Goal: Communication & Community: Answer question/provide support

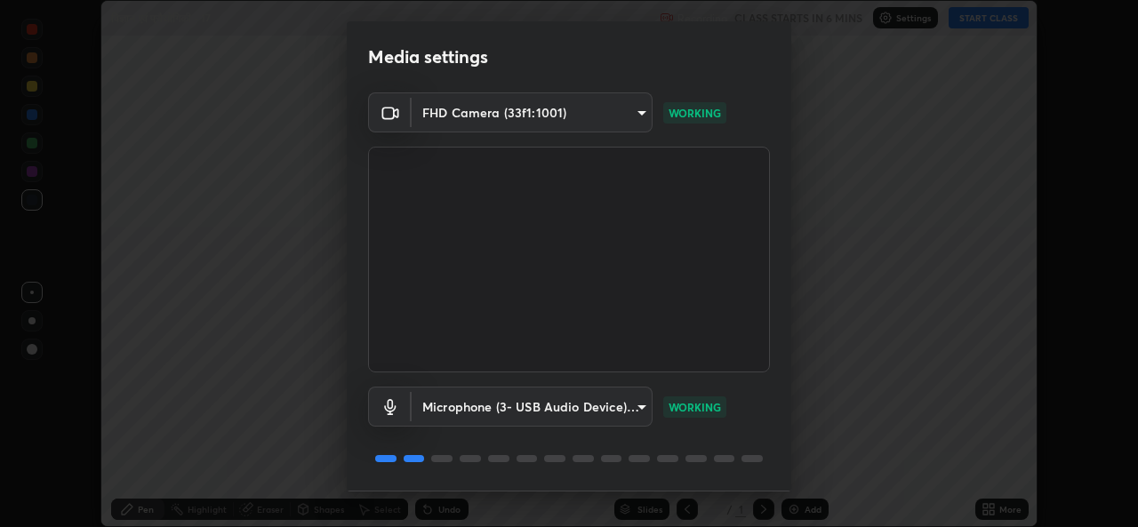
scroll to position [55, 0]
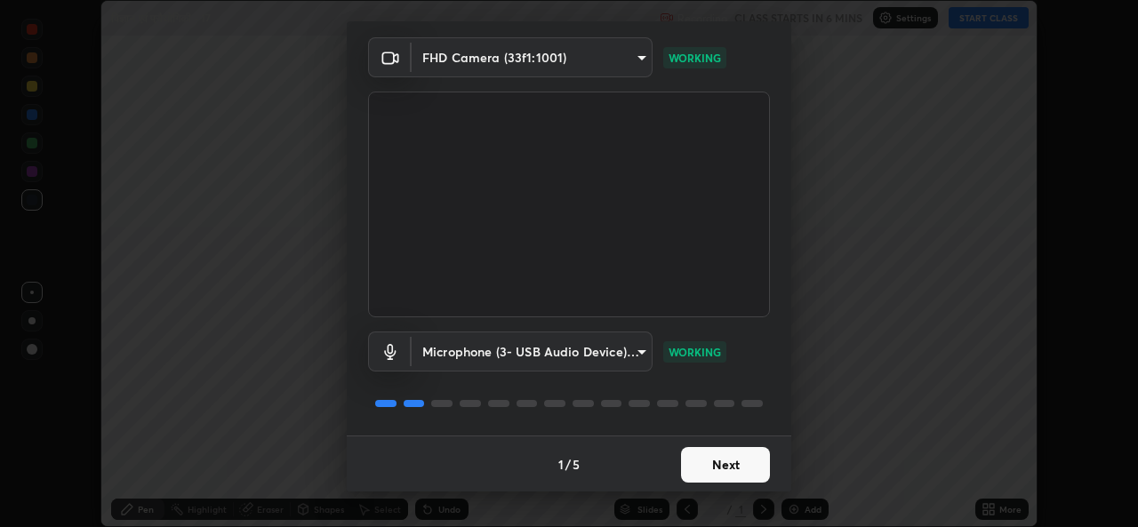
click at [716, 476] on button "Next" at bounding box center [725, 465] width 89 height 36
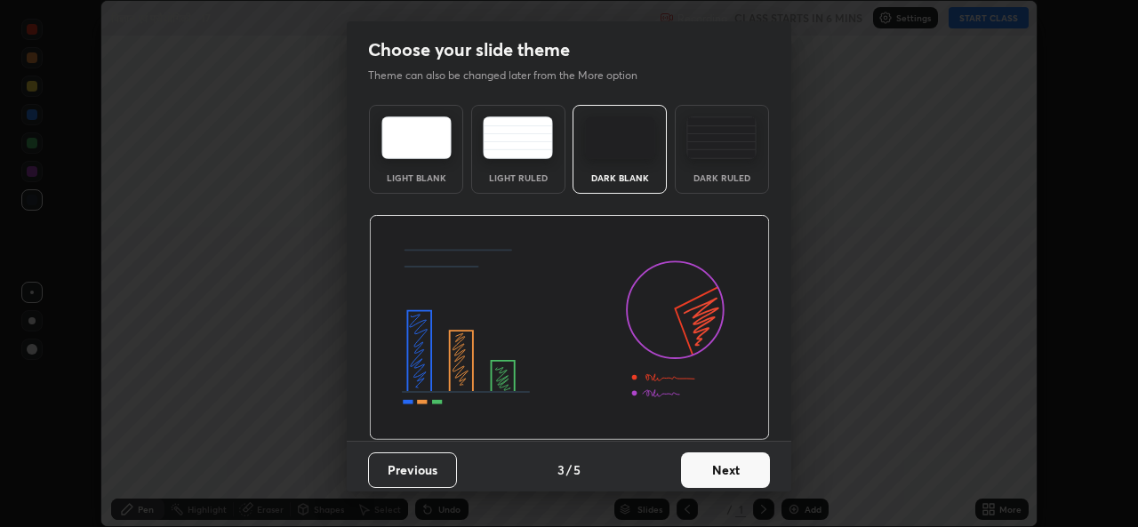
click at [711, 469] on button "Next" at bounding box center [725, 470] width 89 height 36
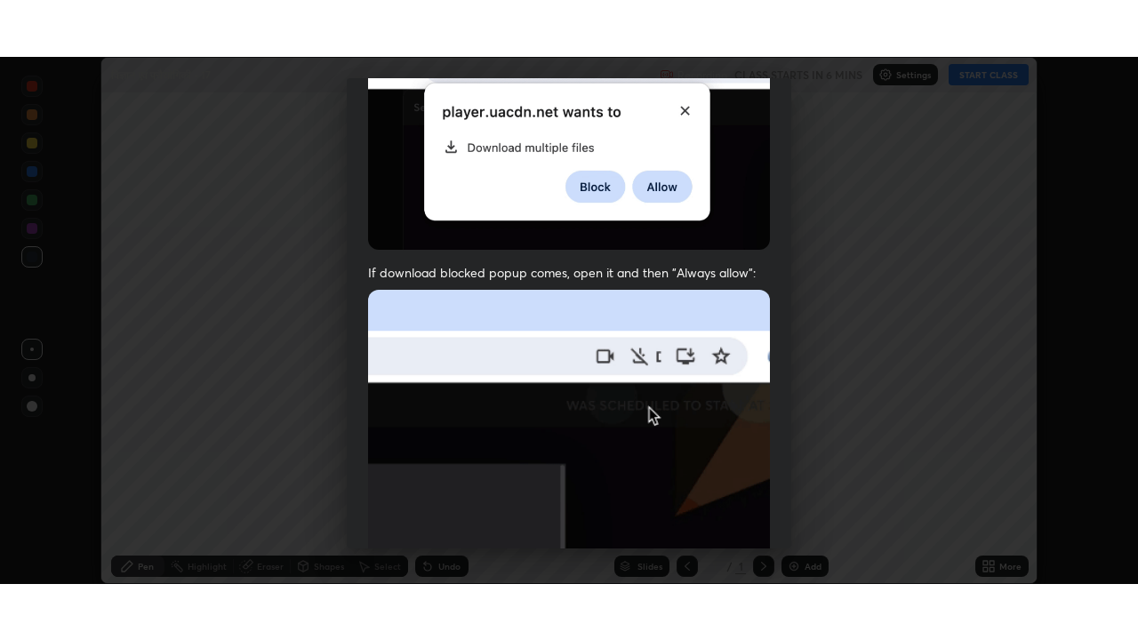
scroll to position [418, 0]
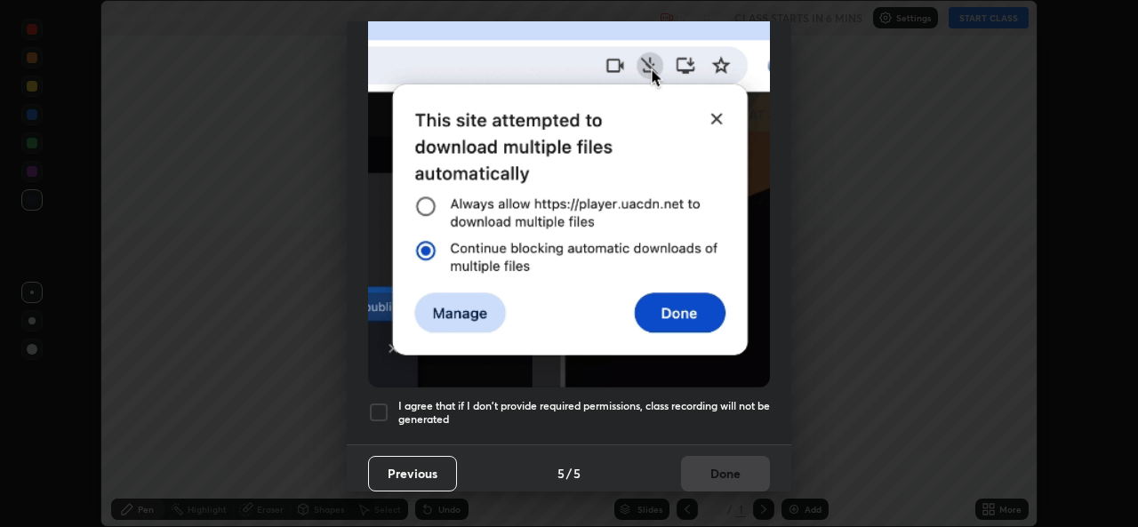
click at [596, 411] on h5 "I agree that if I don't provide required permissions, class recording will not …" at bounding box center [584, 413] width 372 height 28
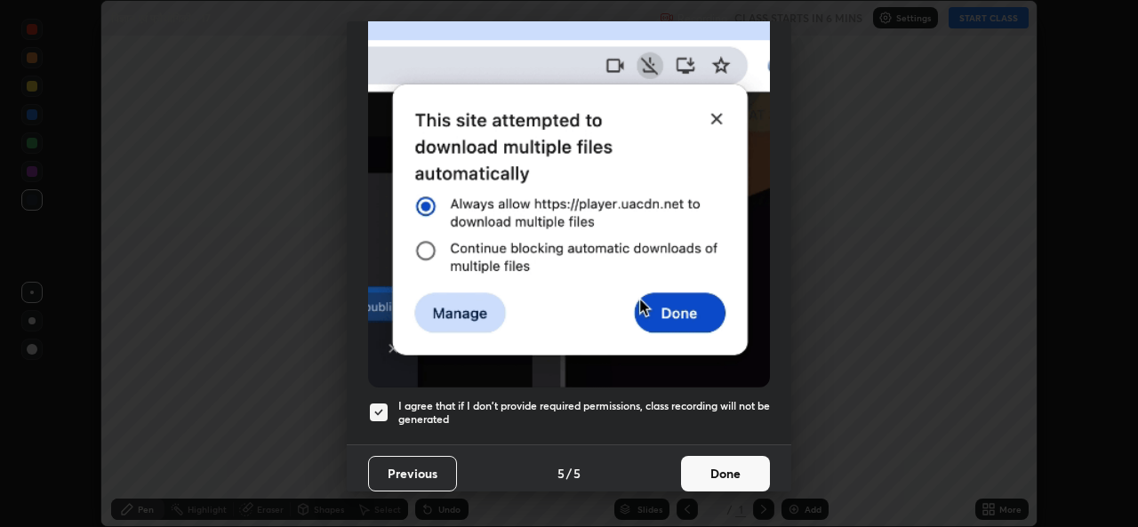
click at [715, 468] on button "Done" at bounding box center [725, 474] width 89 height 36
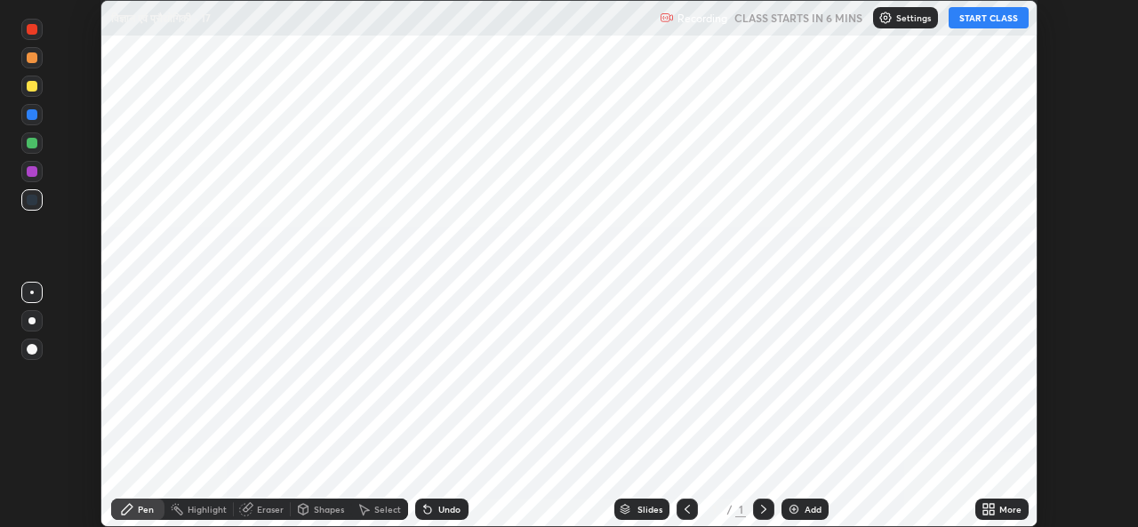
click at [798, 505] on img at bounding box center [794, 509] width 14 height 14
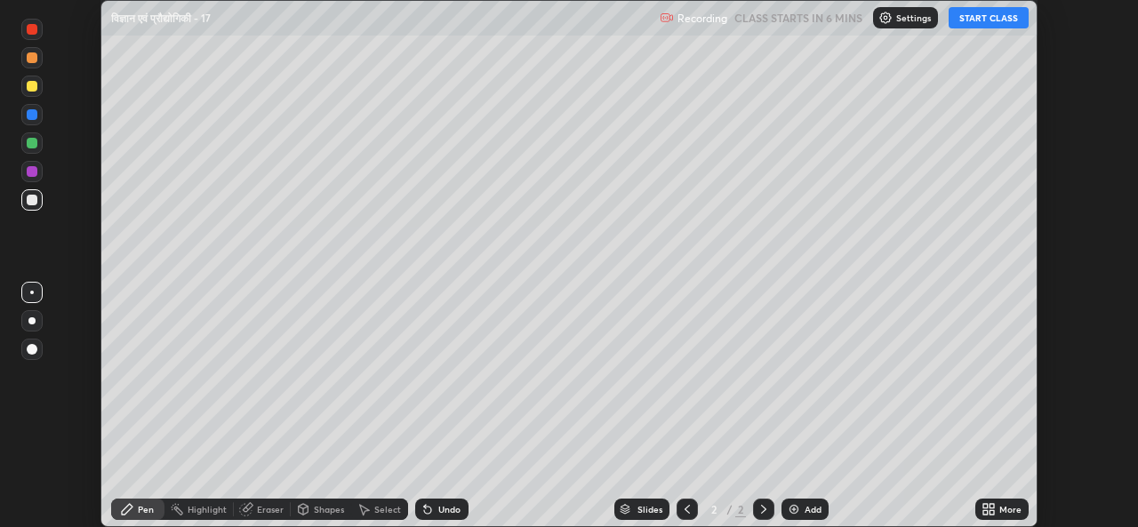
click at [992, 514] on icon at bounding box center [991, 512] width 4 height 4
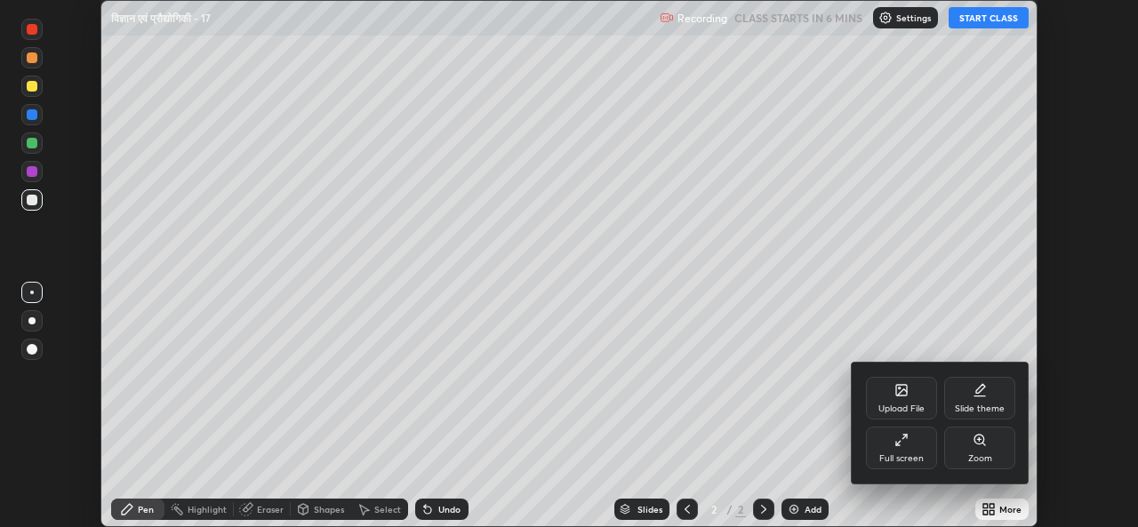
click at [910, 451] on div "Full screen" at bounding box center [901, 448] width 71 height 43
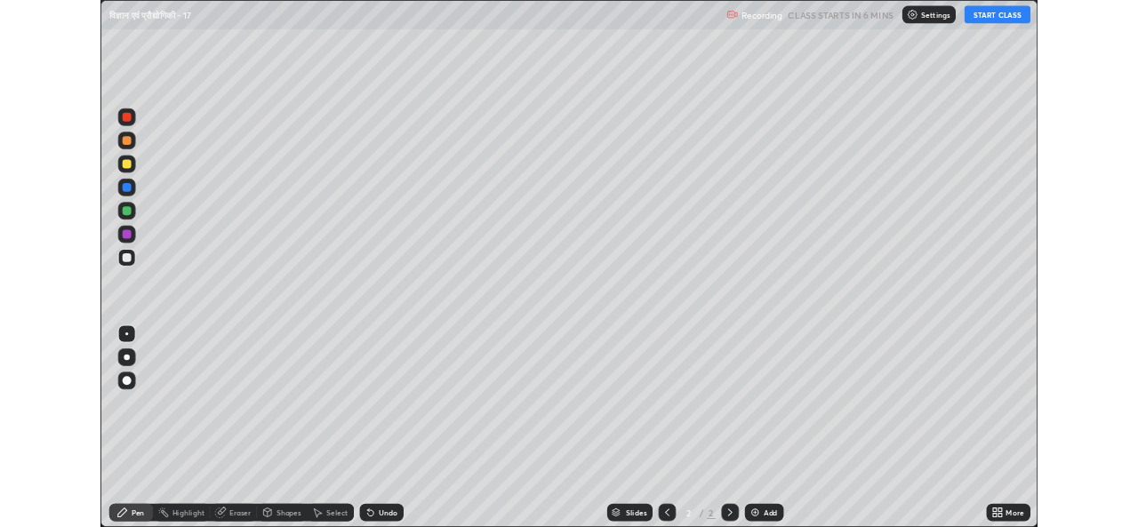
scroll to position [640, 1138]
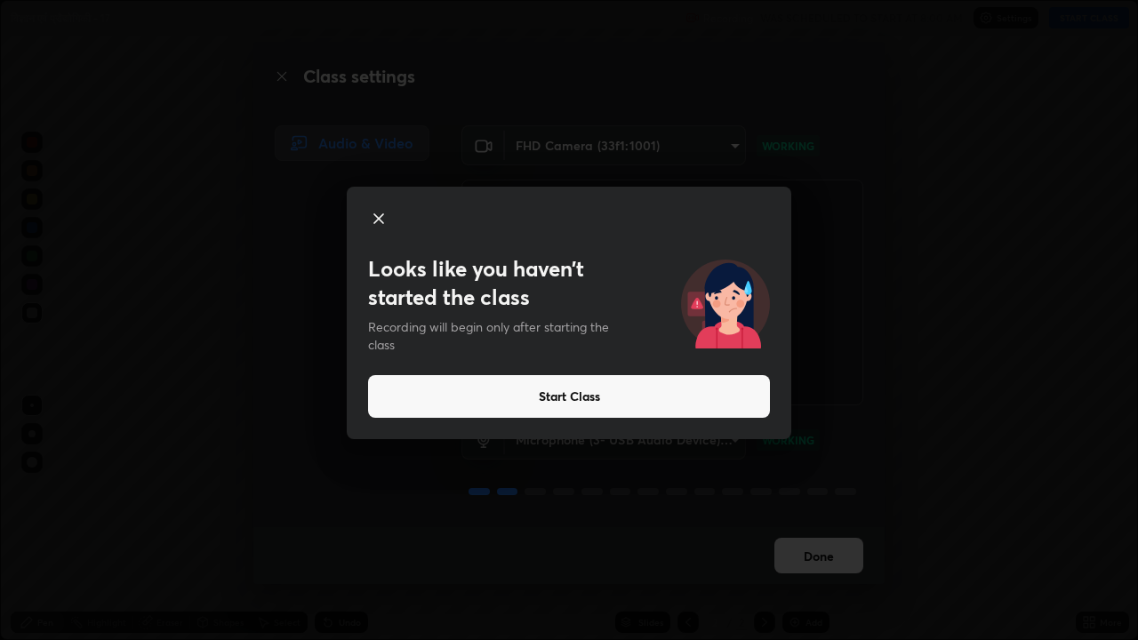
click at [581, 394] on button "Start Class" at bounding box center [569, 396] width 402 height 43
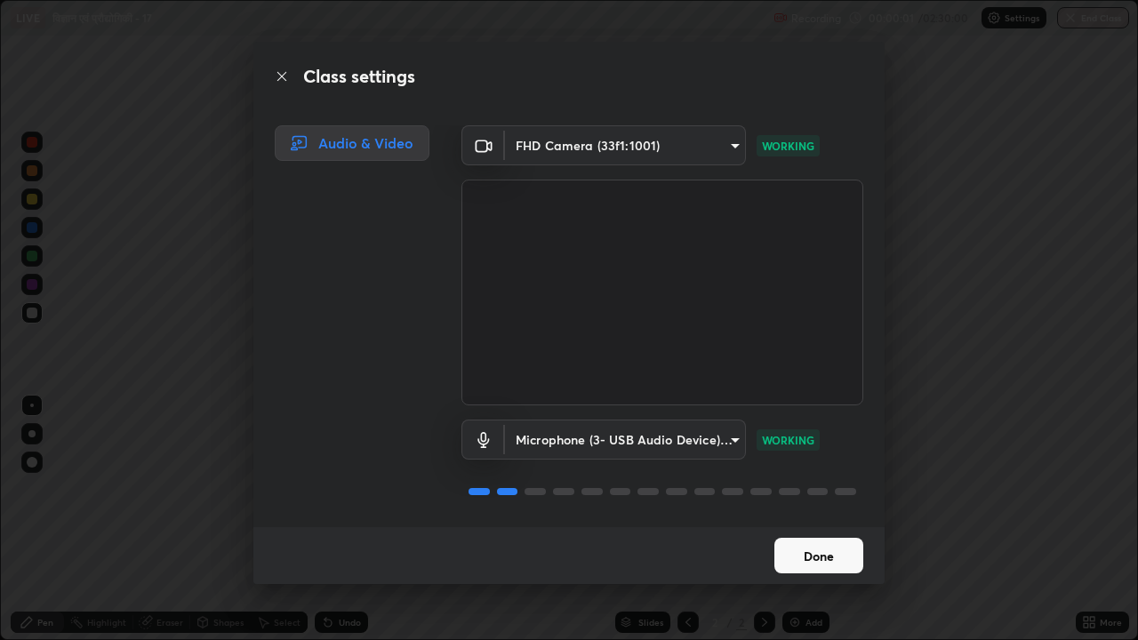
click at [816, 526] on button "Done" at bounding box center [818, 556] width 89 height 36
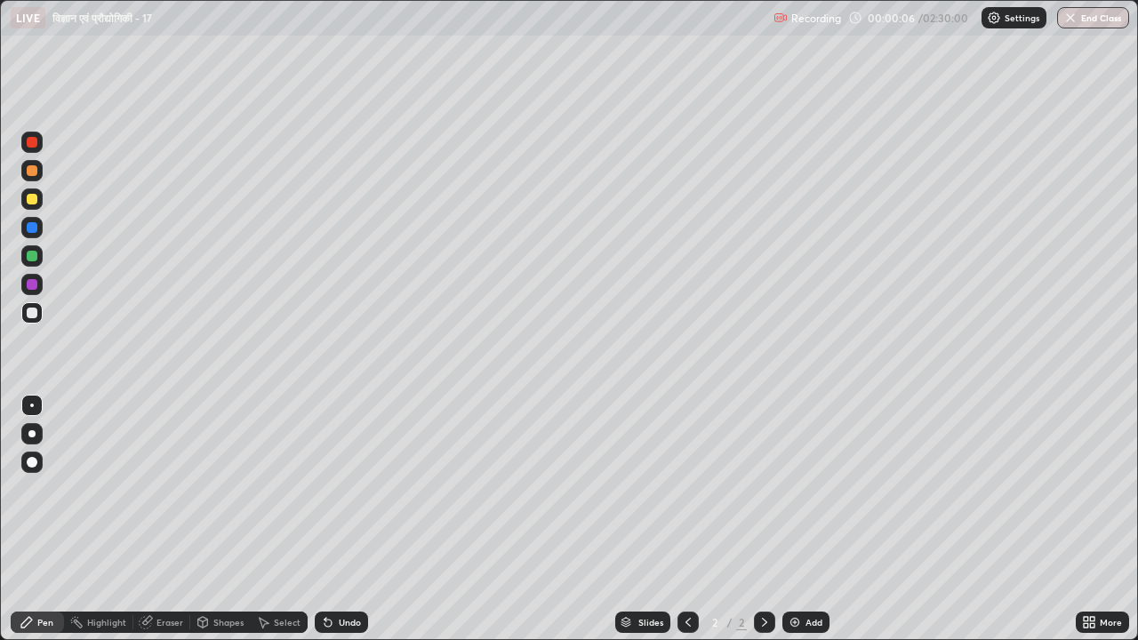
click at [685, 526] on icon at bounding box center [687, 622] width 5 height 9
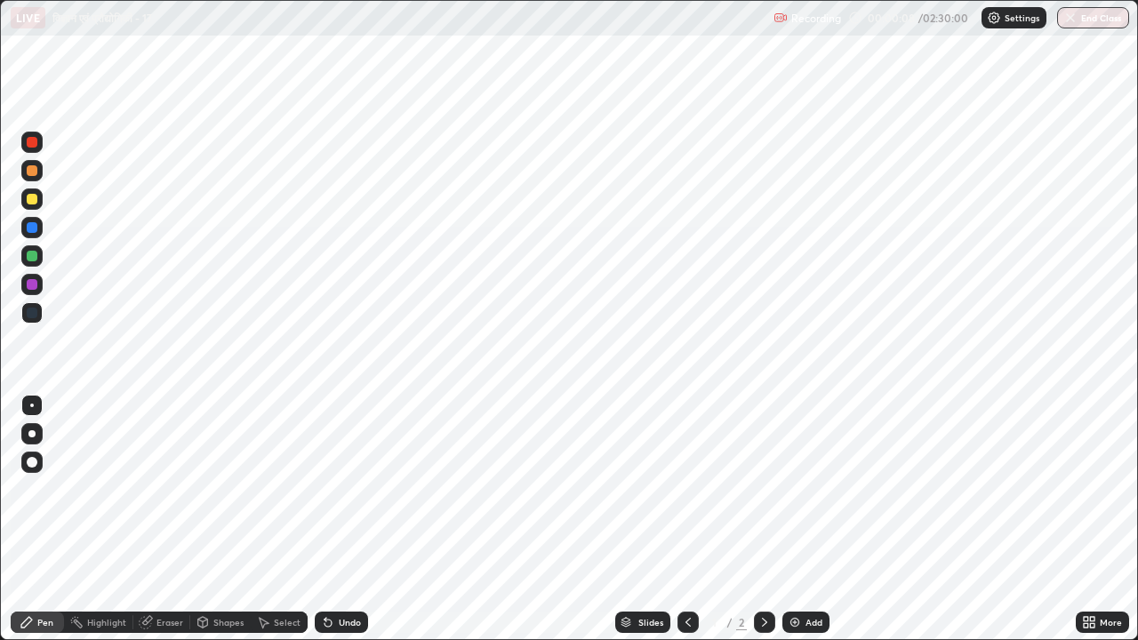
click at [763, 526] on icon at bounding box center [764, 622] width 14 height 14
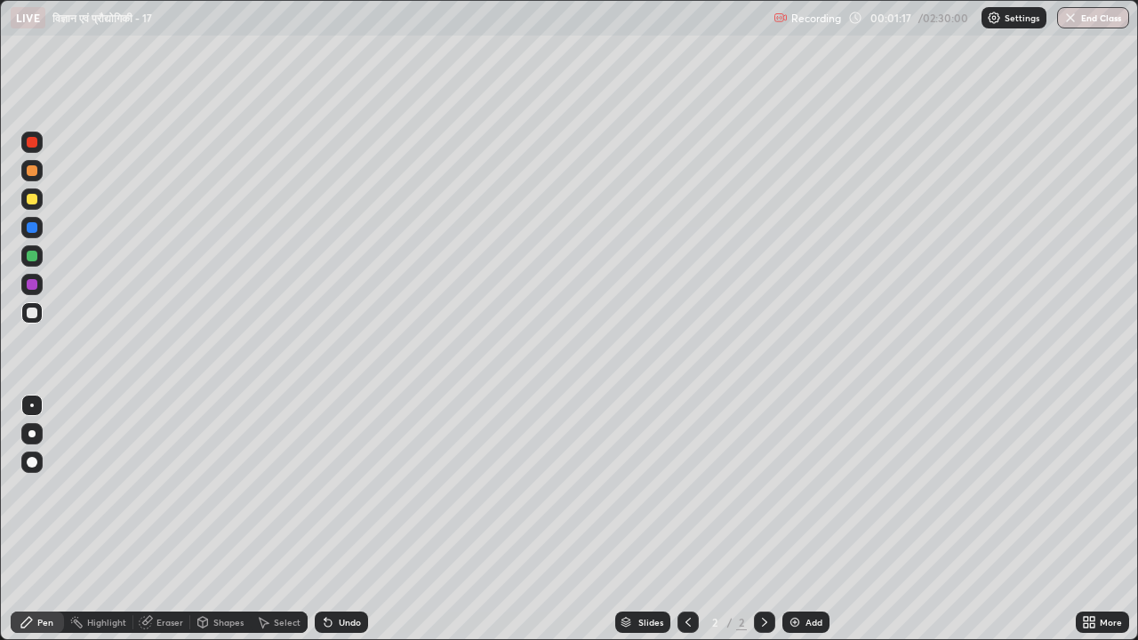
click at [1085, 526] on icon at bounding box center [1086, 625] width 4 height 4
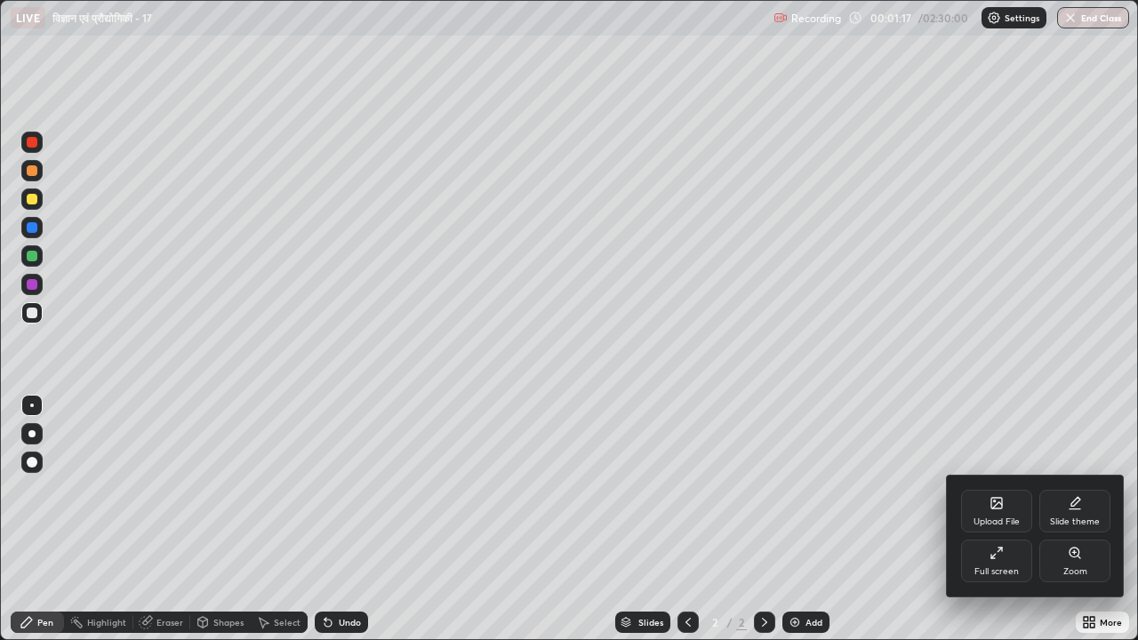
click at [999, 508] on icon at bounding box center [996, 503] width 11 height 11
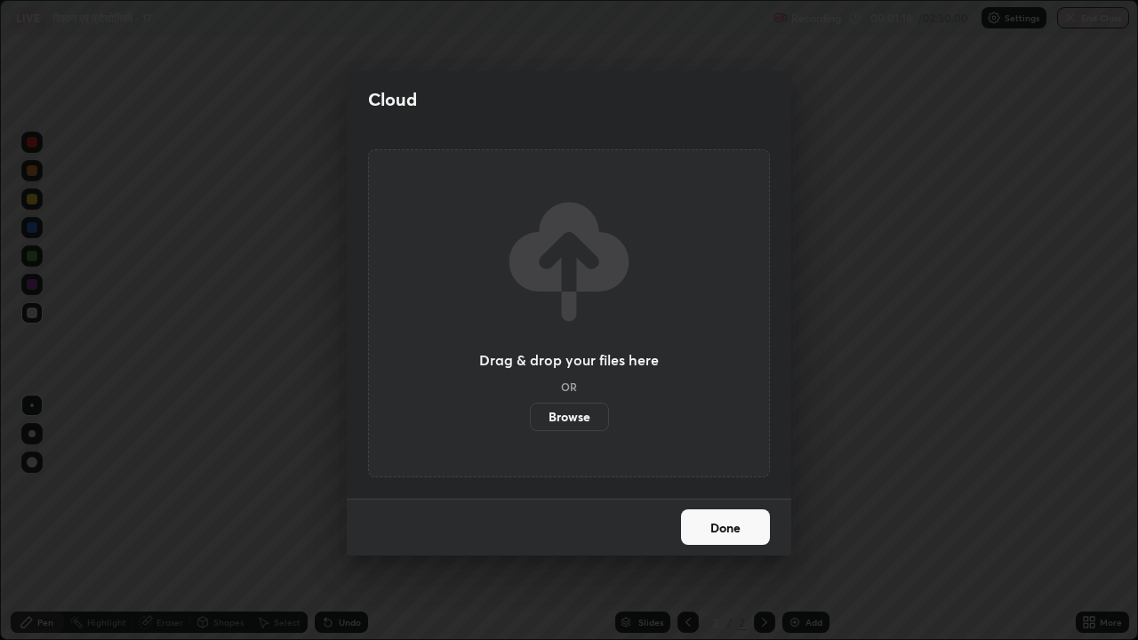
click at [590, 410] on label "Browse" at bounding box center [569, 417] width 79 height 28
click at [530, 410] on input "Browse" at bounding box center [530, 417] width 0 height 28
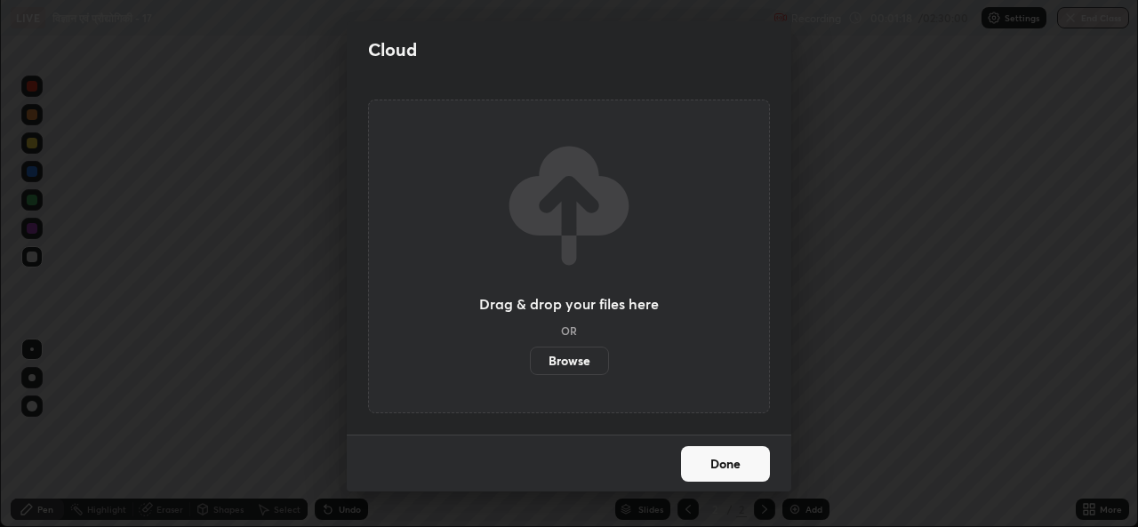
scroll to position [88361, 87751]
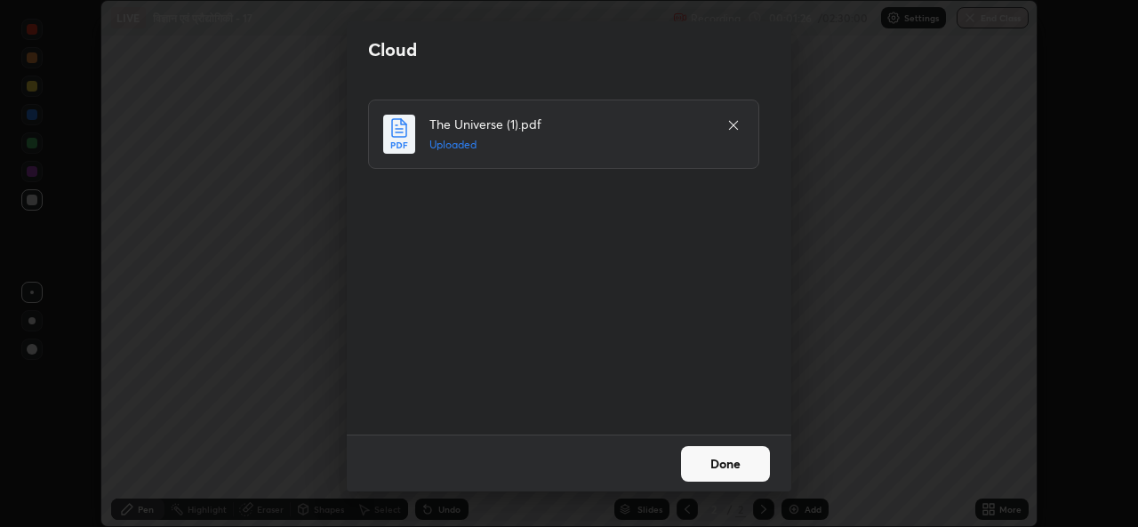
click at [736, 464] on button "Done" at bounding box center [725, 464] width 89 height 36
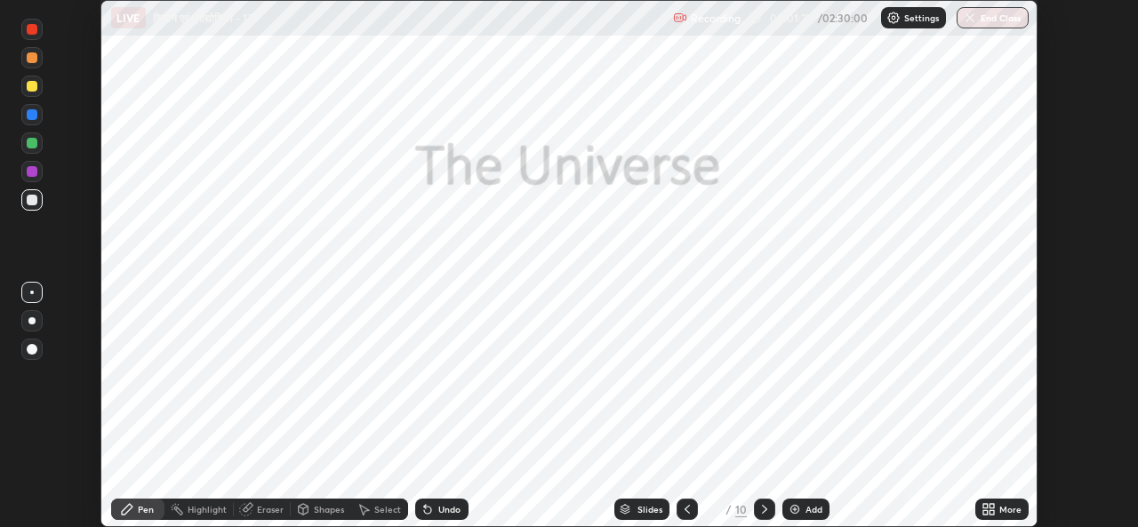
click at [686, 509] on icon at bounding box center [687, 509] width 14 height 14
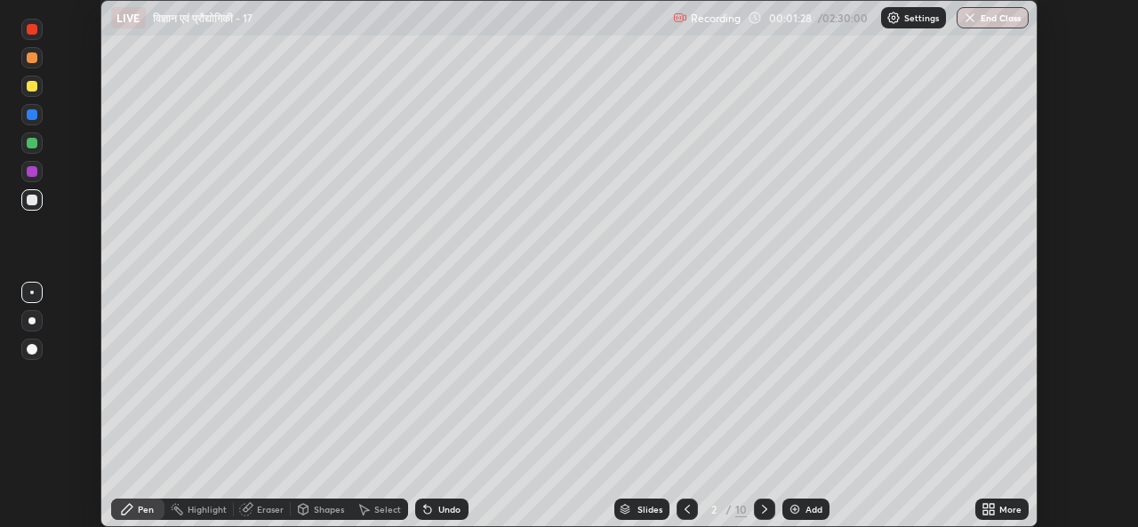
click at [763, 509] on icon at bounding box center [764, 509] width 14 height 14
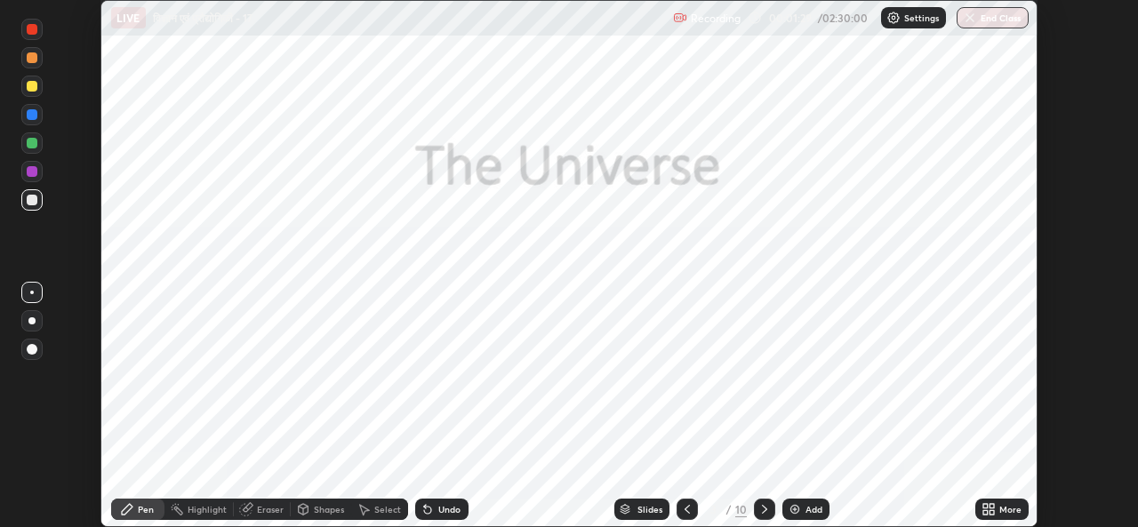
click at [684, 505] on icon at bounding box center [687, 509] width 14 height 14
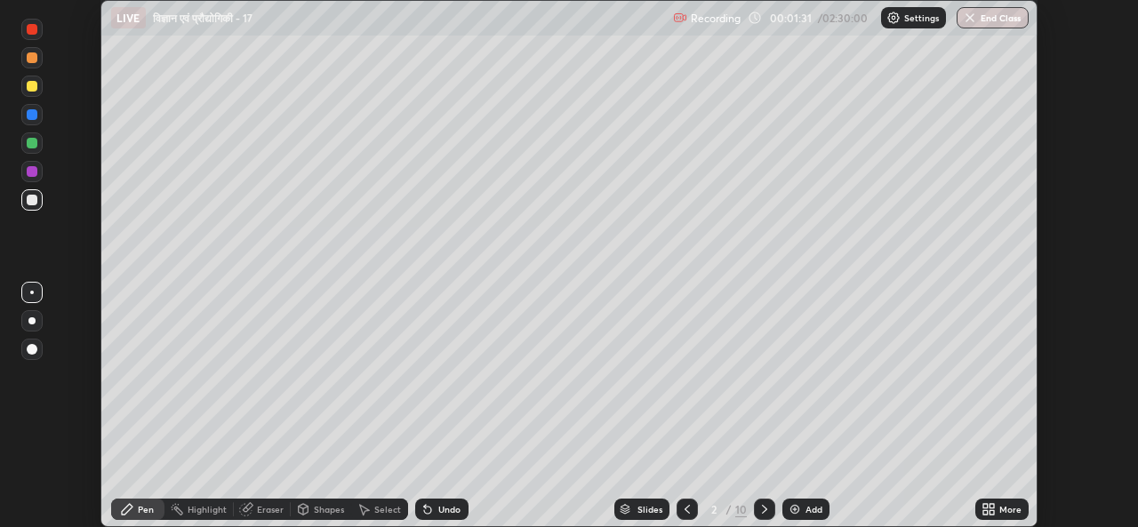
click at [763, 509] on icon at bounding box center [764, 509] width 14 height 14
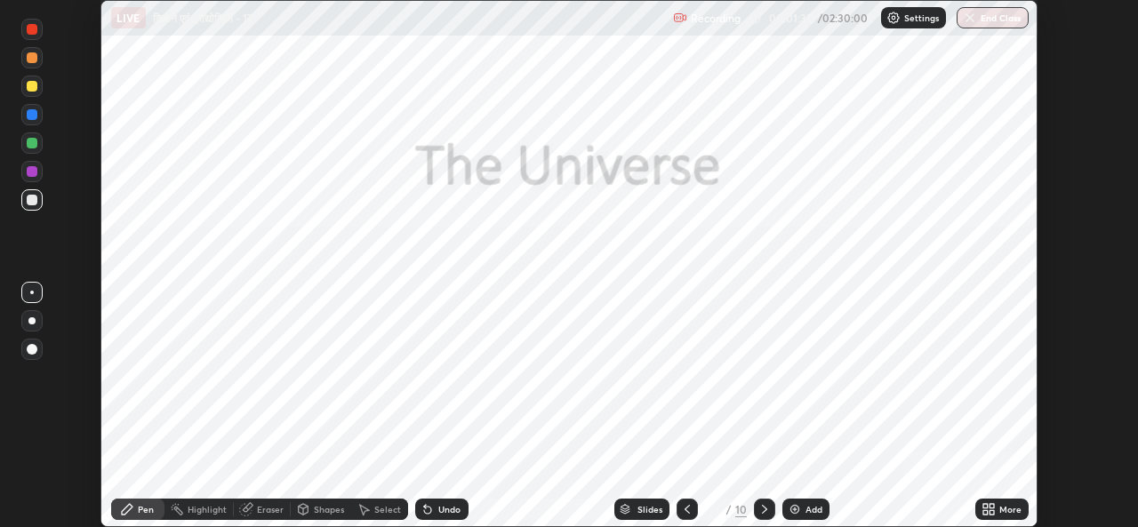
click at [651, 518] on div "Slides" at bounding box center [641, 509] width 55 height 21
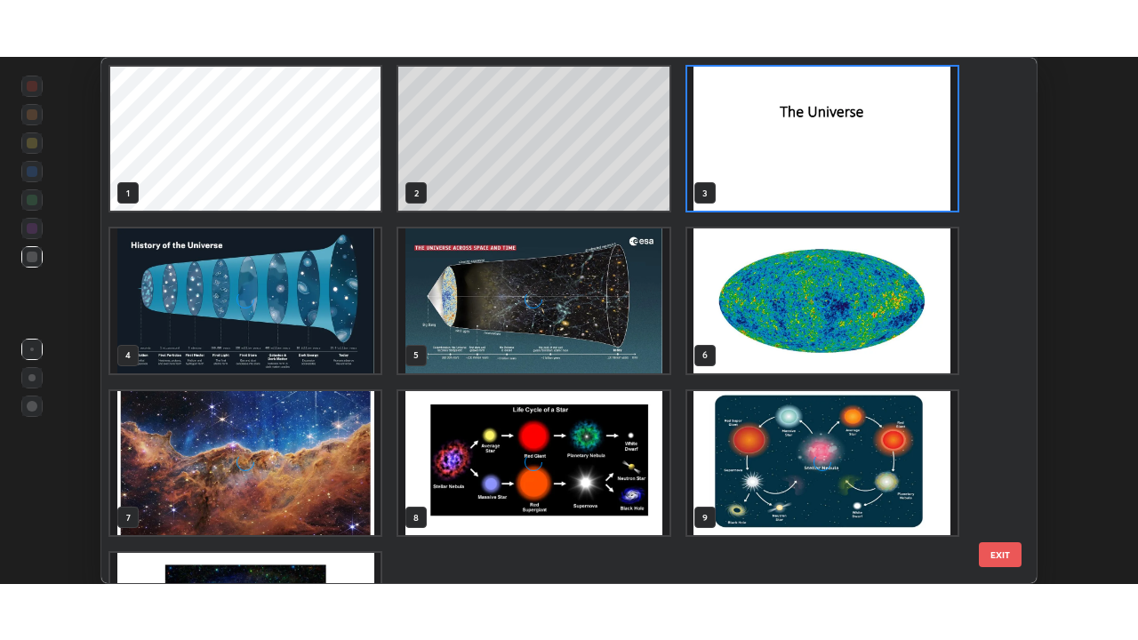
scroll to position [521, 927]
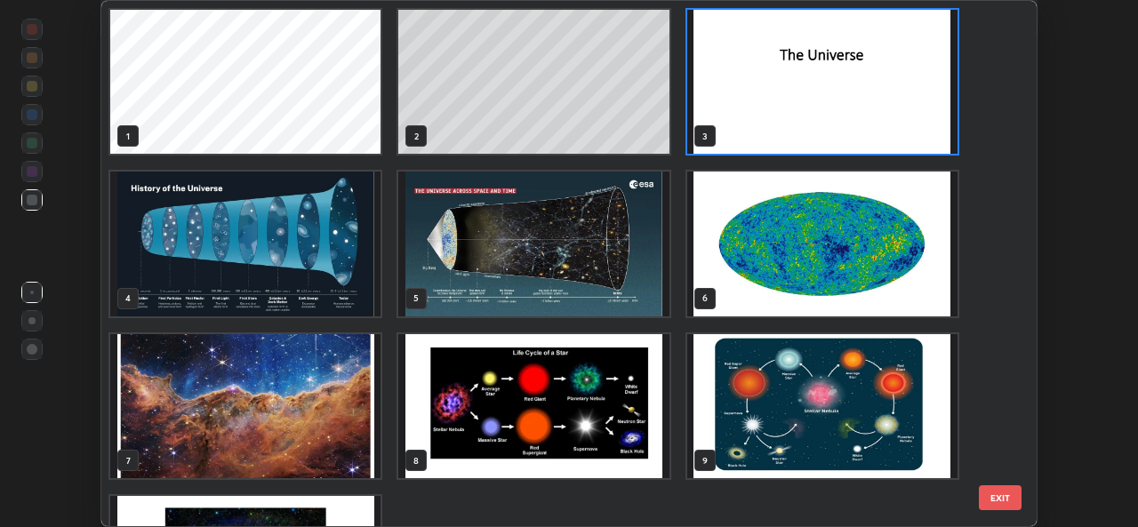
click at [999, 501] on button "EXIT" at bounding box center [1000, 497] width 43 height 25
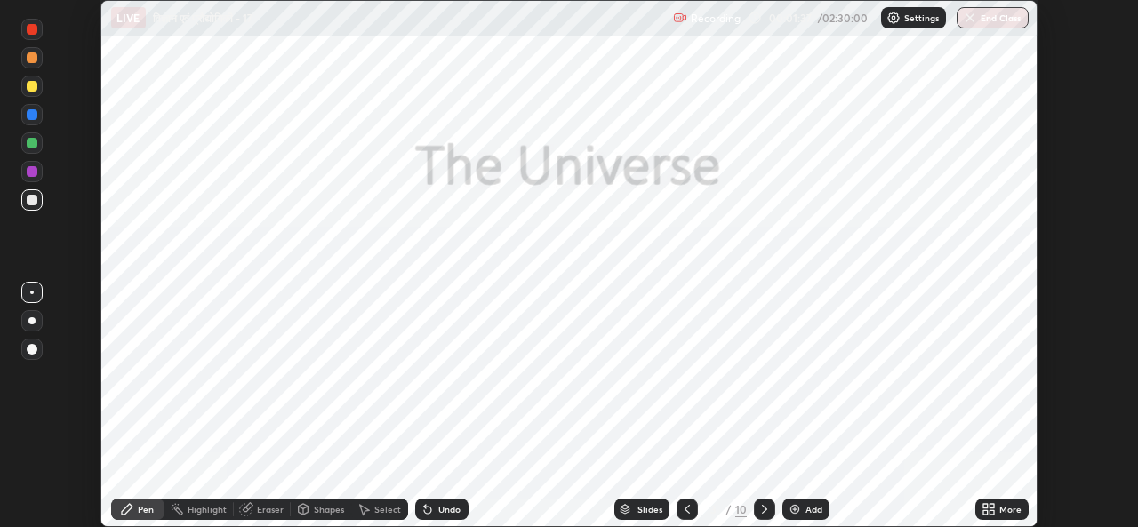
click at [763, 509] on icon at bounding box center [764, 509] width 14 height 14
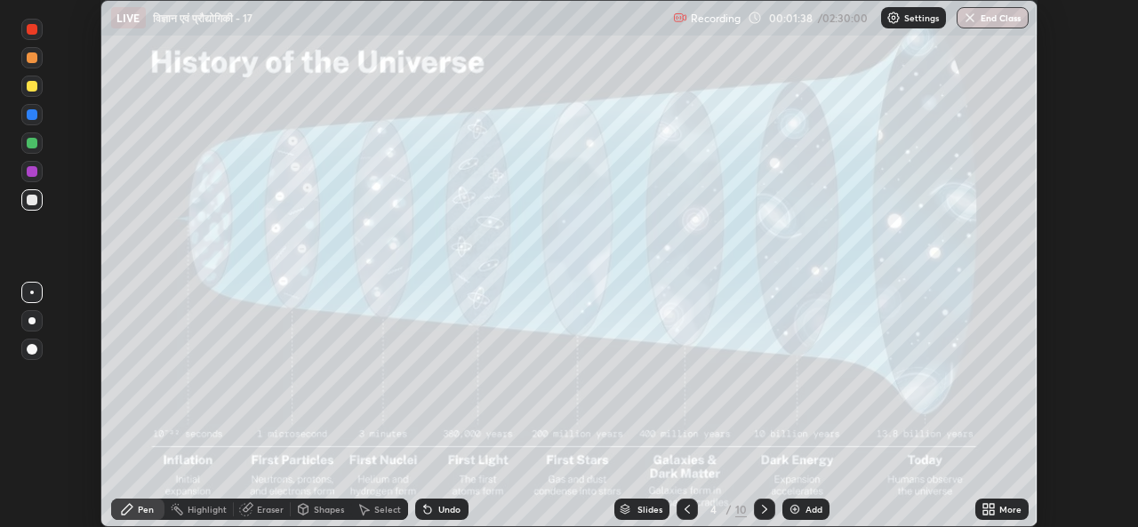
click at [686, 509] on icon at bounding box center [687, 509] width 14 height 14
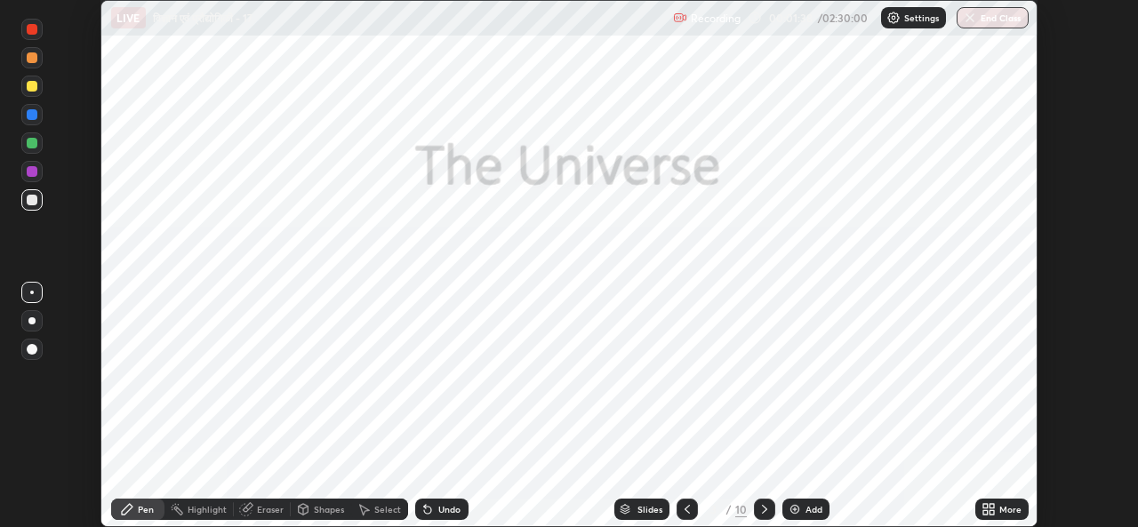
click at [687, 508] on icon at bounding box center [687, 509] width 14 height 14
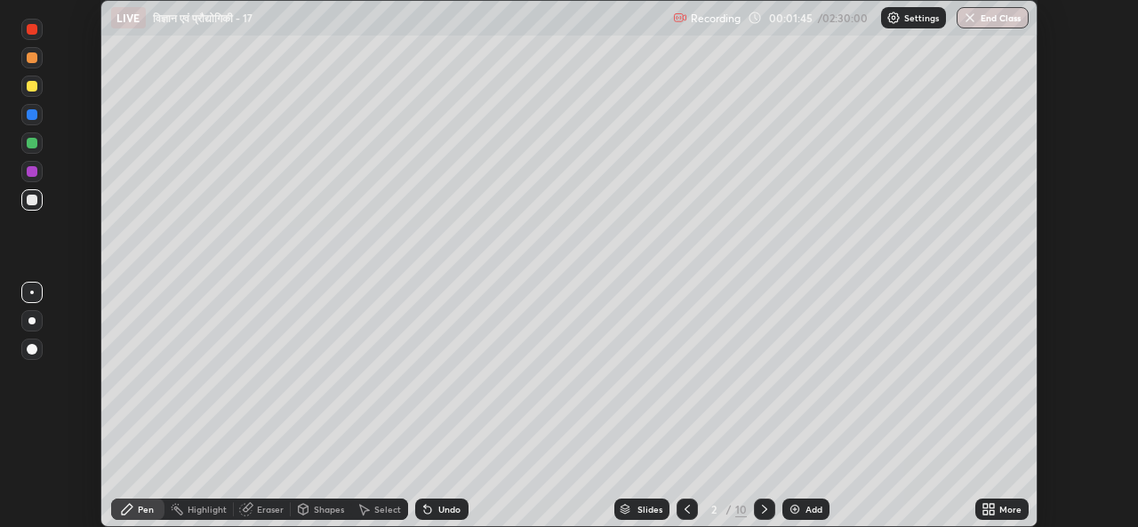
click at [988, 512] on icon at bounding box center [988, 509] width 14 height 14
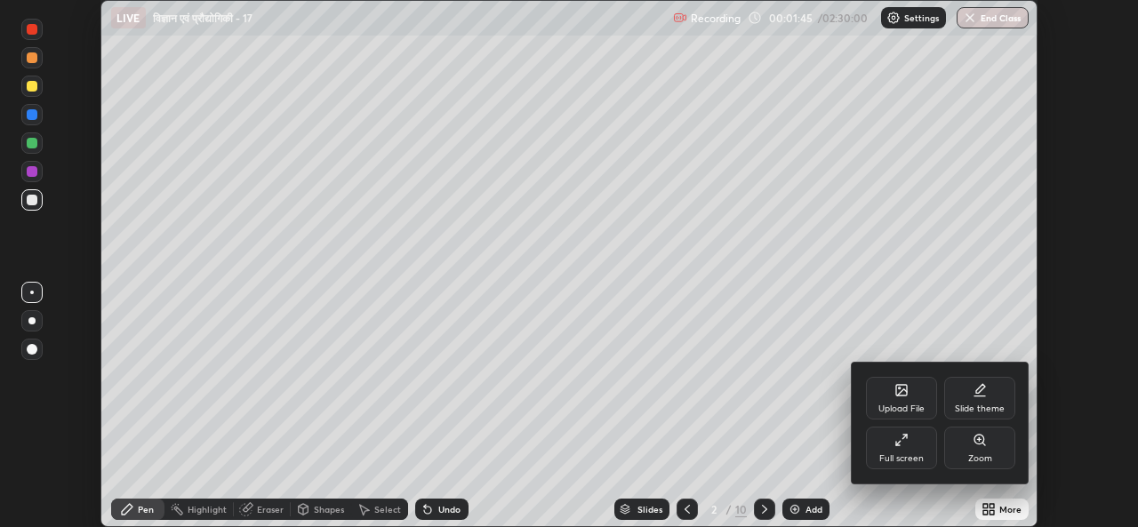
click at [911, 452] on div "Full screen" at bounding box center [901, 448] width 71 height 43
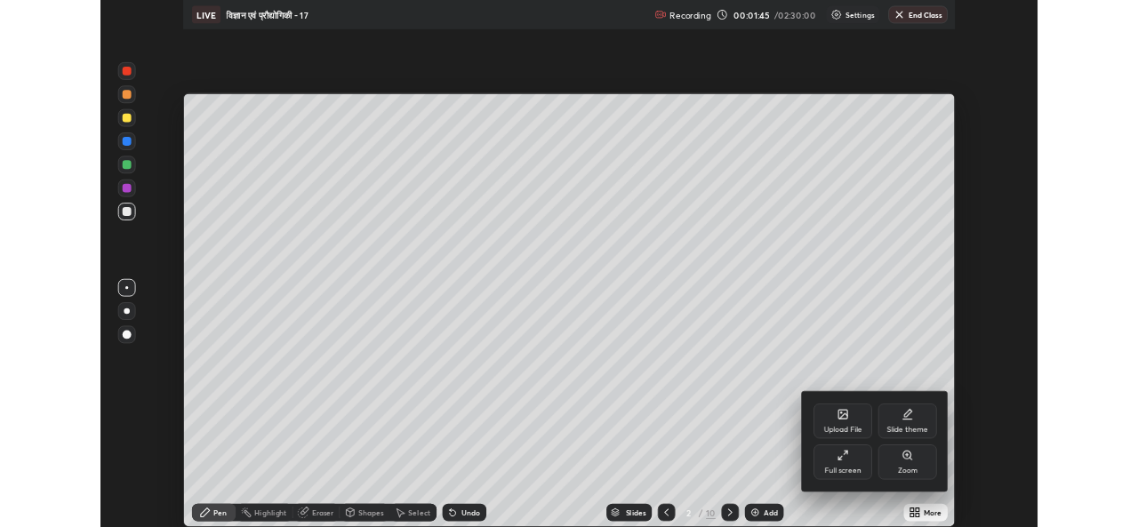
scroll to position [640, 1138]
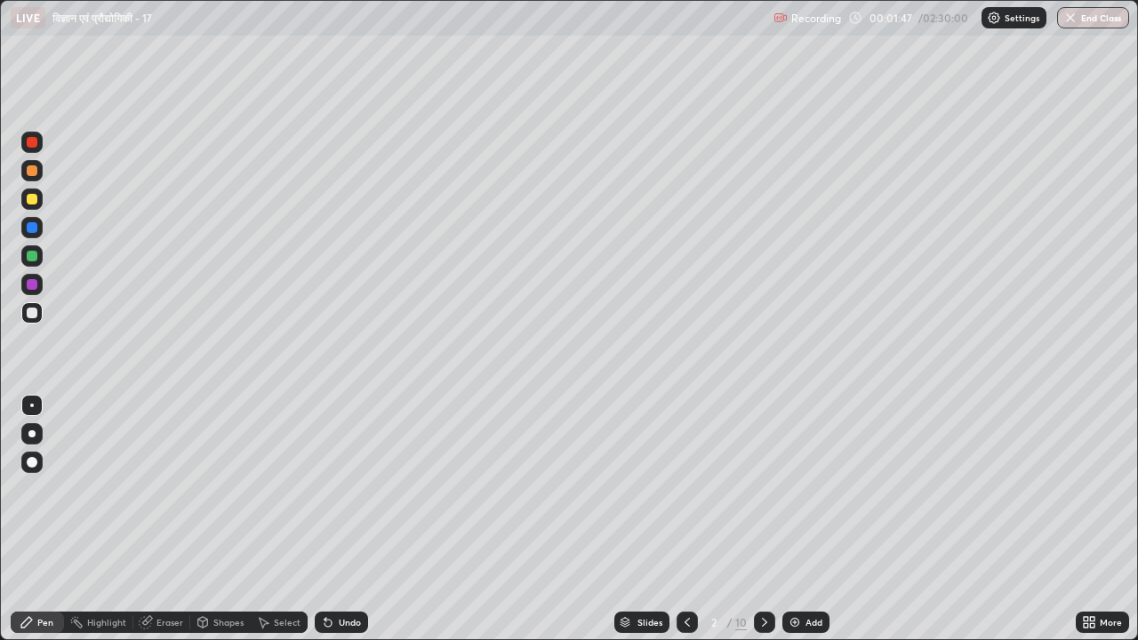
click at [688, 526] on icon at bounding box center [687, 622] width 14 height 14
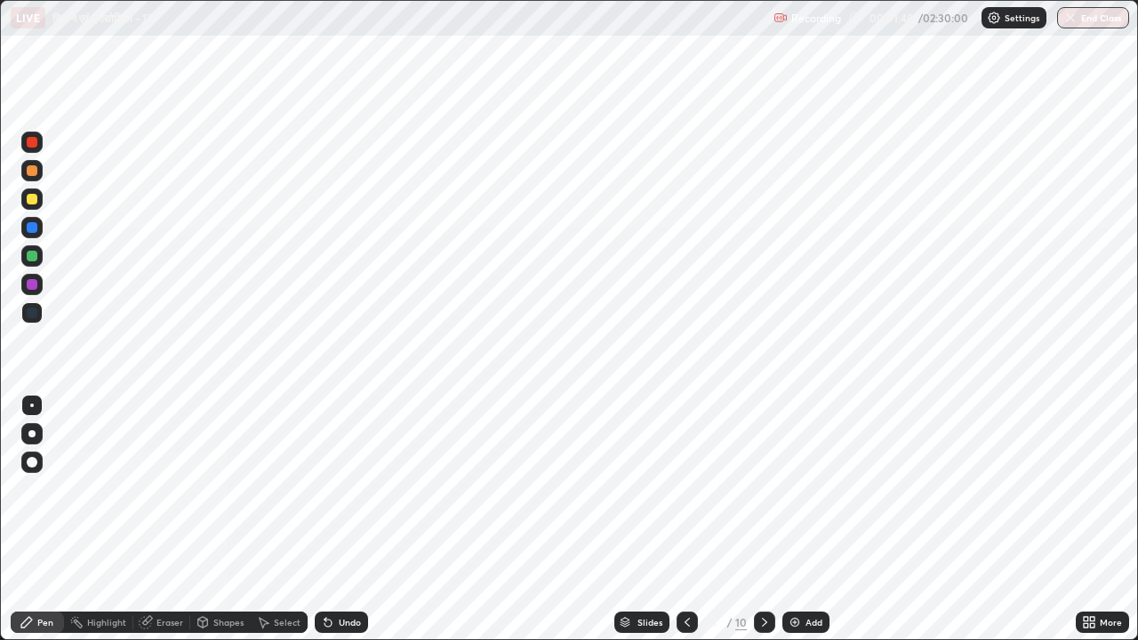
click at [763, 526] on icon at bounding box center [764, 622] width 14 height 14
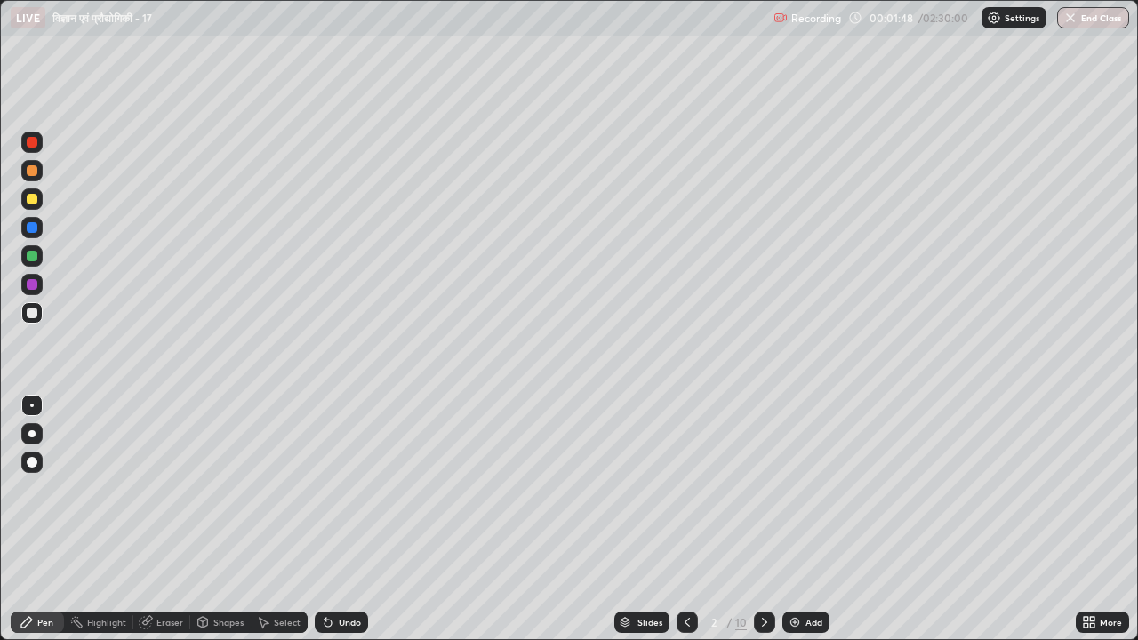
click at [763, 526] on icon at bounding box center [764, 622] width 14 height 14
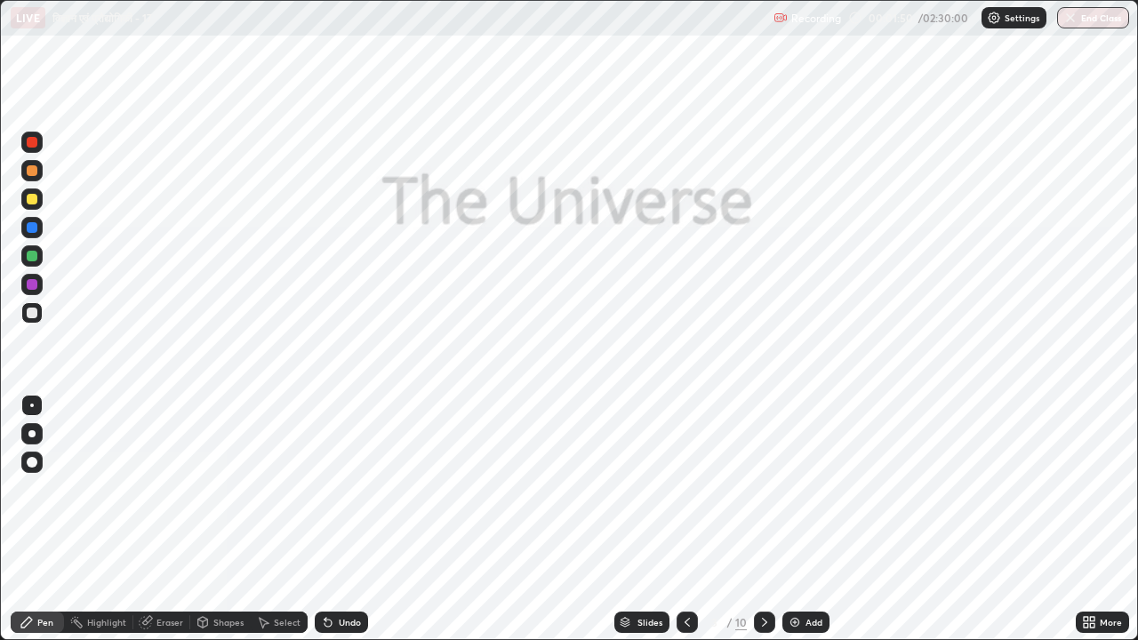
click at [762, 526] on icon at bounding box center [764, 622] width 14 height 14
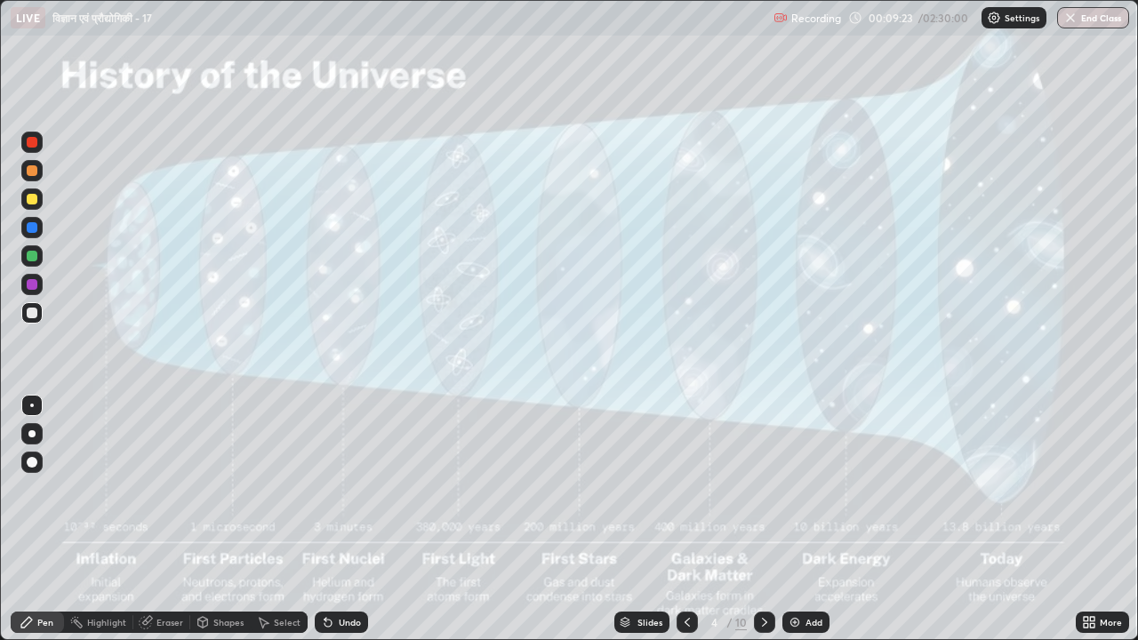
click at [763, 526] on icon at bounding box center [764, 622] width 14 height 14
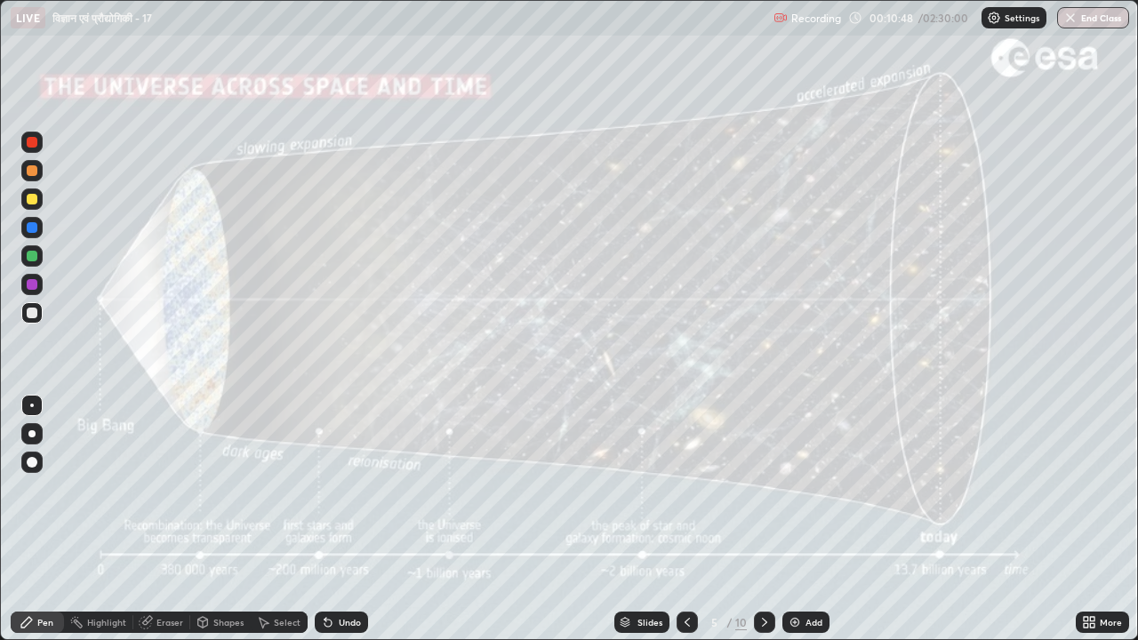
click at [686, 526] on icon at bounding box center [687, 622] width 14 height 14
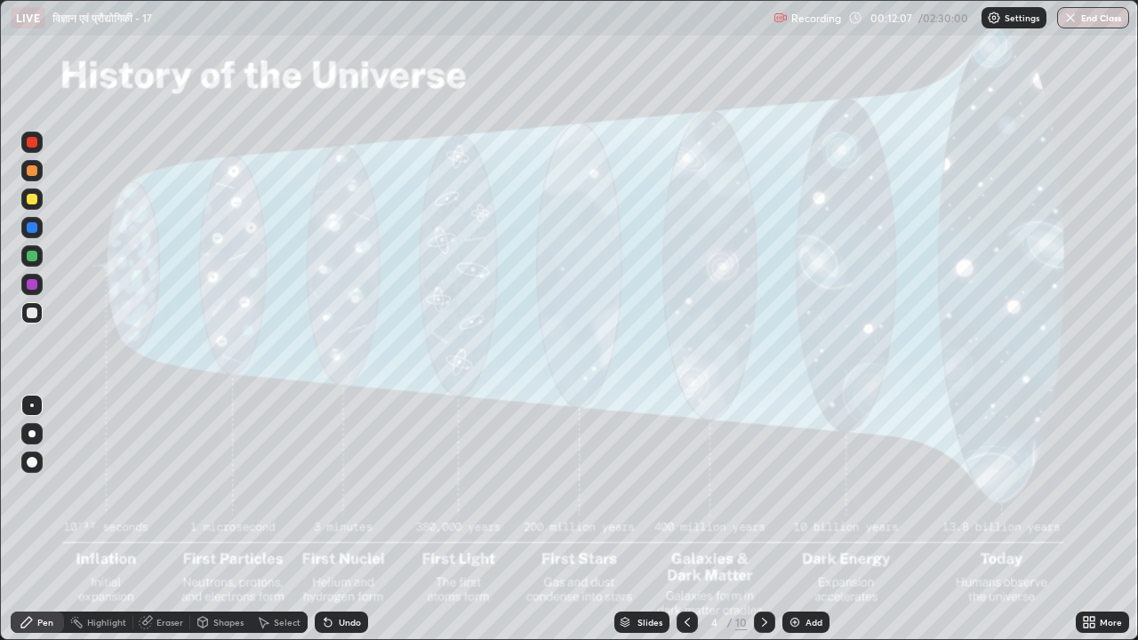
click at [764, 526] on icon at bounding box center [764, 622] width 14 height 14
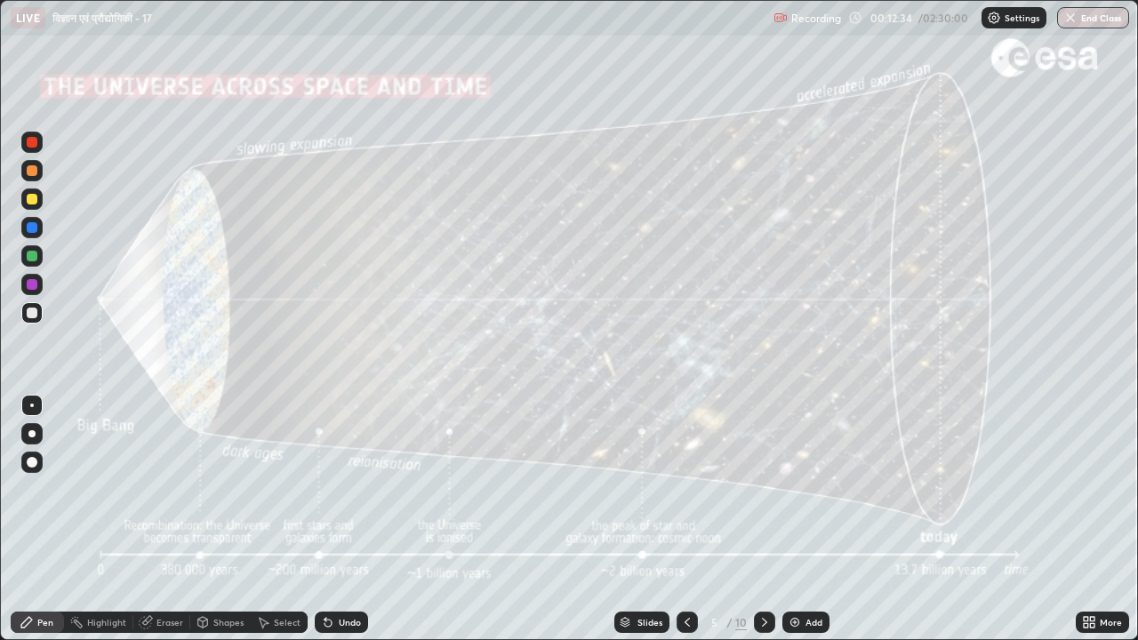
click at [688, 526] on icon at bounding box center [687, 622] width 14 height 14
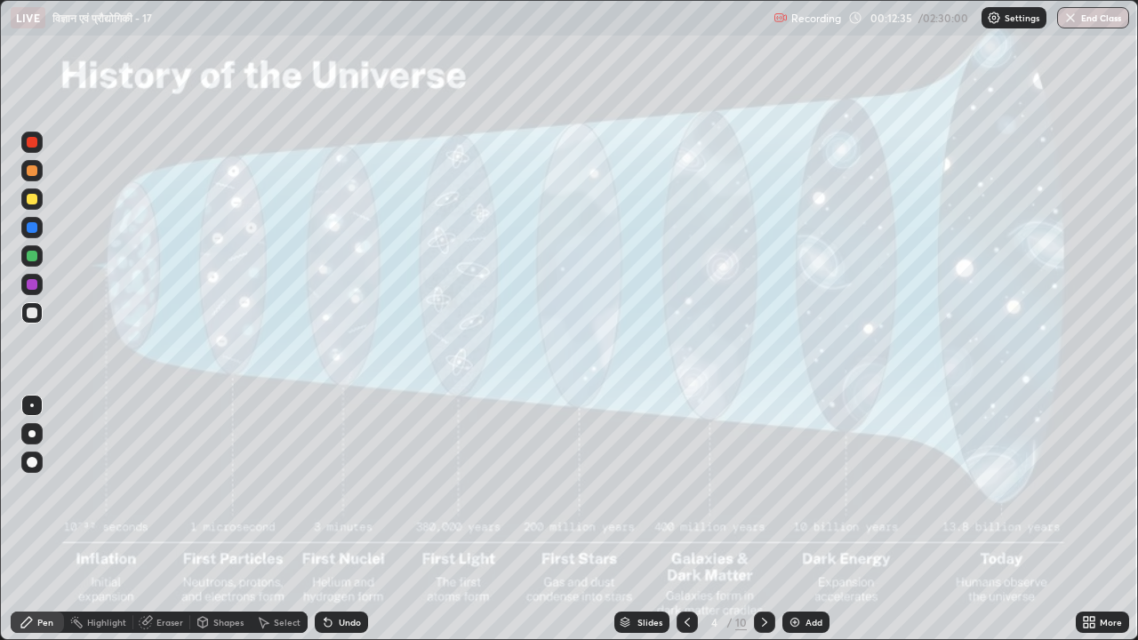
click at [684, 526] on icon at bounding box center [687, 622] width 14 height 14
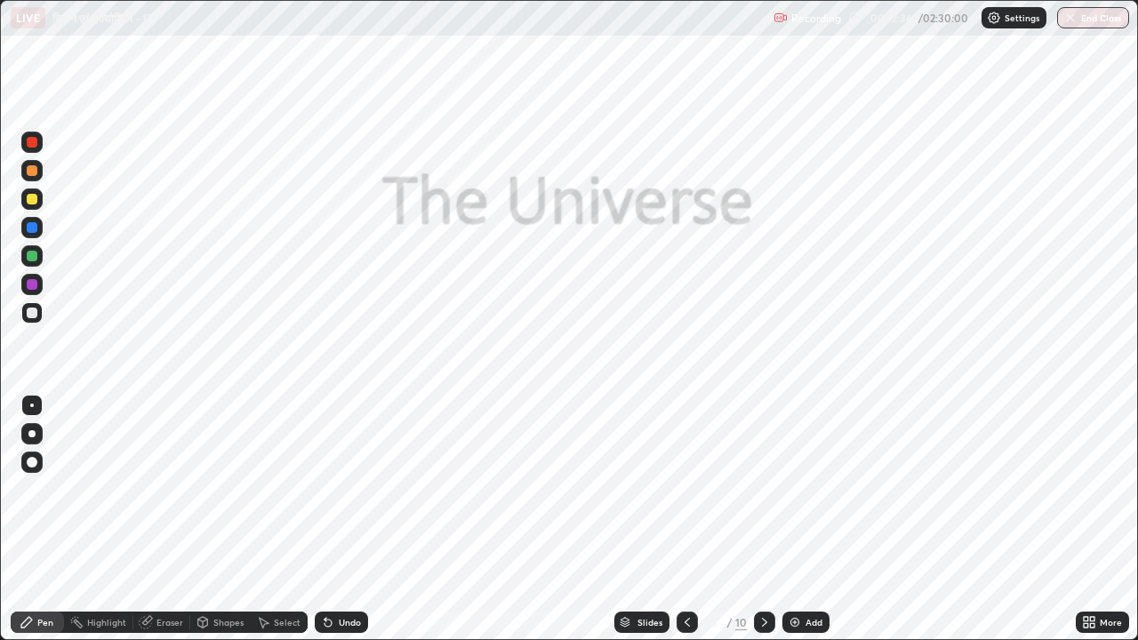
click at [688, 526] on icon at bounding box center [686, 622] width 5 height 9
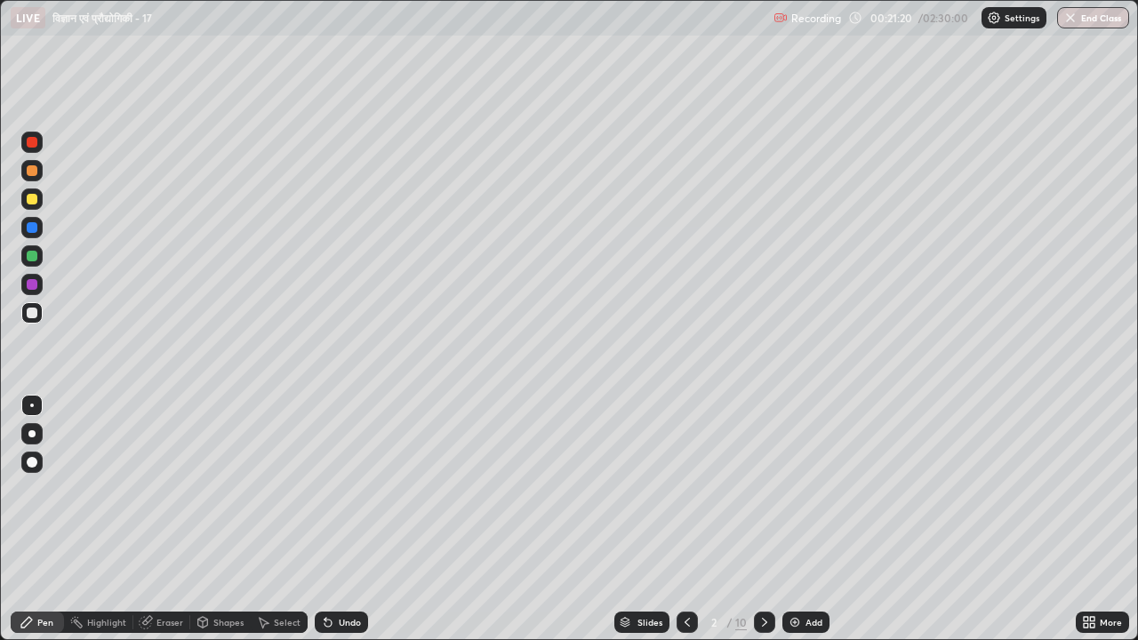
click at [811, 526] on div "Add" at bounding box center [813, 622] width 17 height 9
click at [763, 526] on icon at bounding box center [764, 622] width 14 height 14
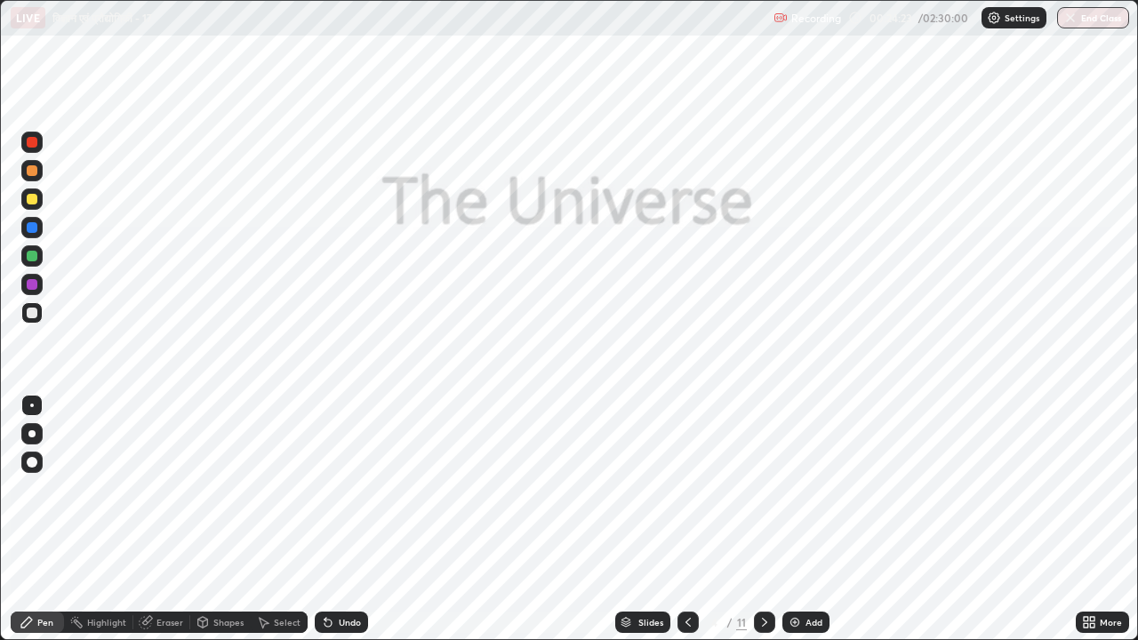
click at [761, 526] on icon at bounding box center [764, 622] width 14 height 14
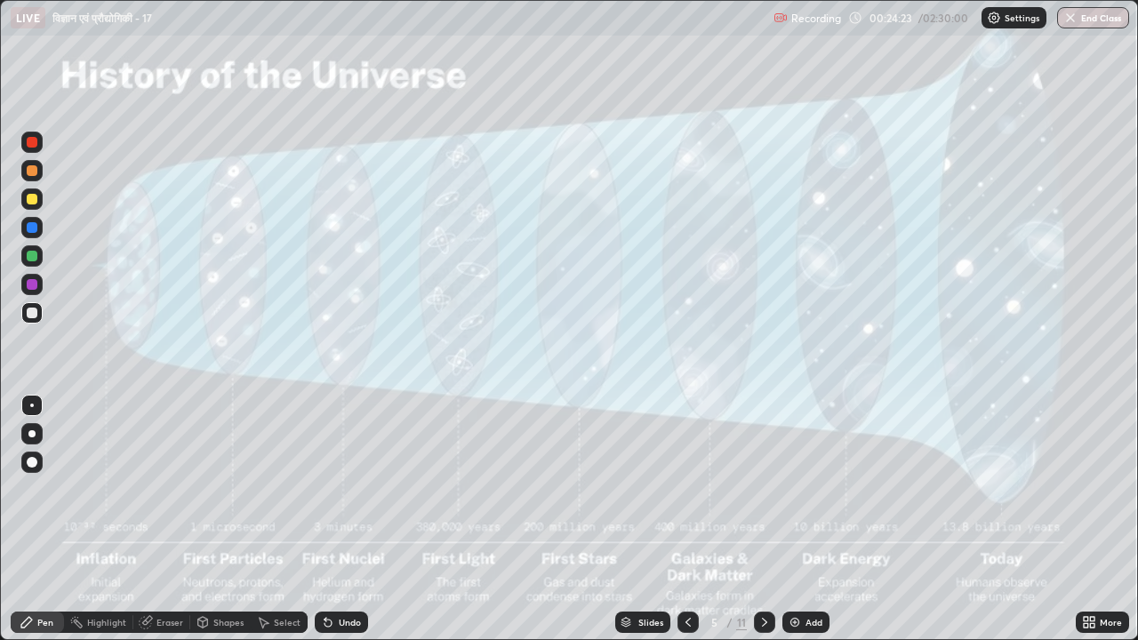
click at [763, 526] on icon at bounding box center [764, 622] width 14 height 14
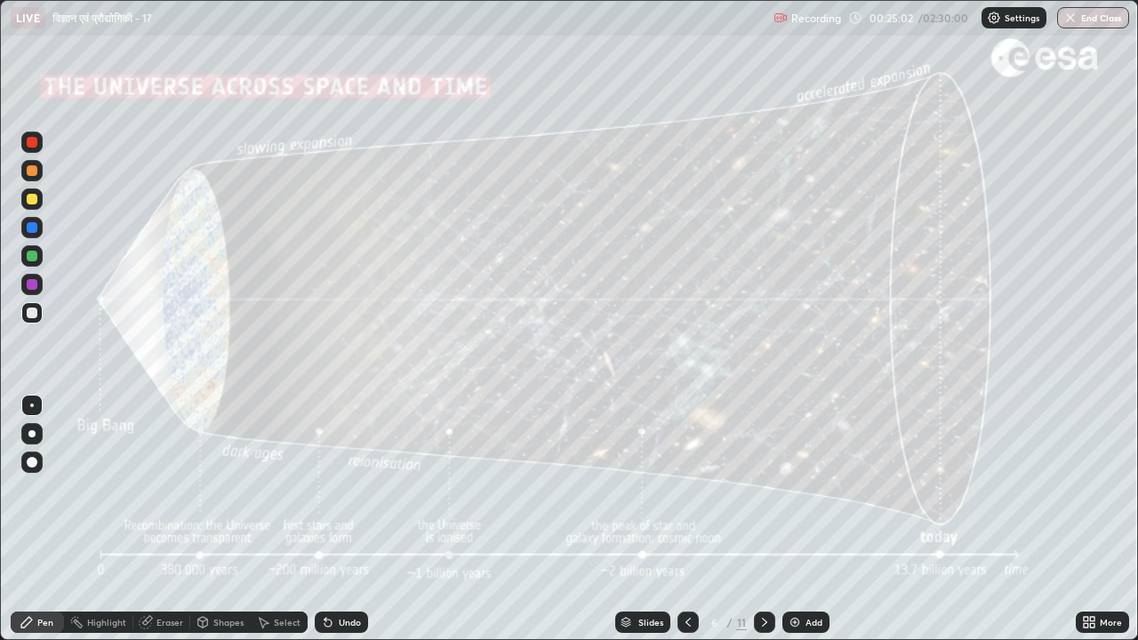
click at [686, 526] on icon at bounding box center [688, 622] width 14 height 14
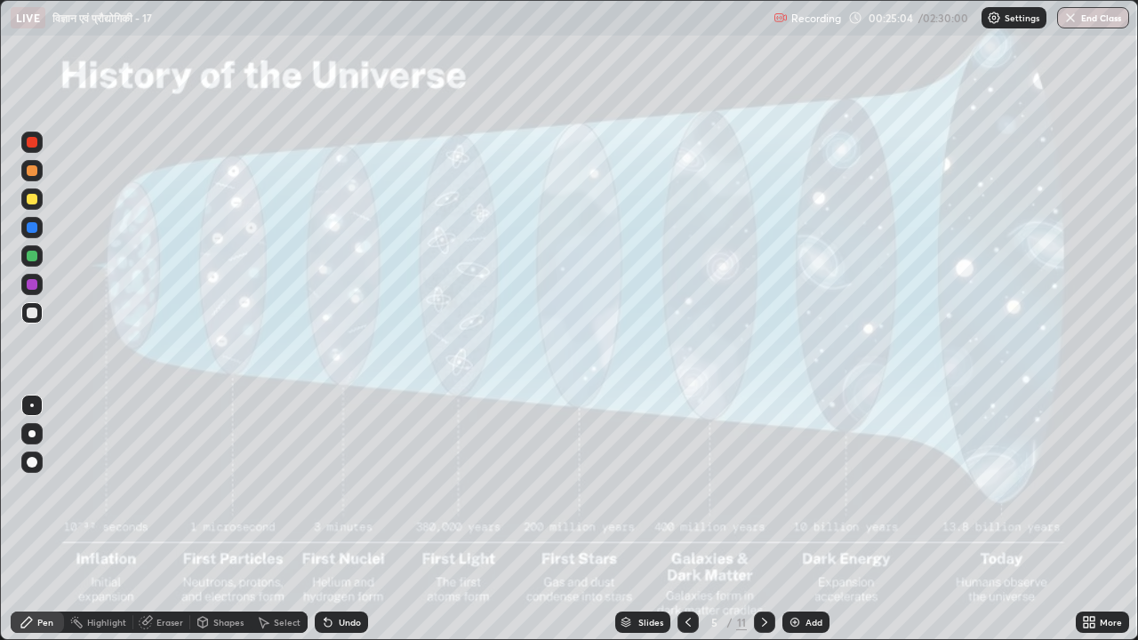
click at [684, 526] on icon at bounding box center [688, 622] width 14 height 14
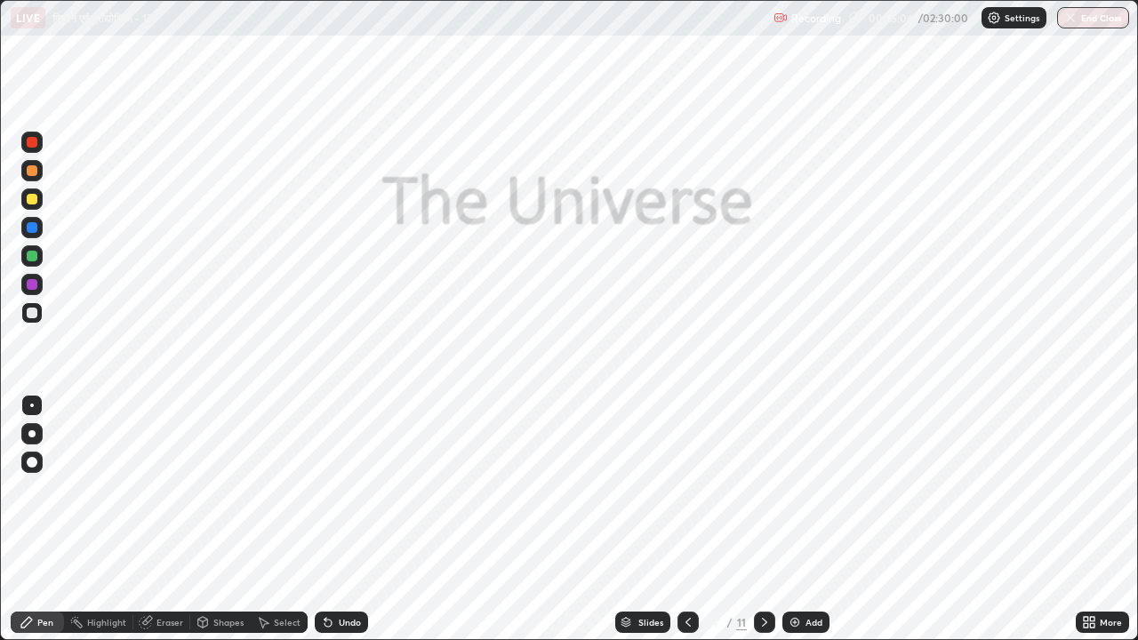
click at [684, 526] on icon at bounding box center [688, 622] width 14 height 14
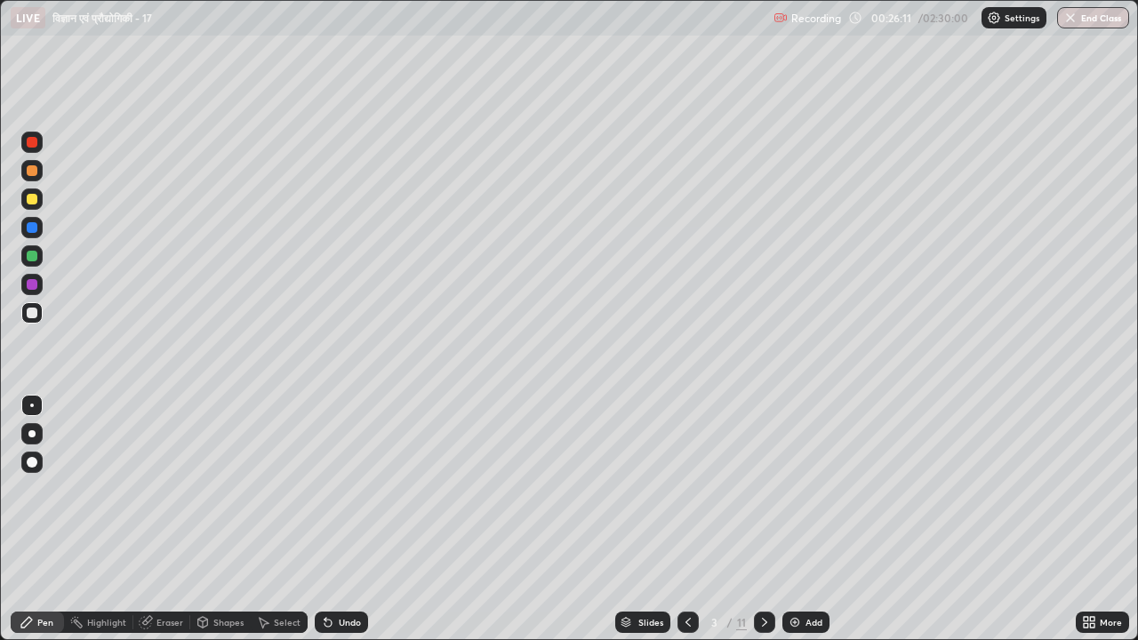
click at [166, 526] on div "Eraser" at bounding box center [169, 622] width 27 height 9
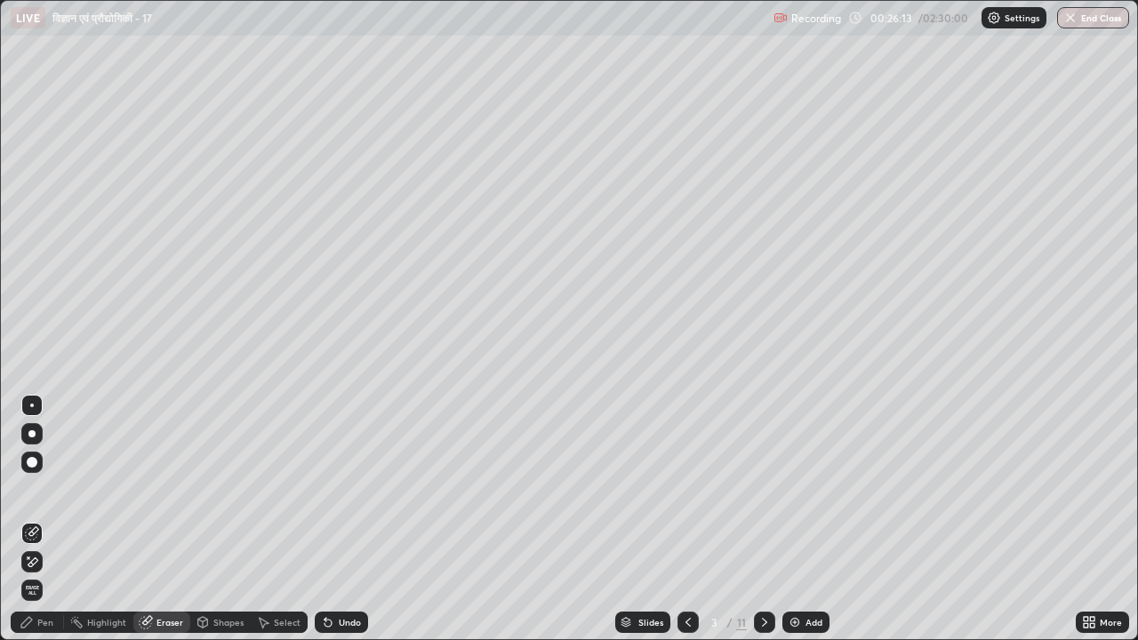
click at [44, 526] on div "Pen" at bounding box center [45, 622] width 16 height 9
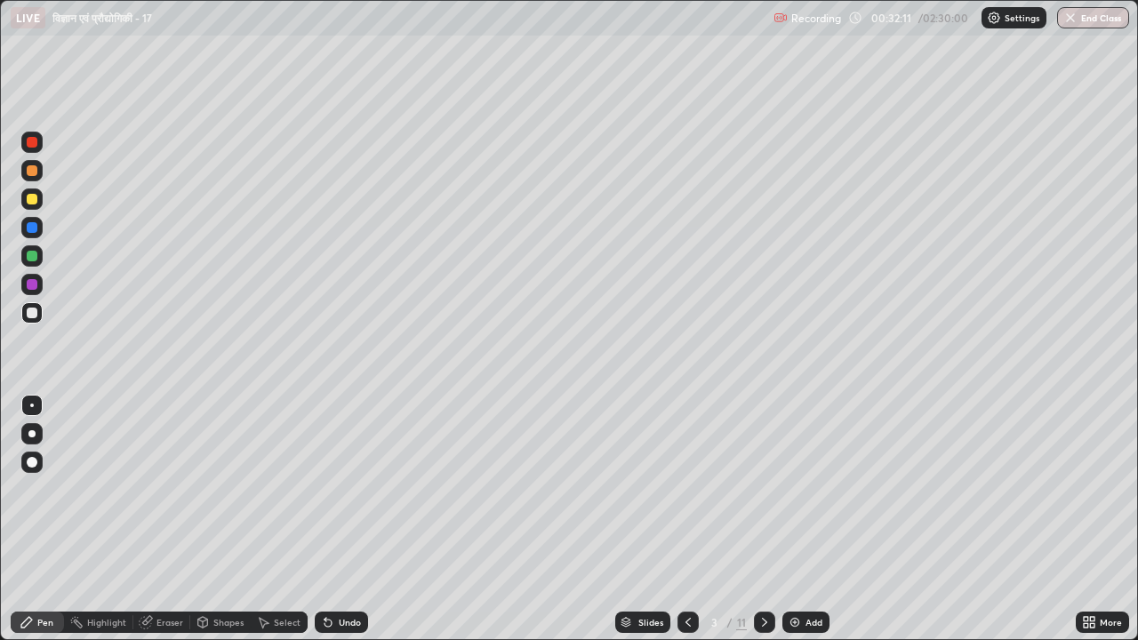
click at [754, 526] on div at bounding box center [764, 622] width 21 height 21
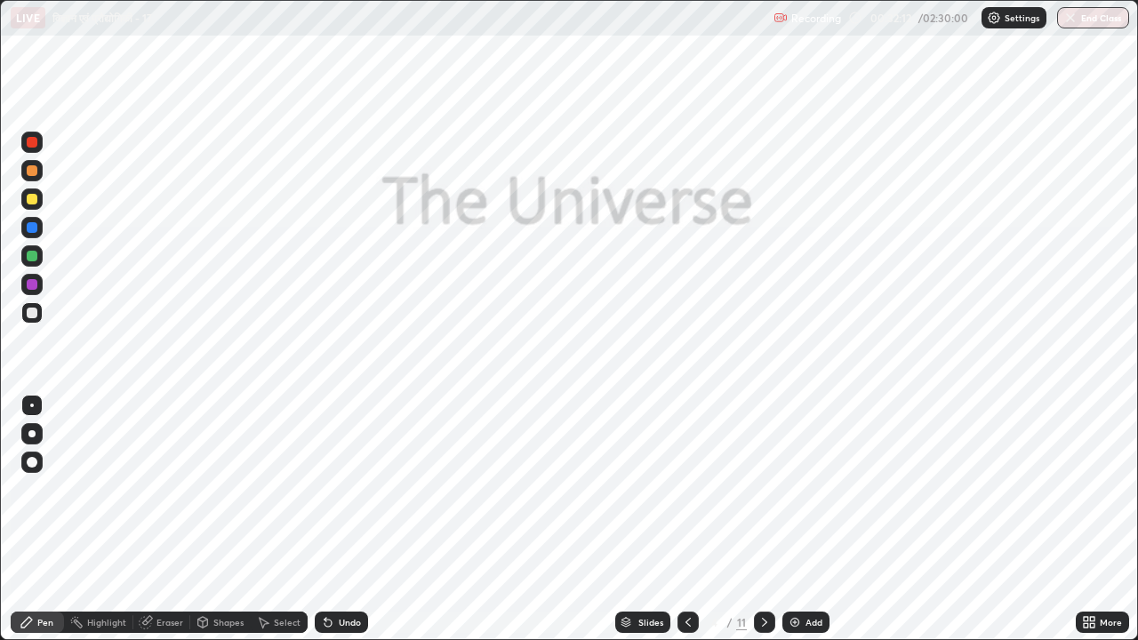
click at [761, 526] on icon at bounding box center [764, 622] width 14 height 14
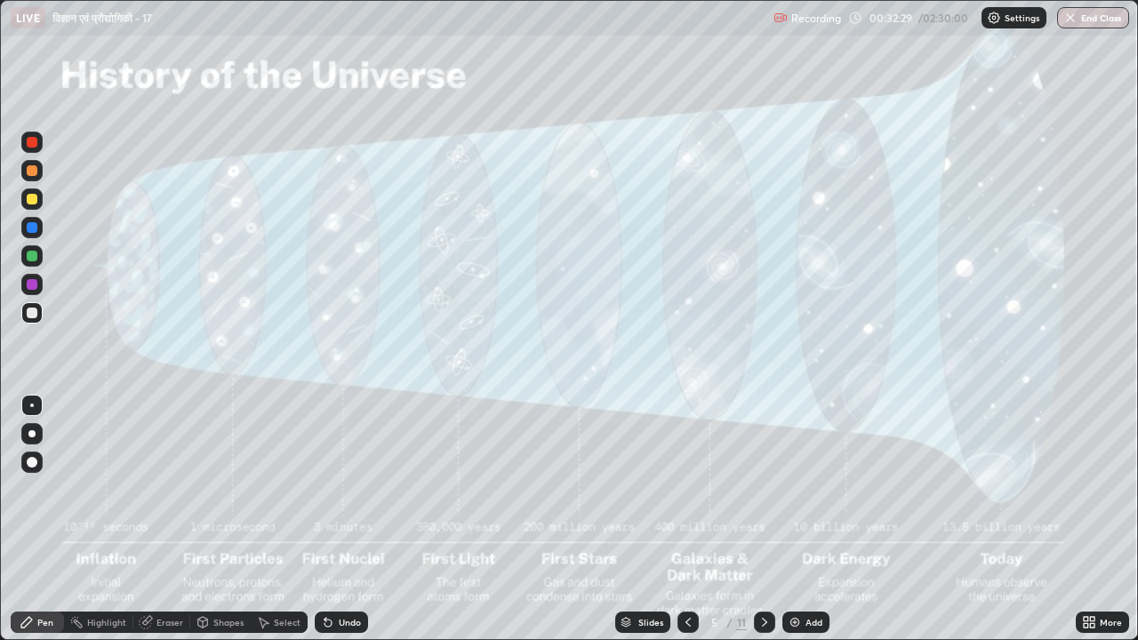
click at [685, 526] on icon at bounding box center [687, 622] width 5 height 9
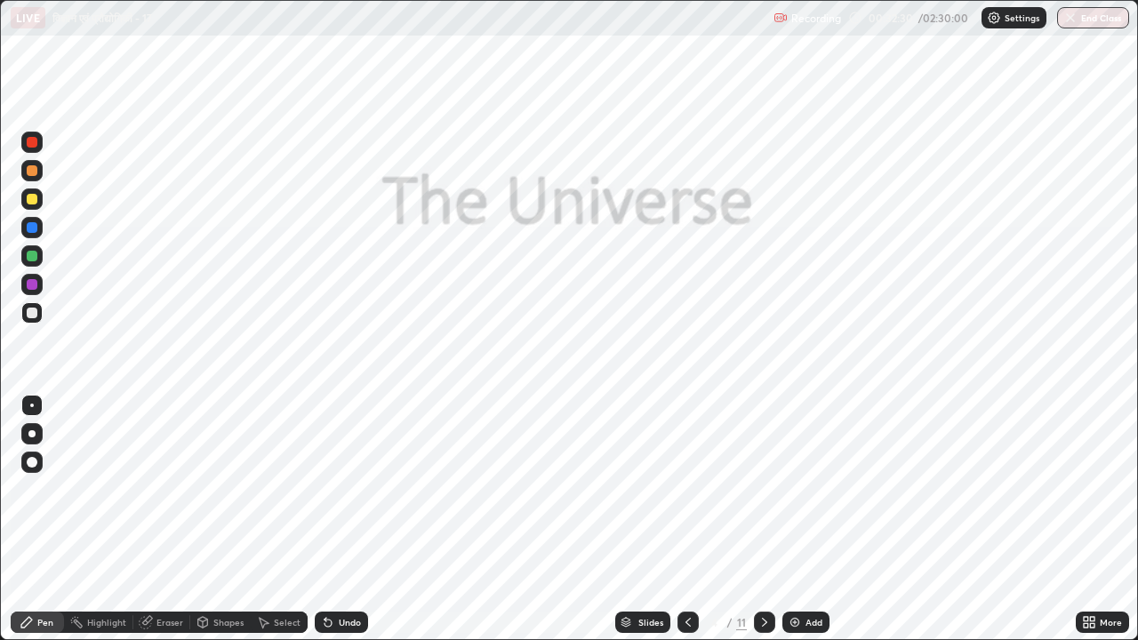
click at [686, 526] on icon at bounding box center [688, 622] width 14 height 14
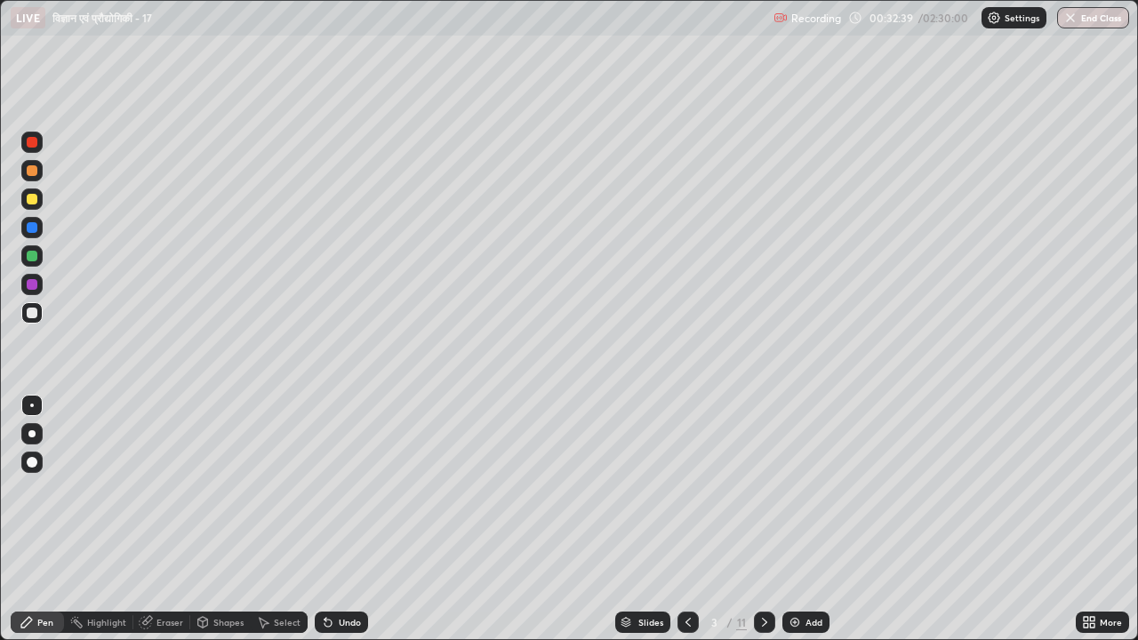
click at [805, 526] on div "Add" at bounding box center [805, 622] width 47 height 21
click at [812, 526] on div "Add" at bounding box center [813, 622] width 17 height 9
click at [349, 526] on div "Undo" at bounding box center [350, 622] width 22 height 9
click at [354, 526] on div "Undo" at bounding box center [341, 622] width 53 height 21
click at [351, 526] on div "Undo" at bounding box center [350, 622] width 22 height 9
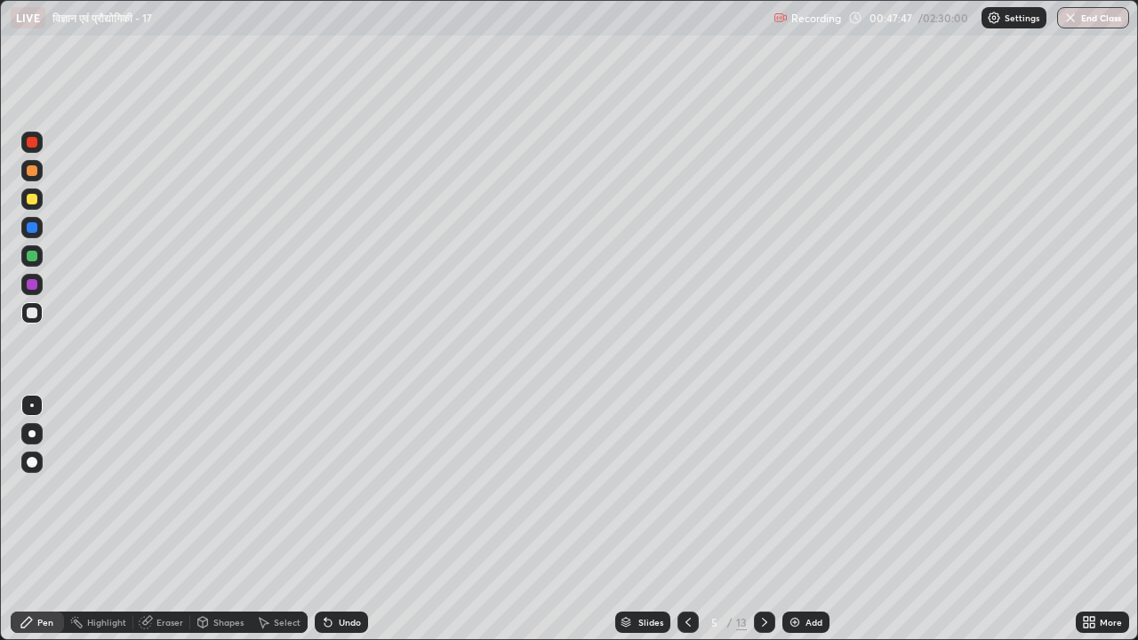
click at [151, 526] on icon at bounding box center [147, 620] width 10 height 9
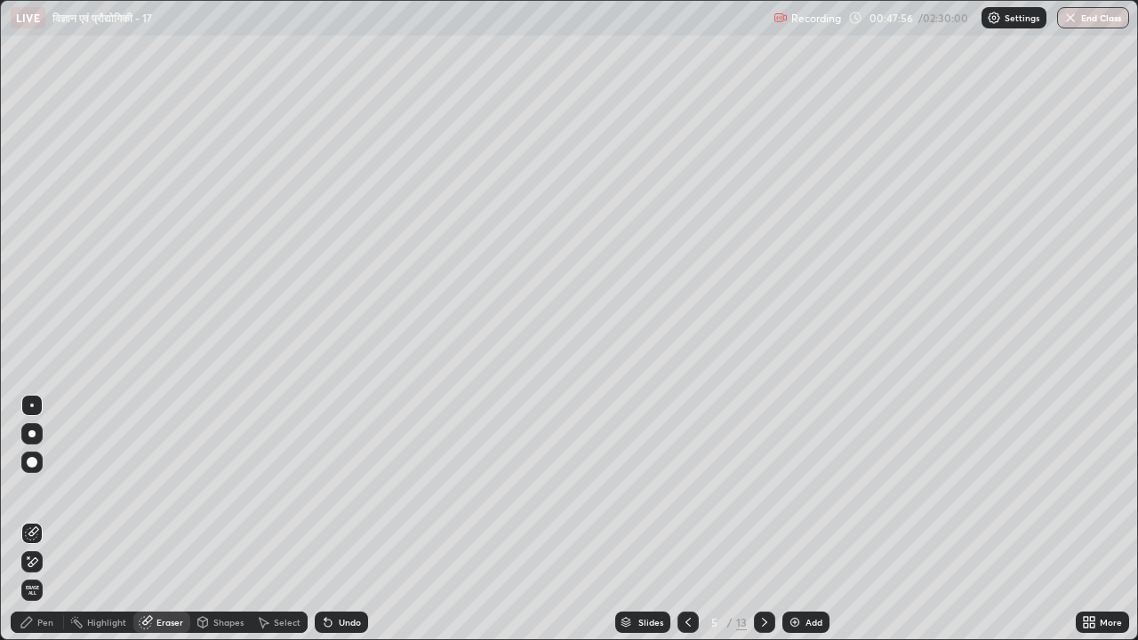
click at [45, 526] on div "Pen" at bounding box center [45, 622] width 16 height 9
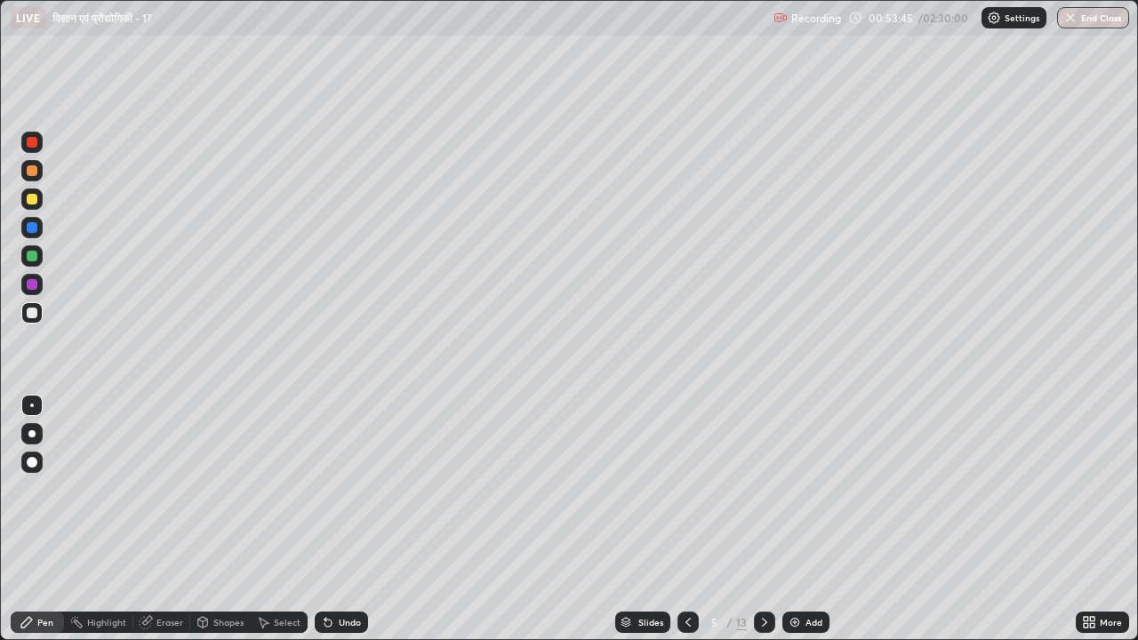
click at [345, 526] on div "Undo" at bounding box center [350, 622] width 22 height 9
click at [354, 526] on div "Undo" at bounding box center [341, 622] width 53 height 21
click at [762, 526] on icon at bounding box center [764, 622] width 14 height 14
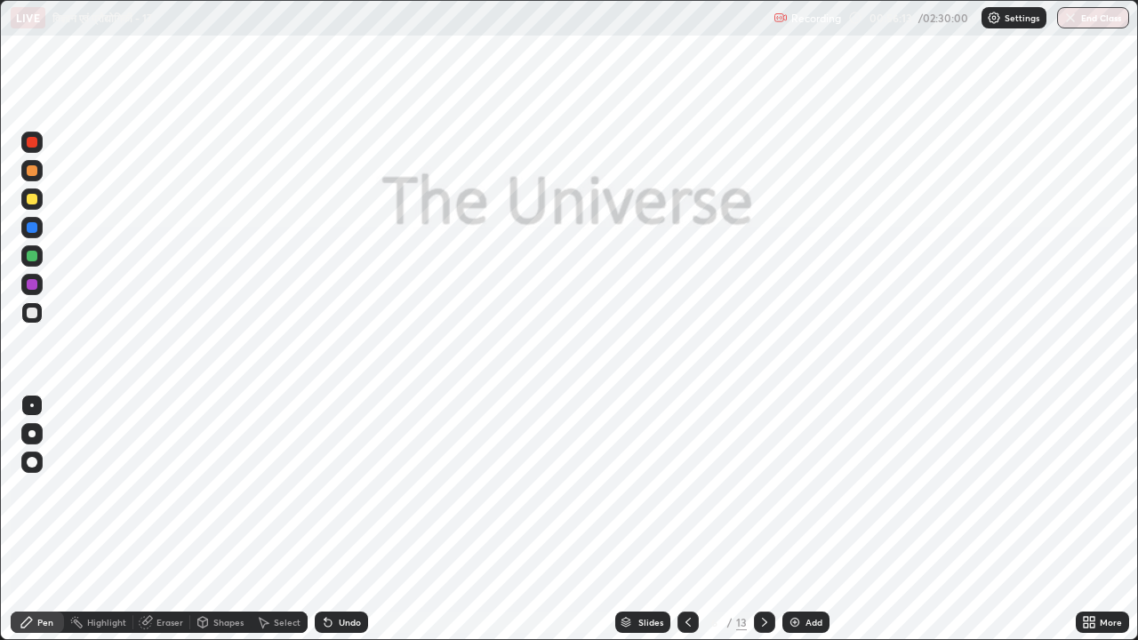
click at [754, 526] on div at bounding box center [764, 622] width 21 height 21
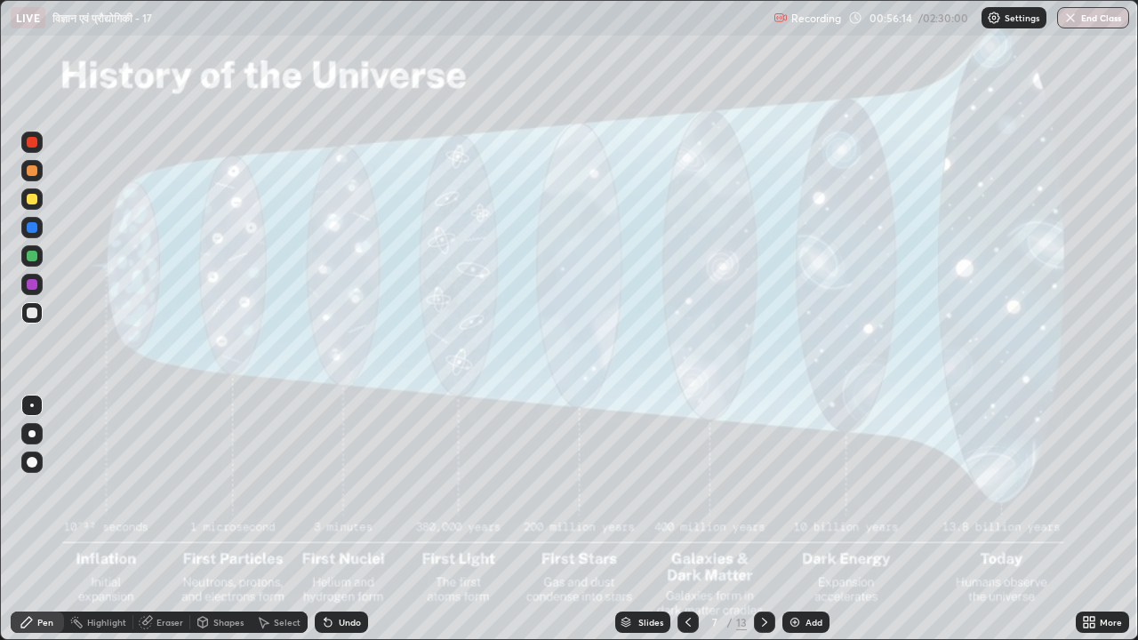
click at [763, 526] on icon at bounding box center [764, 622] width 14 height 14
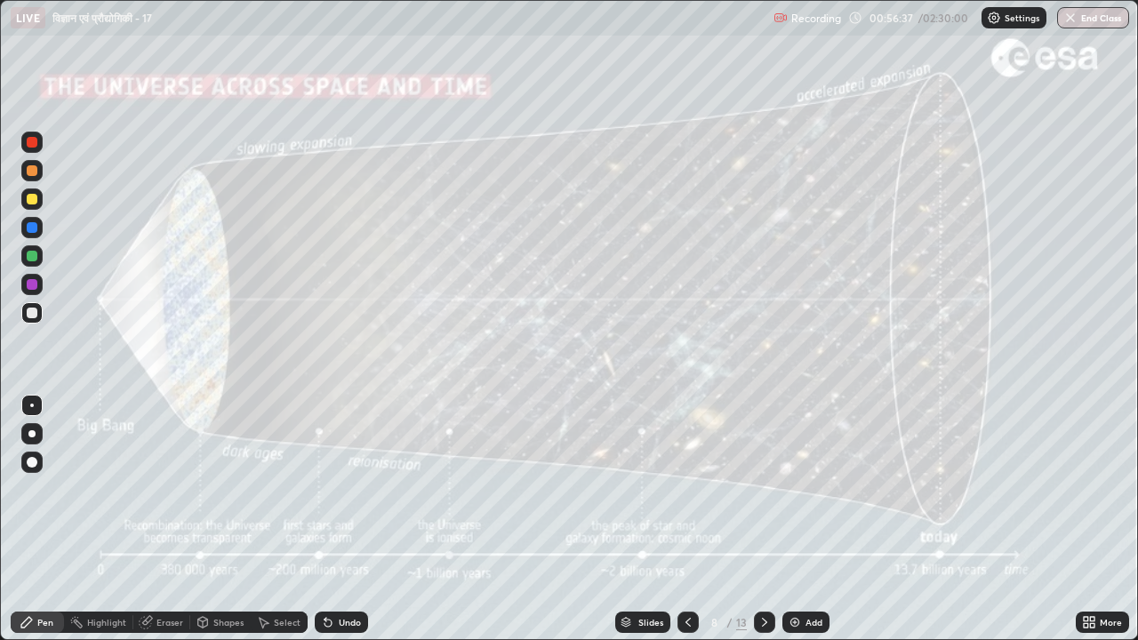
click at [684, 526] on icon at bounding box center [688, 622] width 14 height 14
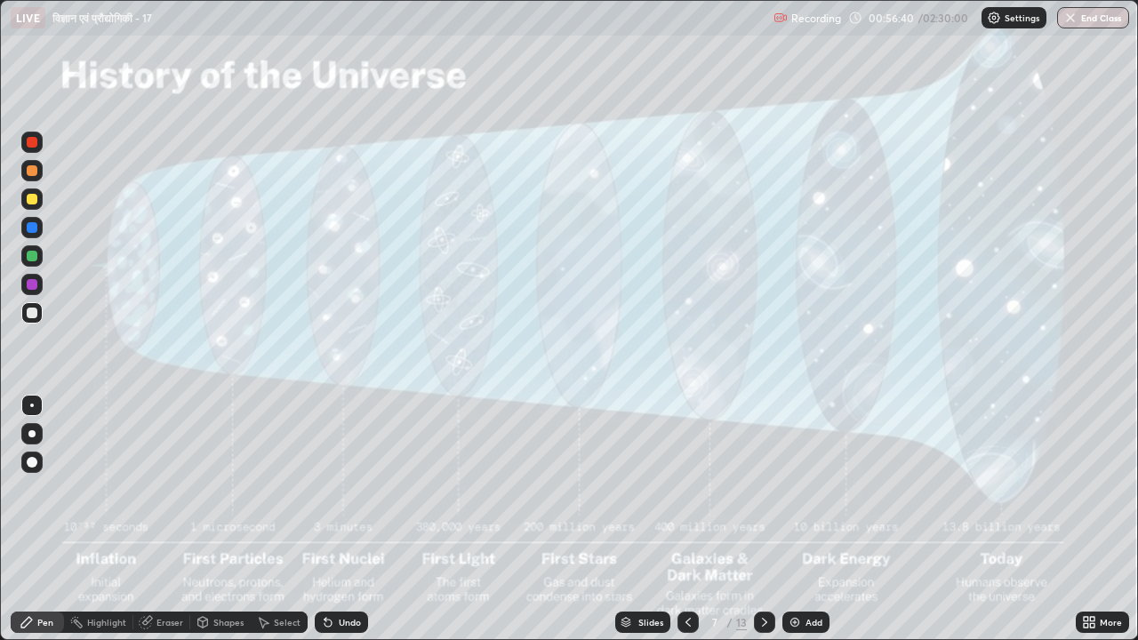
click at [762, 526] on icon at bounding box center [764, 622] width 5 height 9
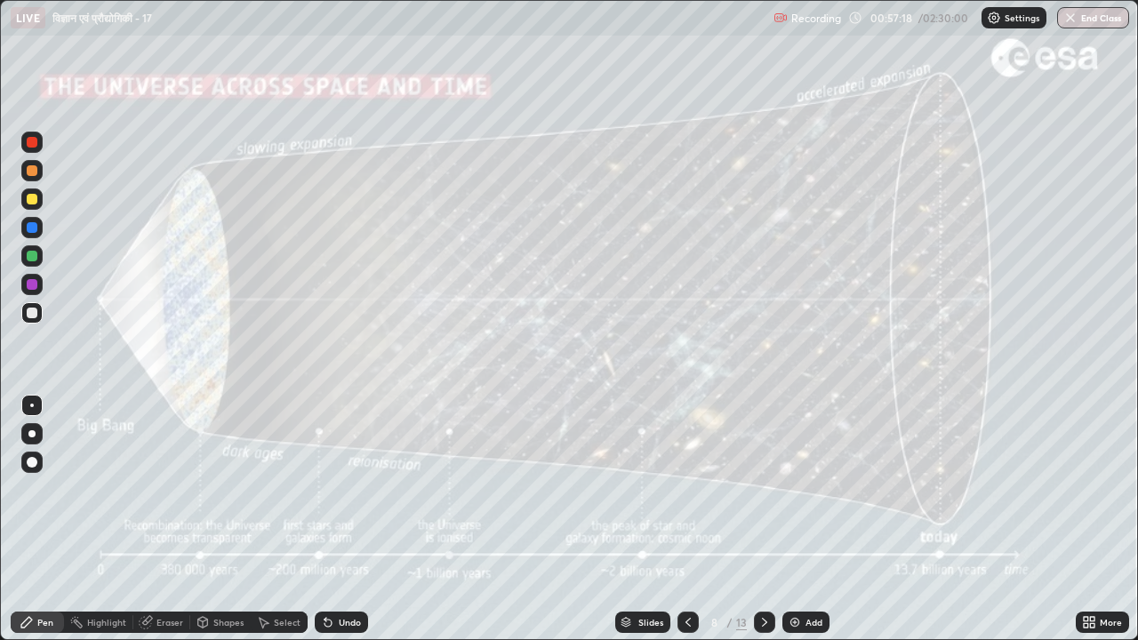
click at [686, 526] on icon at bounding box center [687, 622] width 5 height 9
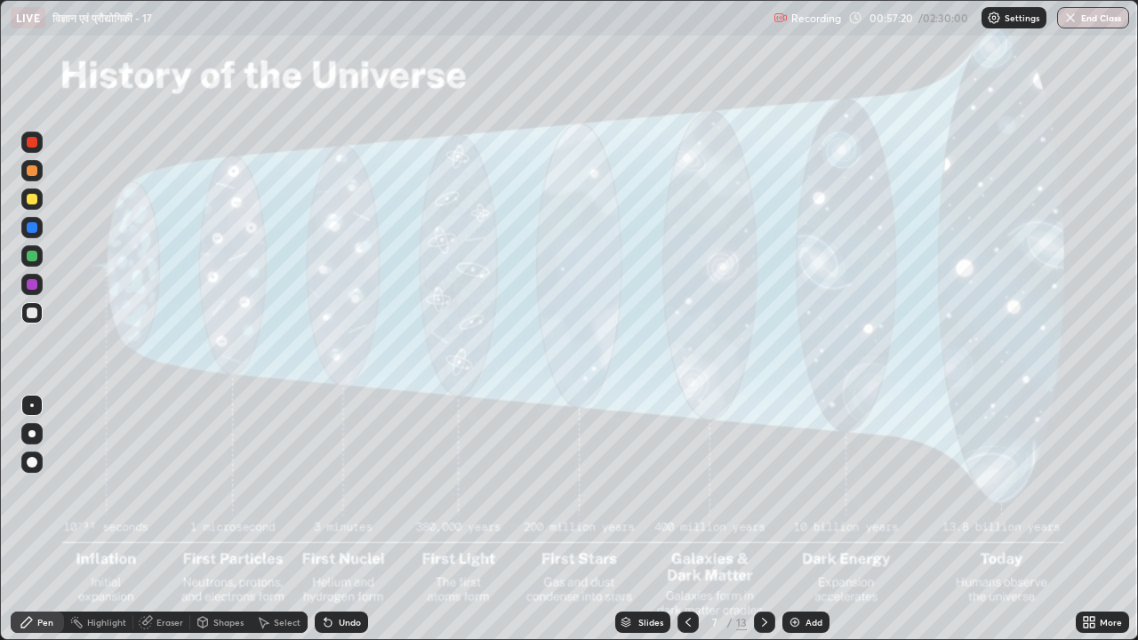
click at [684, 526] on icon at bounding box center [688, 622] width 14 height 14
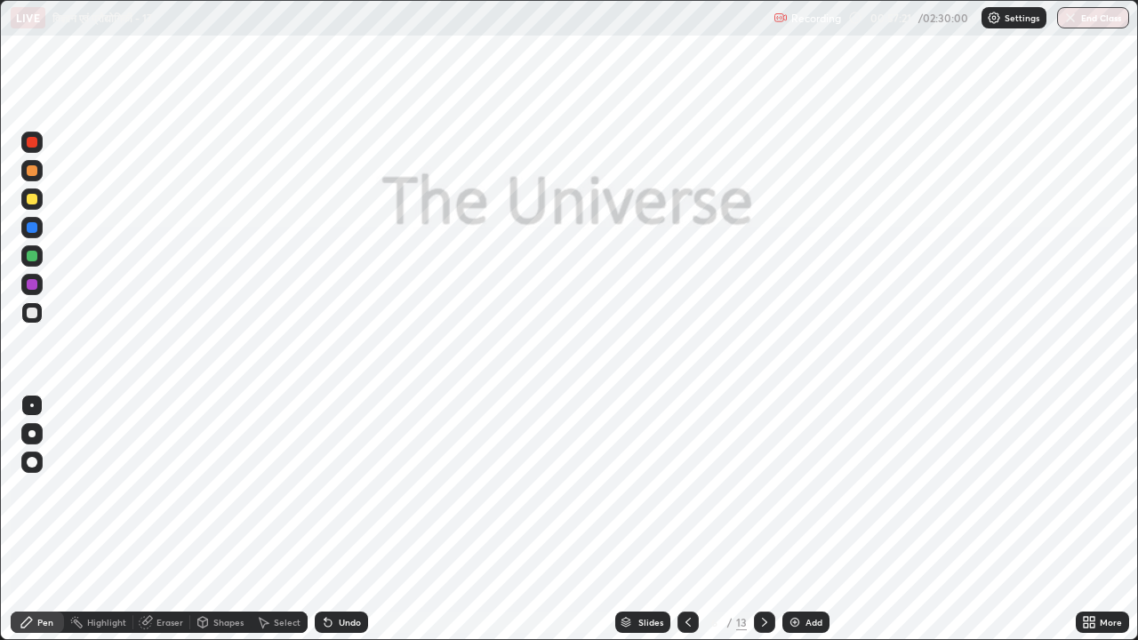
click at [686, 526] on icon at bounding box center [688, 622] width 14 height 14
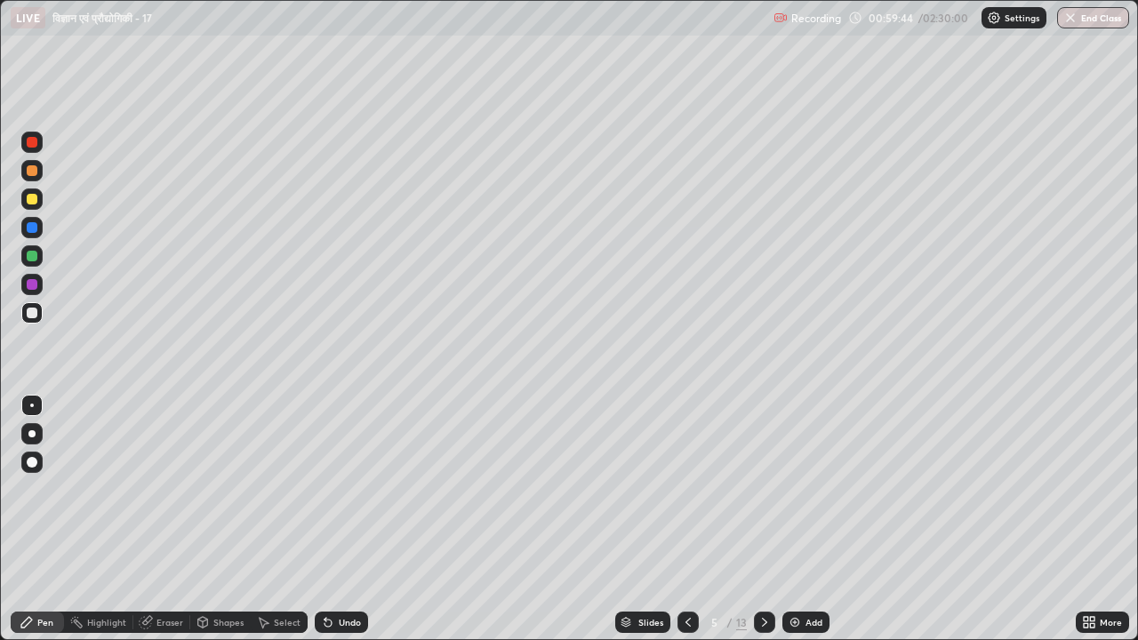
click at [802, 526] on div "Add" at bounding box center [805, 622] width 47 height 21
click at [1084, 526] on icon at bounding box center [1086, 619] width 4 height 4
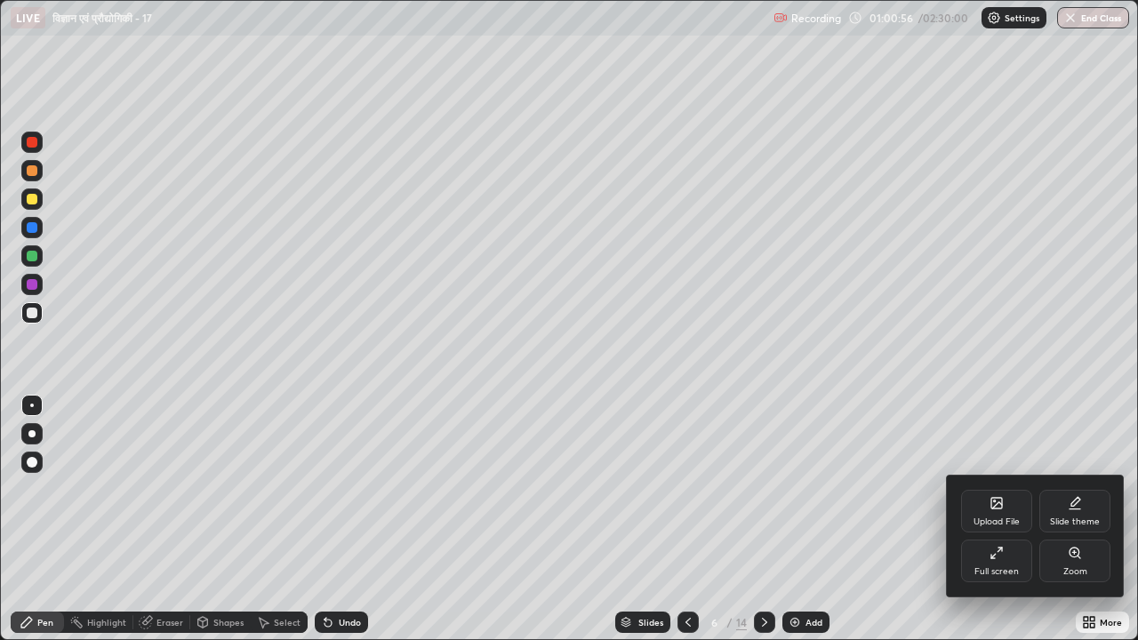
click at [992, 526] on div "Full screen" at bounding box center [996, 561] width 71 height 43
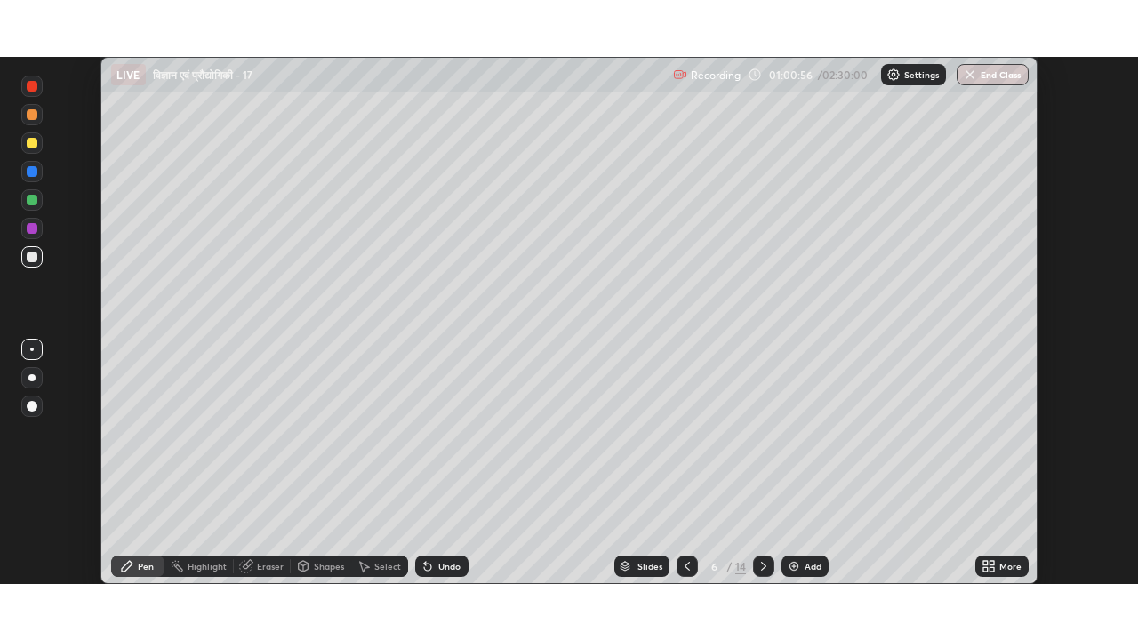
scroll to position [88361, 87751]
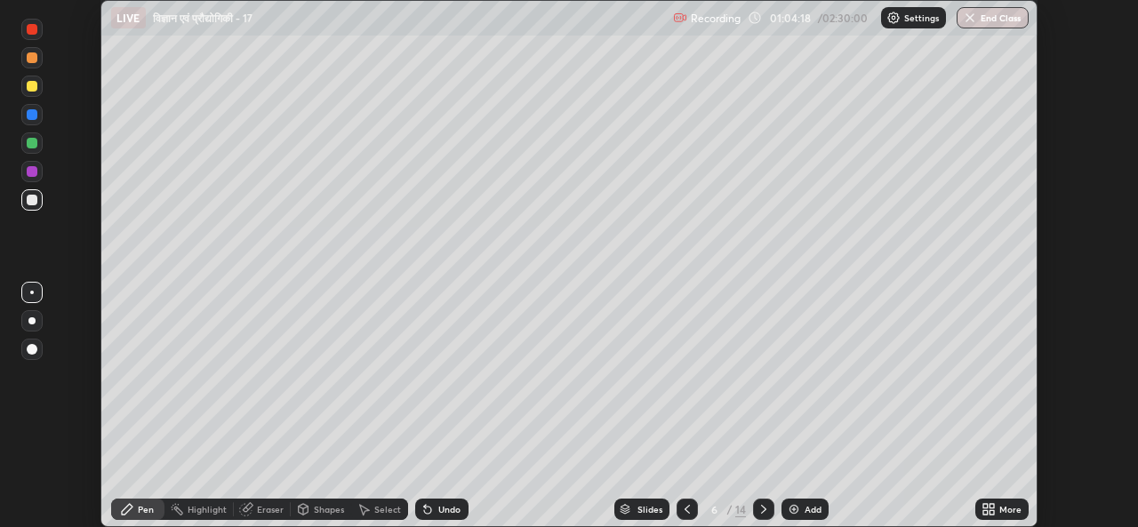
click at [992, 505] on icon at bounding box center [991, 506] width 4 height 4
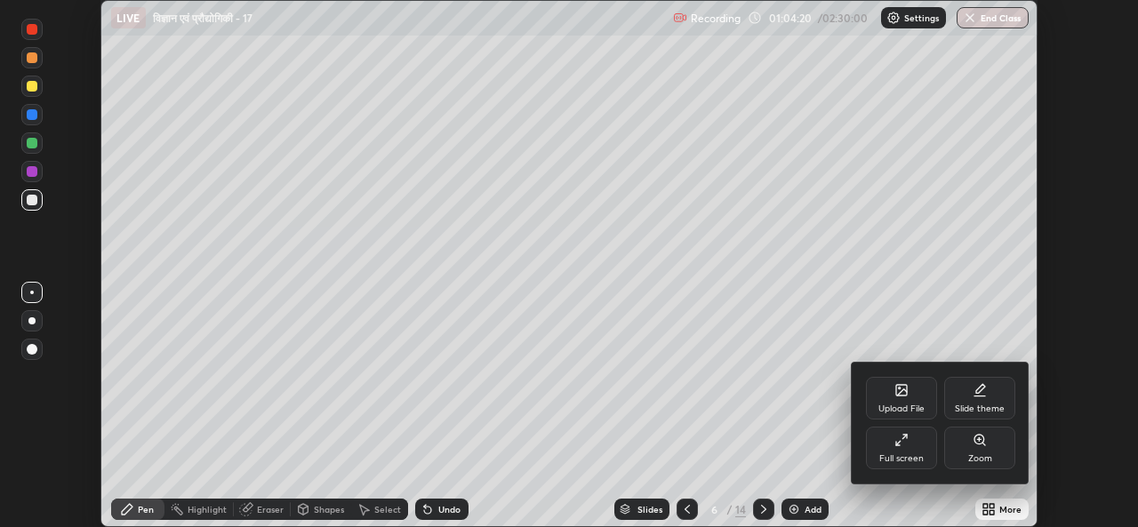
click at [903, 452] on div "Full screen" at bounding box center [901, 448] width 71 height 43
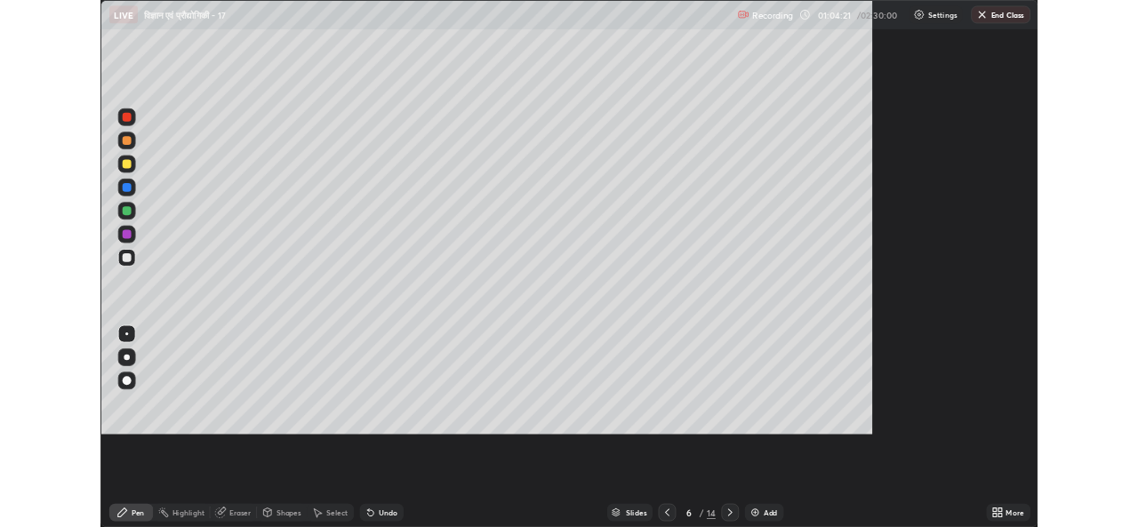
scroll to position [640, 1138]
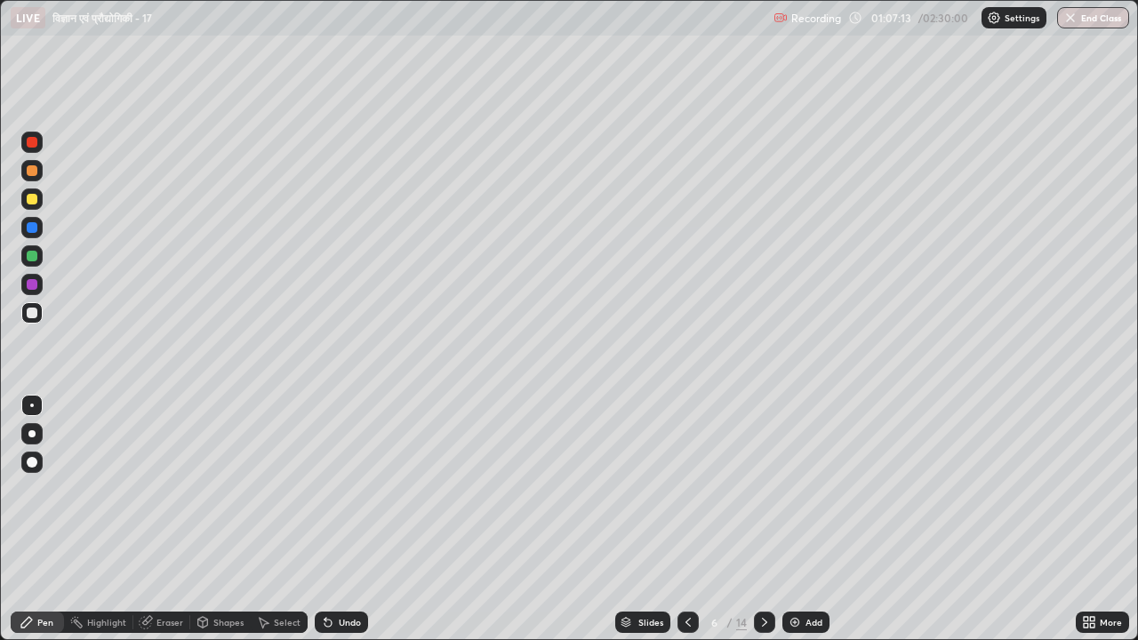
click at [343, 526] on div "Undo" at bounding box center [350, 622] width 22 height 9
click at [347, 526] on div "Undo" at bounding box center [350, 622] width 22 height 9
click at [349, 526] on div "Undo" at bounding box center [350, 622] width 22 height 9
click at [348, 526] on div "Undo" at bounding box center [350, 622] width 22 height 9
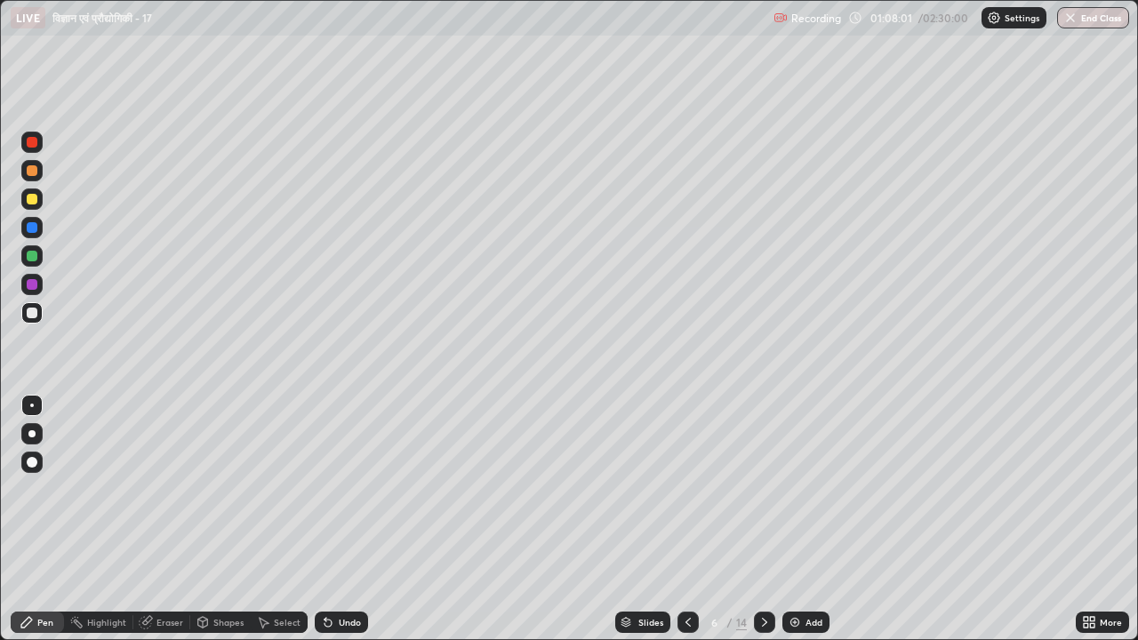
click at [1085, 526] on icon at bounding box center [1086, 619] width 4 height 4
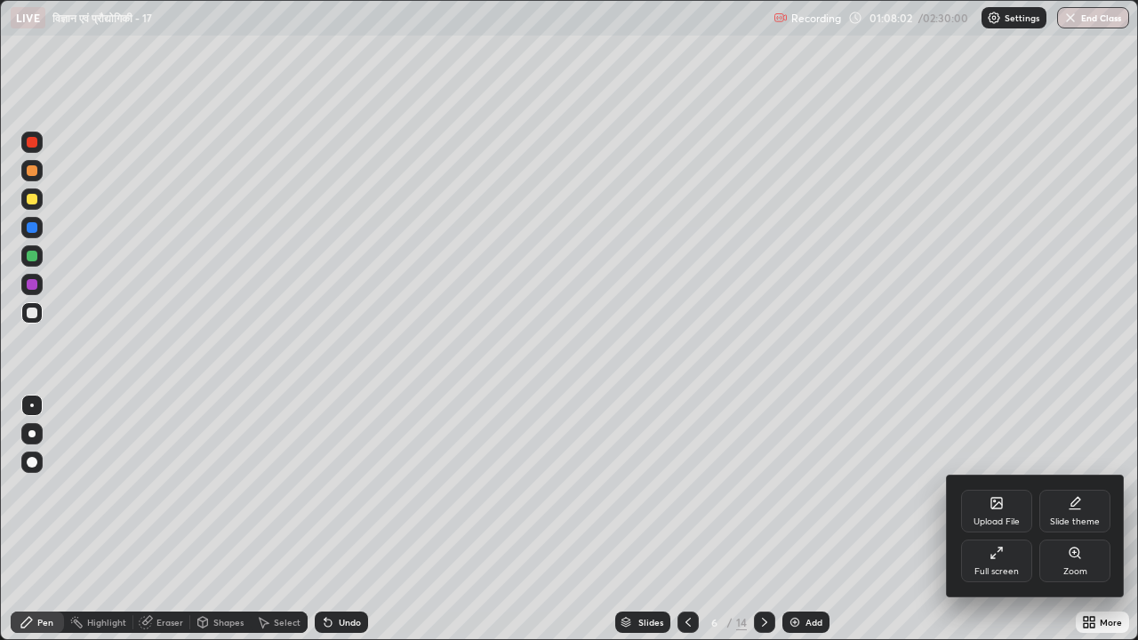
click at [993, 526] on div "Full screen" at bounding box center [996, 561] width 71 height 43
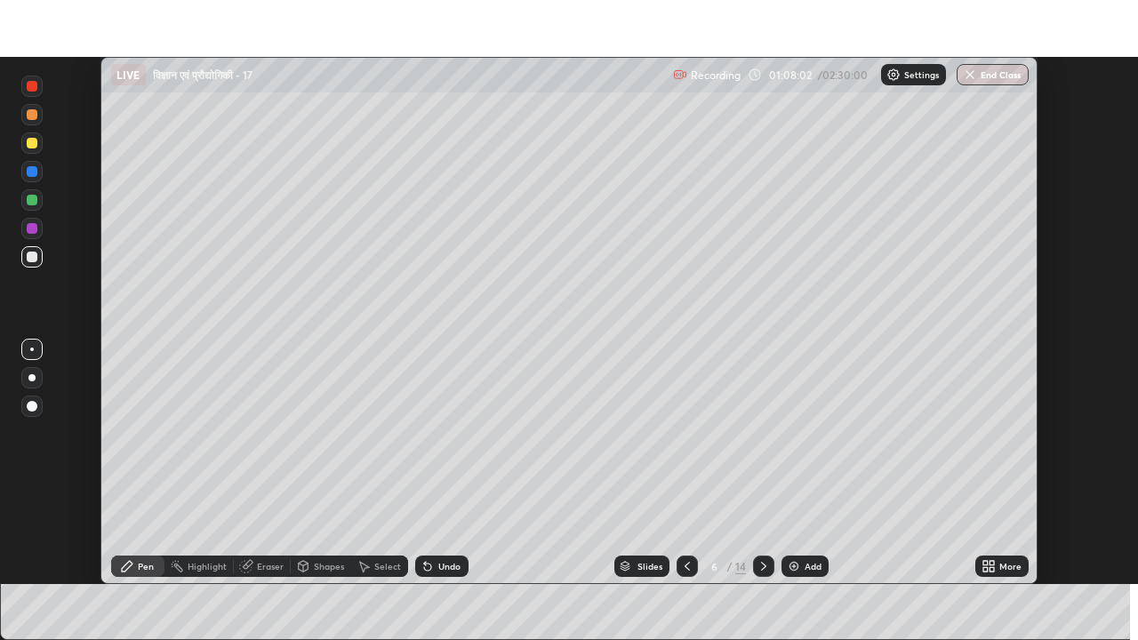
scroll to position [88361, 87751]
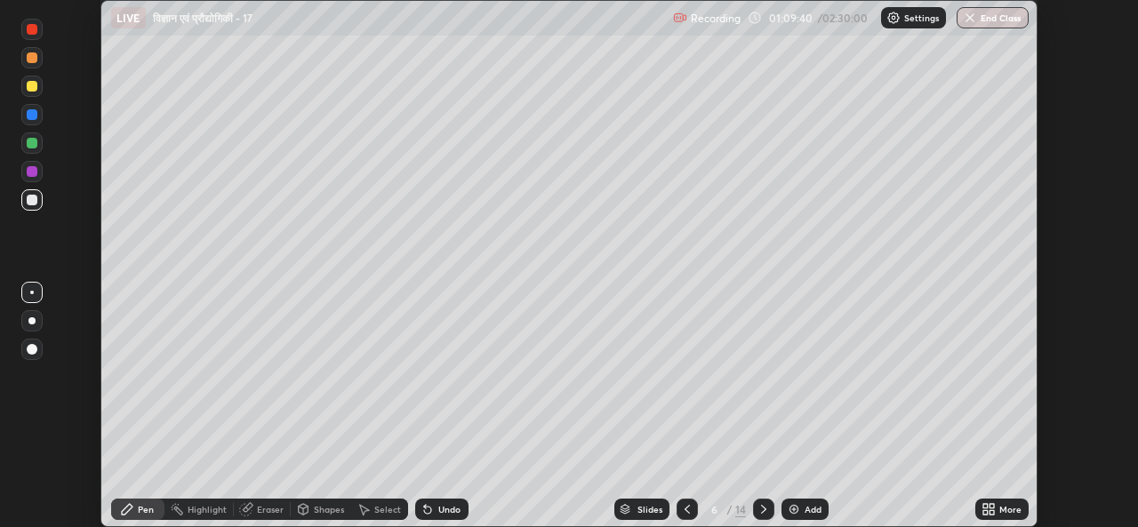
click at [808, 508] on div "Add" at bounding box center [812, 509] width 17 height 9
click at [448, 505] on div "Undo" at bounding box center [449, 509] width 22 height 9
click at [444, 506] on div "Undo" at bounding box center [449, 509] width 22 height 9
click at [991, 508] on icon at bounding box center [991, 506] width 4 height 4
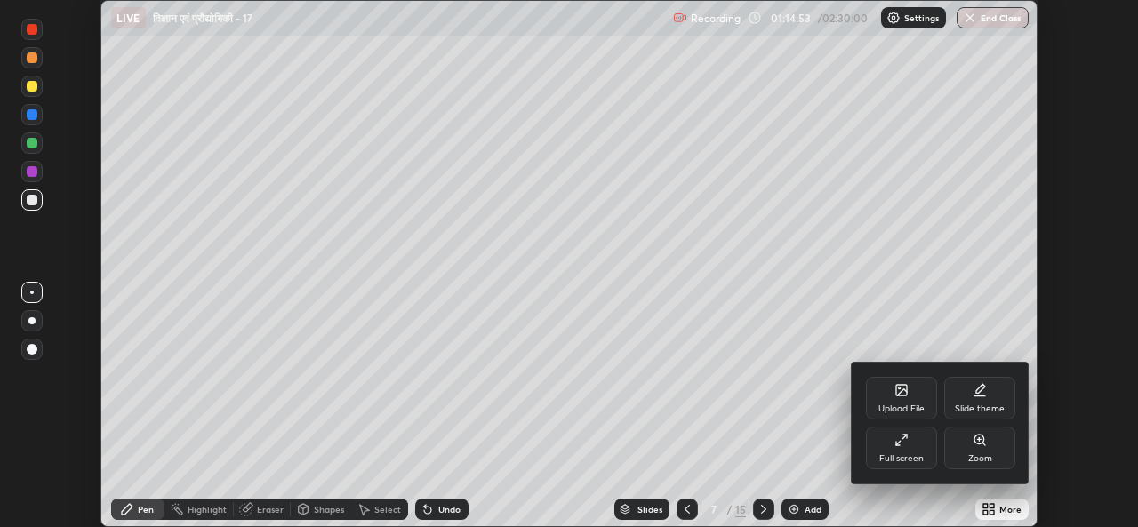
click at [898, 444] on icon at bounding box center [898, 443] width 4 height 4
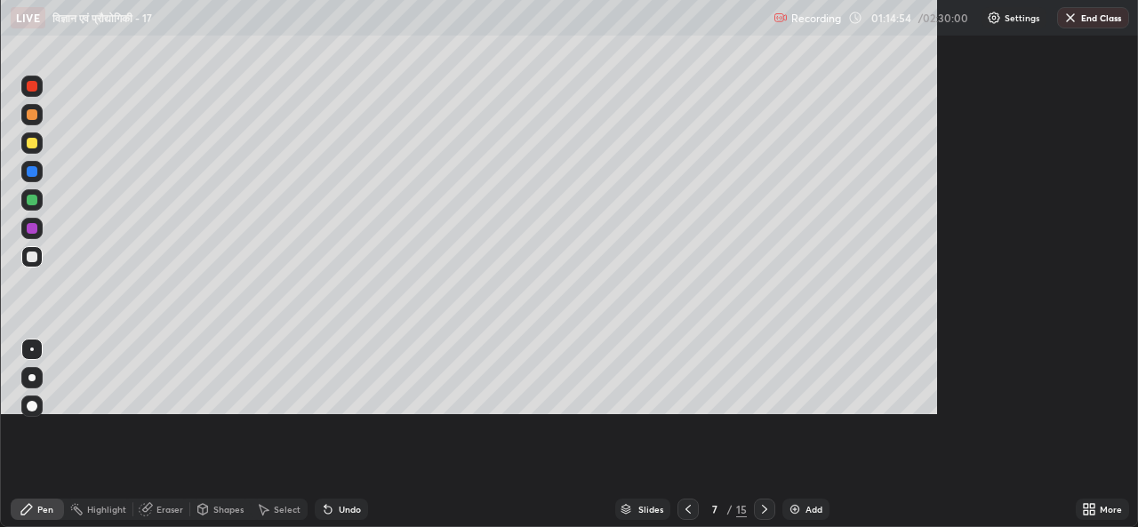
scroll to position [640, 1138]
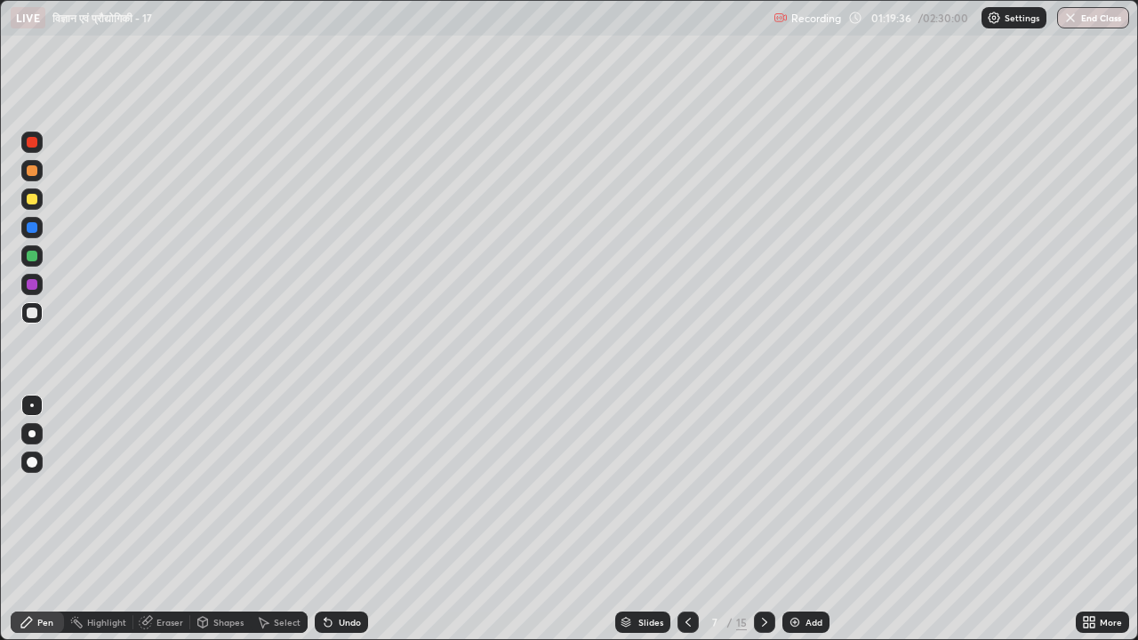
click at [686, 526] on icon at bounding box center [688, 622] width 14 height 14
click at [681, 526] on icon at bounding box center [688, 622] width 14 height 14
click at [759, 526] on icon at bounding box center [764, 622] width 14 height 14
click at [764, 526] on icon at bounding box center [764, 622] width 14 height 14
click at [763, 526] on icon at bounding box center [764, 622] width 14 height 14
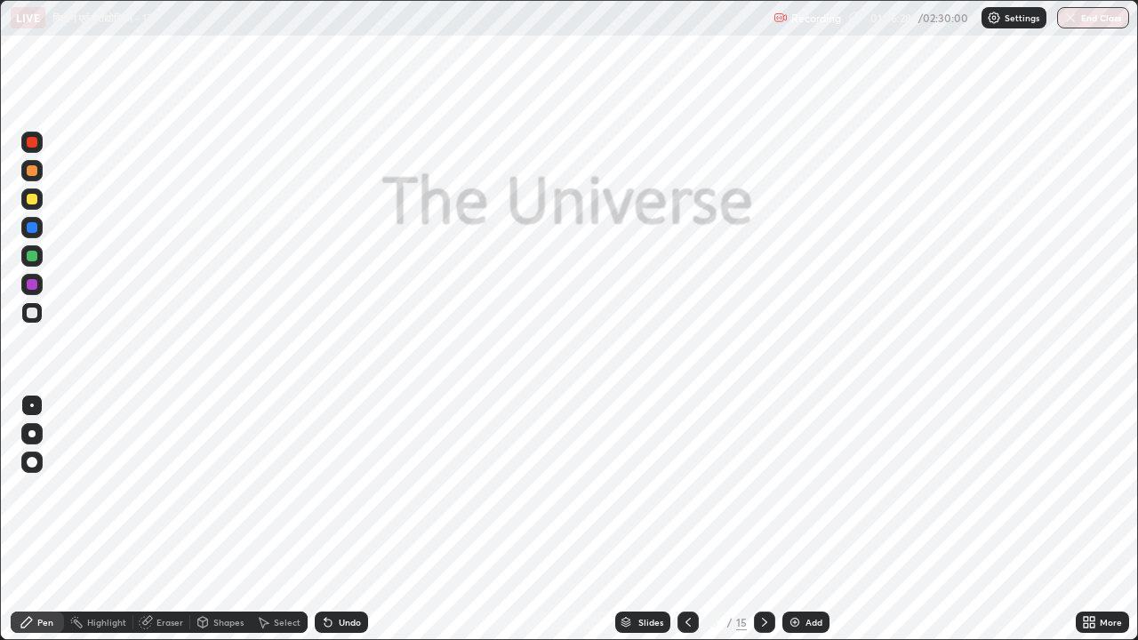
click at [684, 526] on icon at bounding box center [688, 622] width 14 height 14
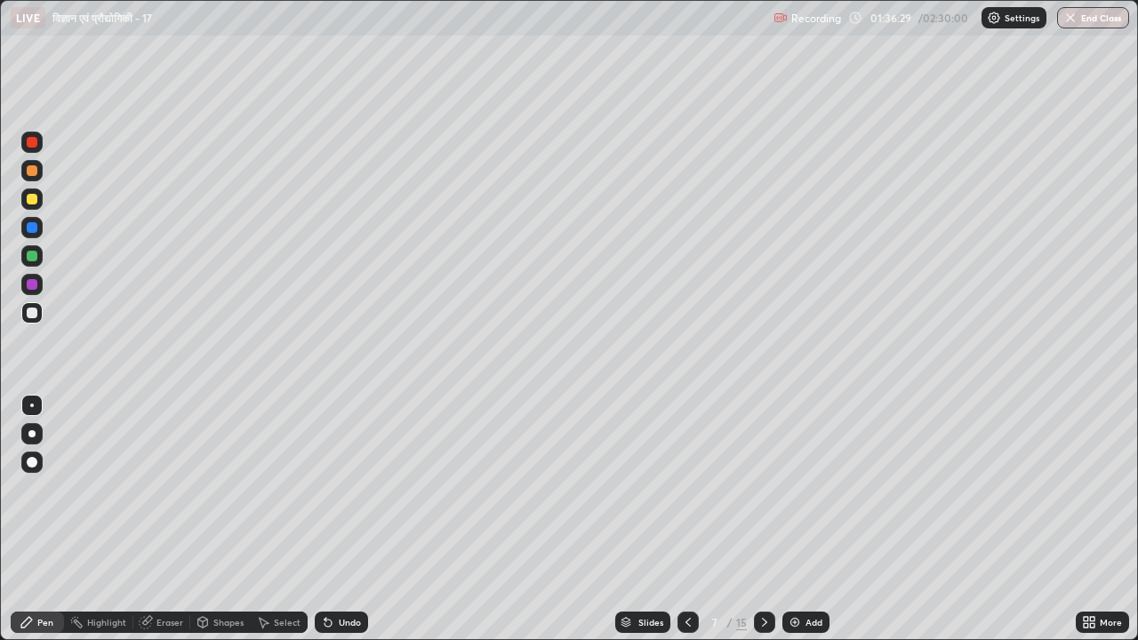
click at [812, 526] on div "Add" at bounding box center [813, 622] width 17 height 9
click at [1085, 526] on icon at bounding box center [1086, 619] width 4 height 4
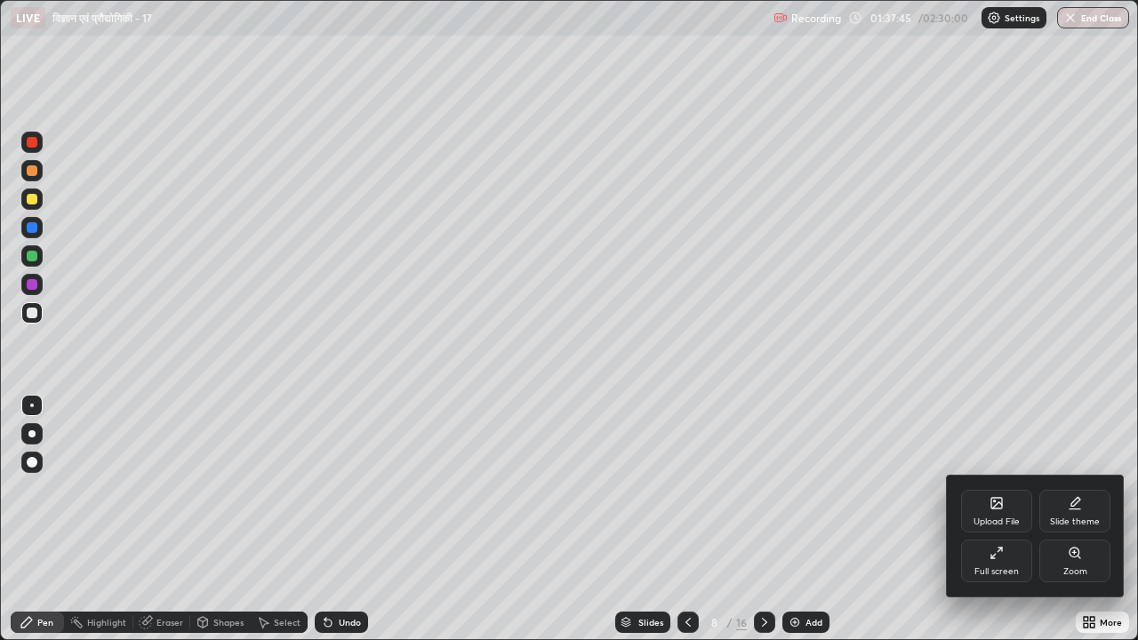
click at [987, 526] on div "Full screen" at bounding box center [996, 561] width 71 height 43
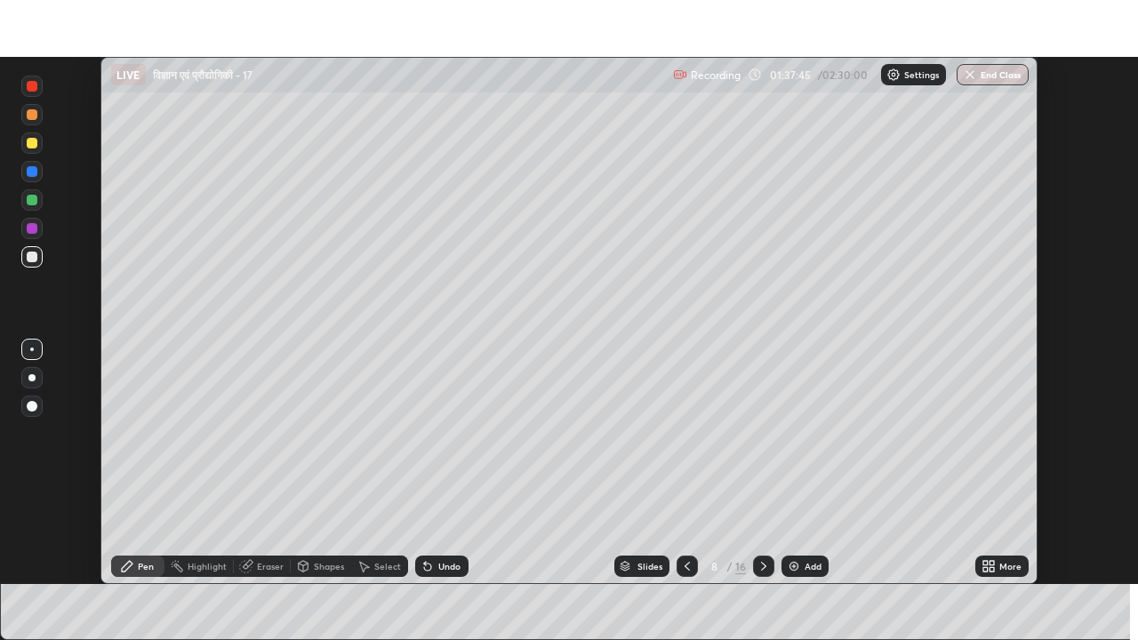
scroll to position [88361, 87751]
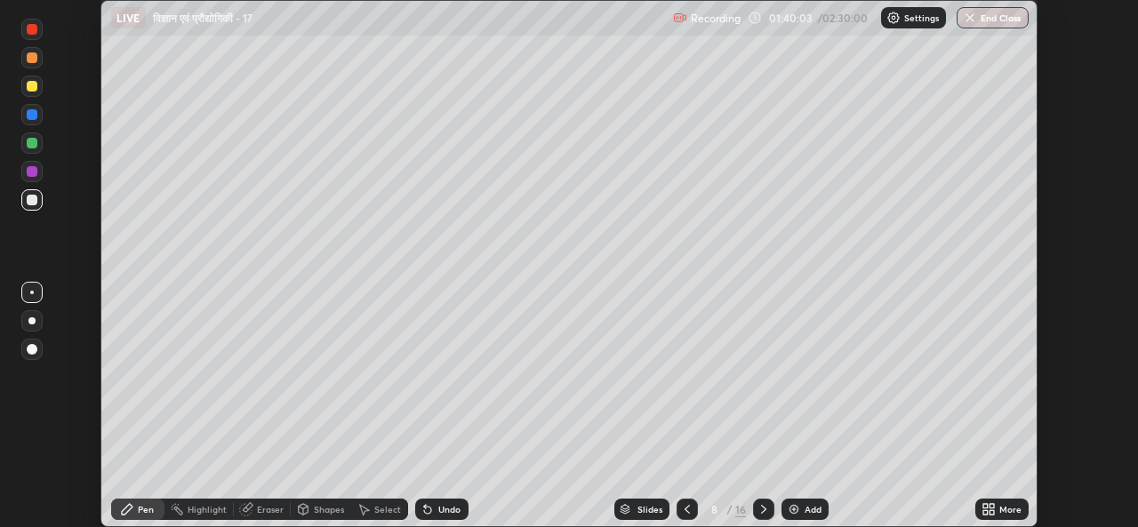
click at [992, 506] on icon at bounding box center [991, 506] width 4 height 4
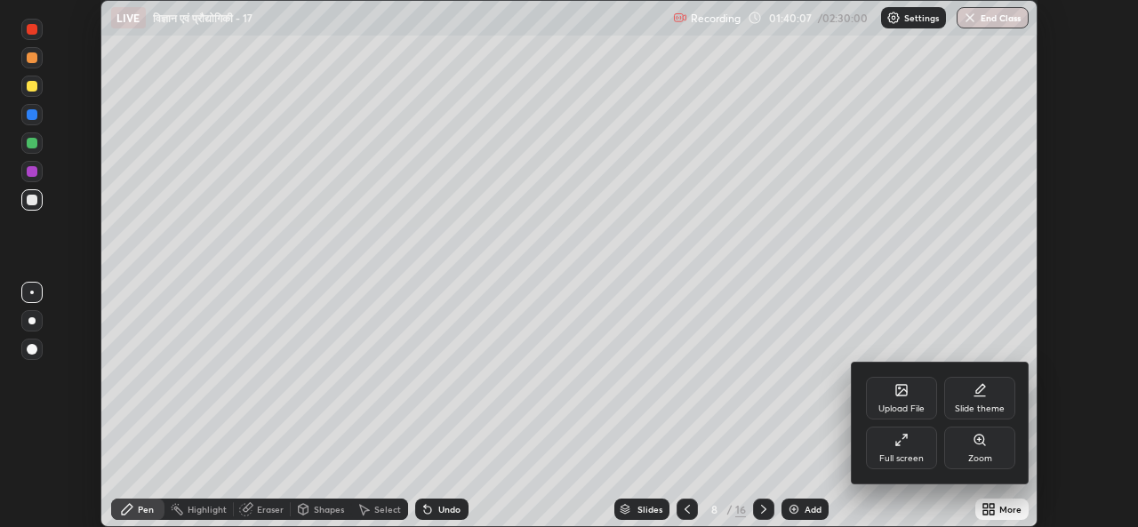
click at [894, 448] on div "Full screen" at bounding box center [901, 448] width 71 height 43
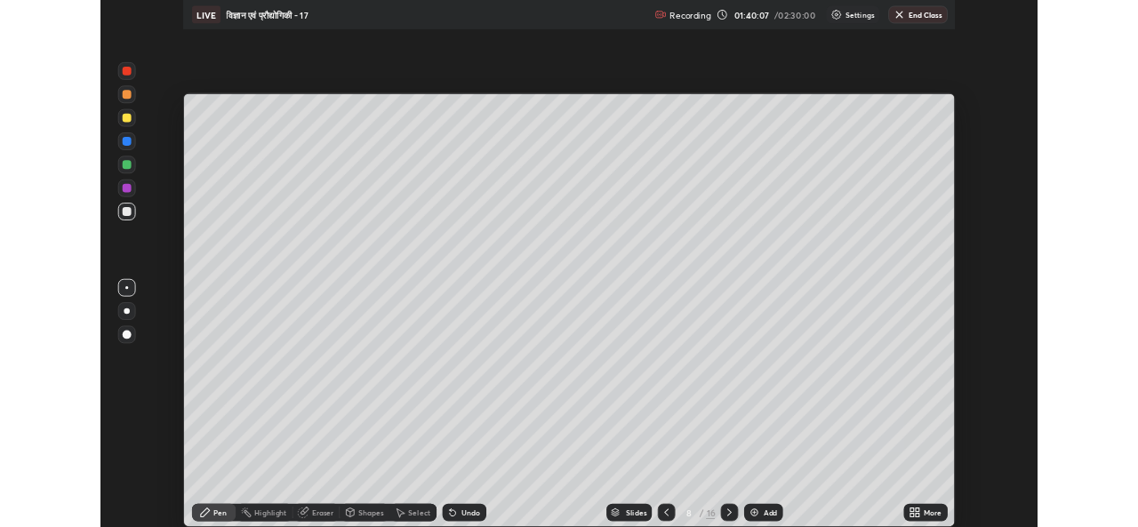
scroll to position [640, 1138]
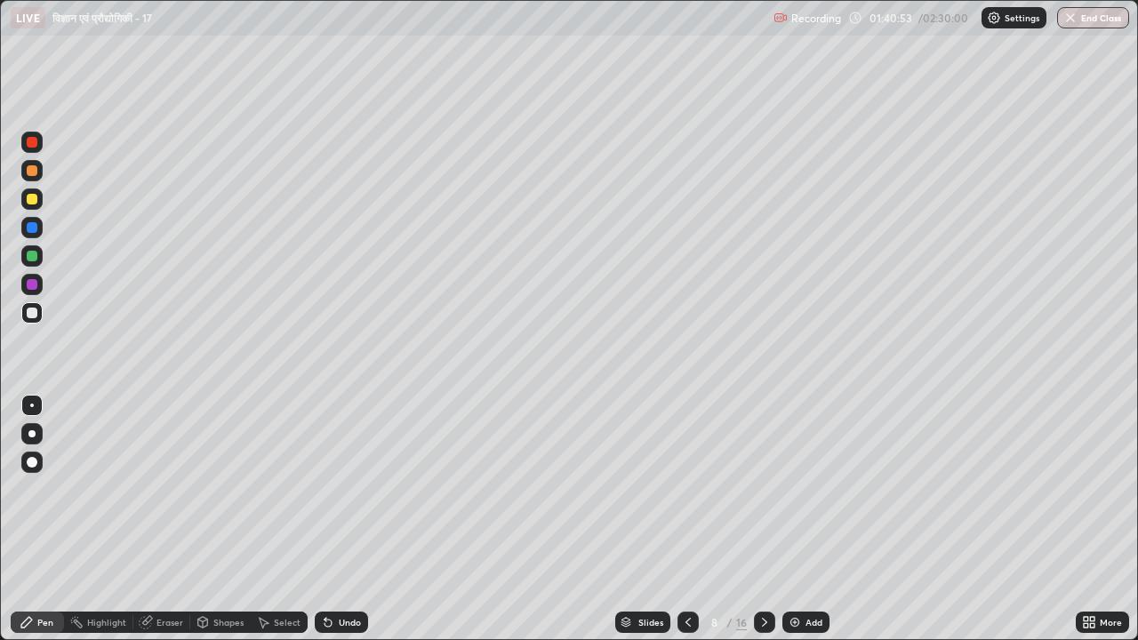
click at [159, 526] on div "Eraser" at bounding box center [169, 622] width 27 height 9
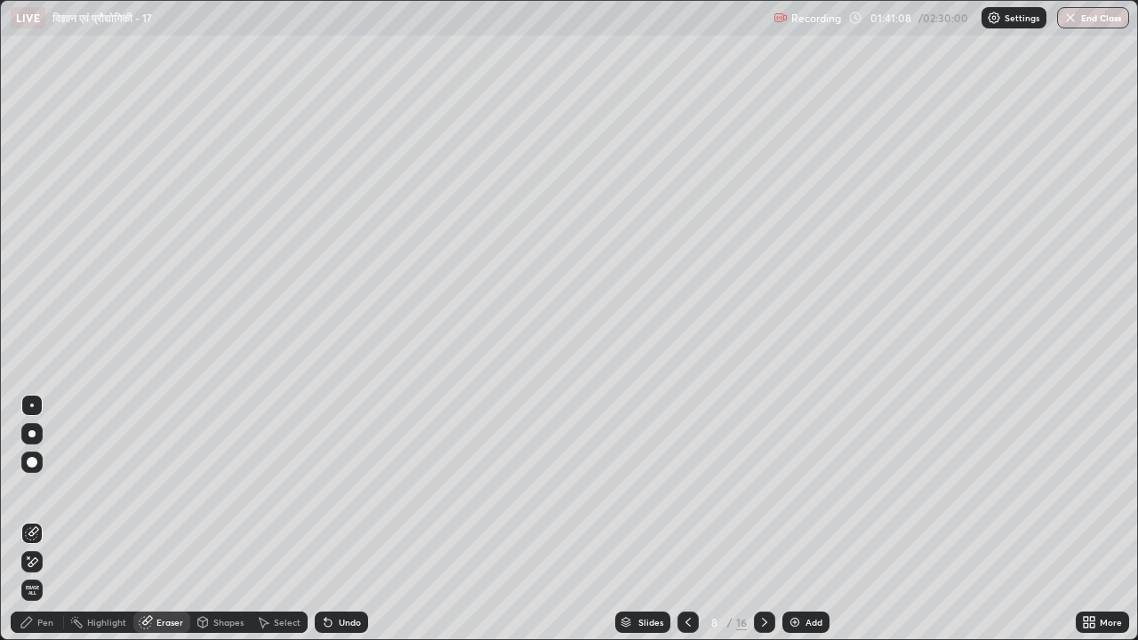
click at [44, 526] on div "Pen" at bounding box center [45, 622] width 16 height 9
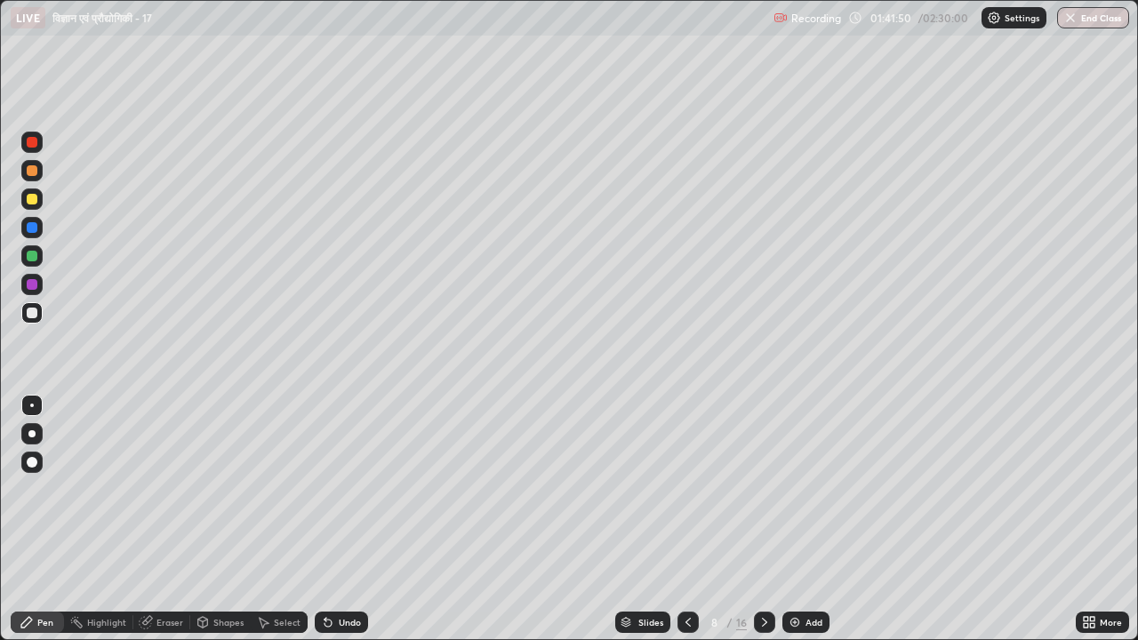
click at [343, 526] on div "Undo" at bounding box center [341, 622] width 53 height 21
click at [345, 526] on div "Undo" at bounding box center [350, 622] width 22 height 9
click at [160, 526] on div "Eraser" at bounding box center [169, 622] width 27 height 9
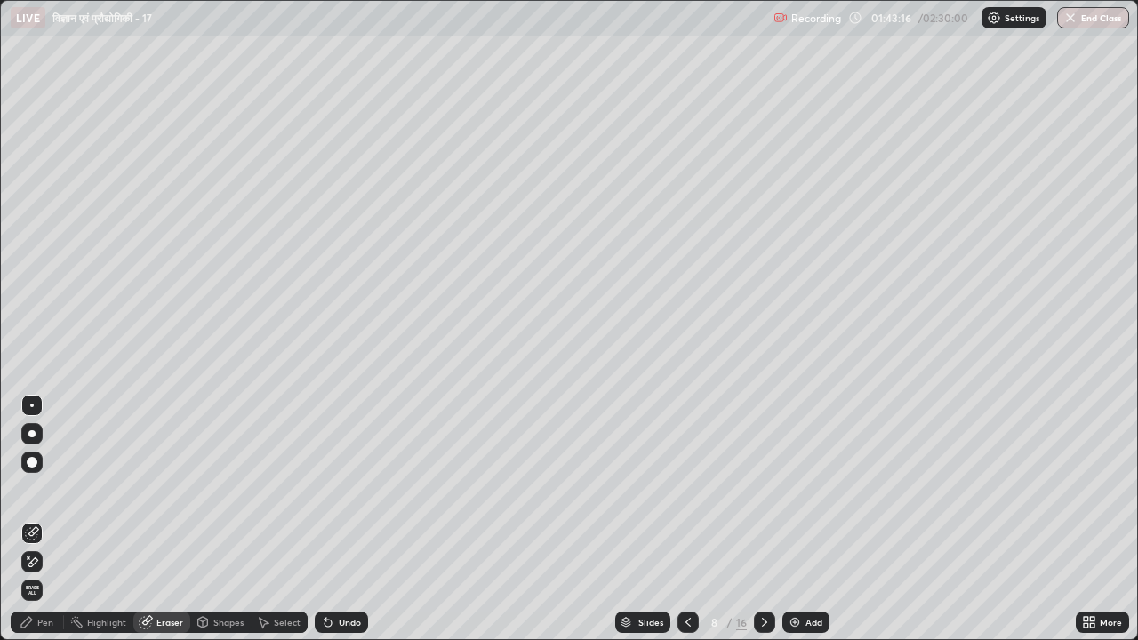
click at [46, 526] on div "Pen" at bounding box center [45, 622] width 16 height 9
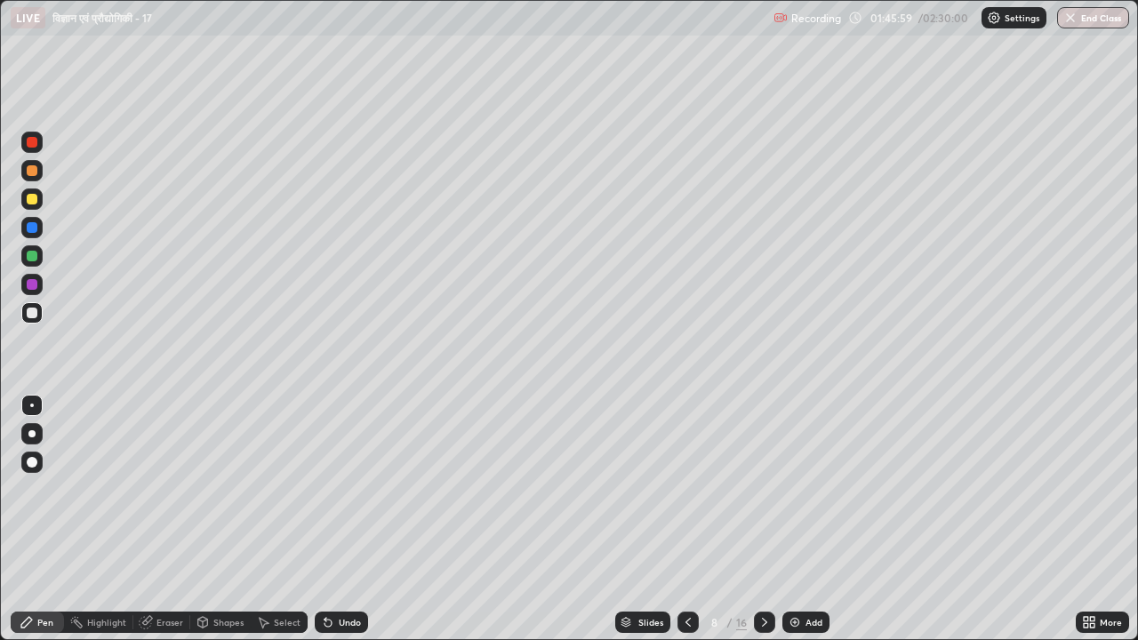
click at [763, 526] on div at bounding box center [764, 622] width 21 height 21
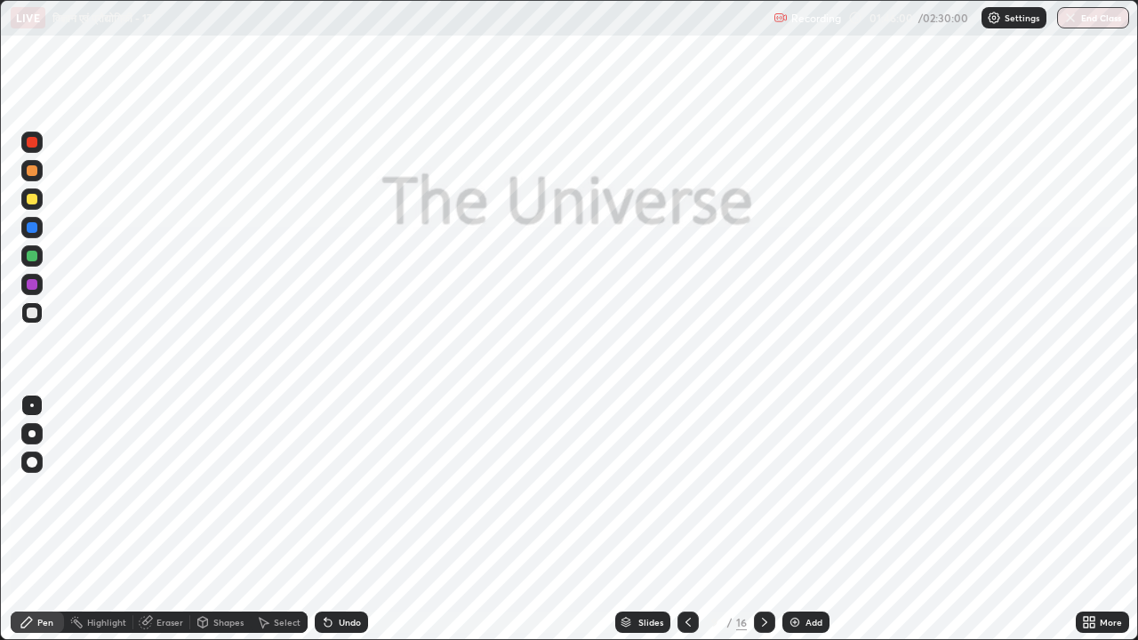
click at [762, 526] on icon at bounding box center [764, 622] width 14 height 14
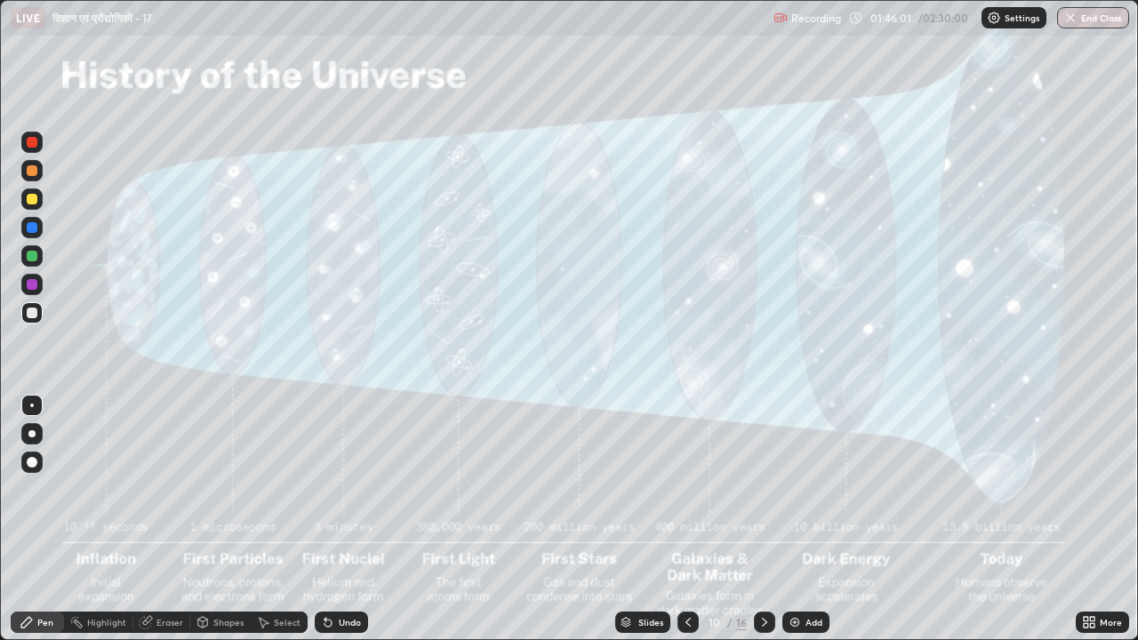
click at [761, 526] on icon at bounding box center [764, 622] width 14 height 14
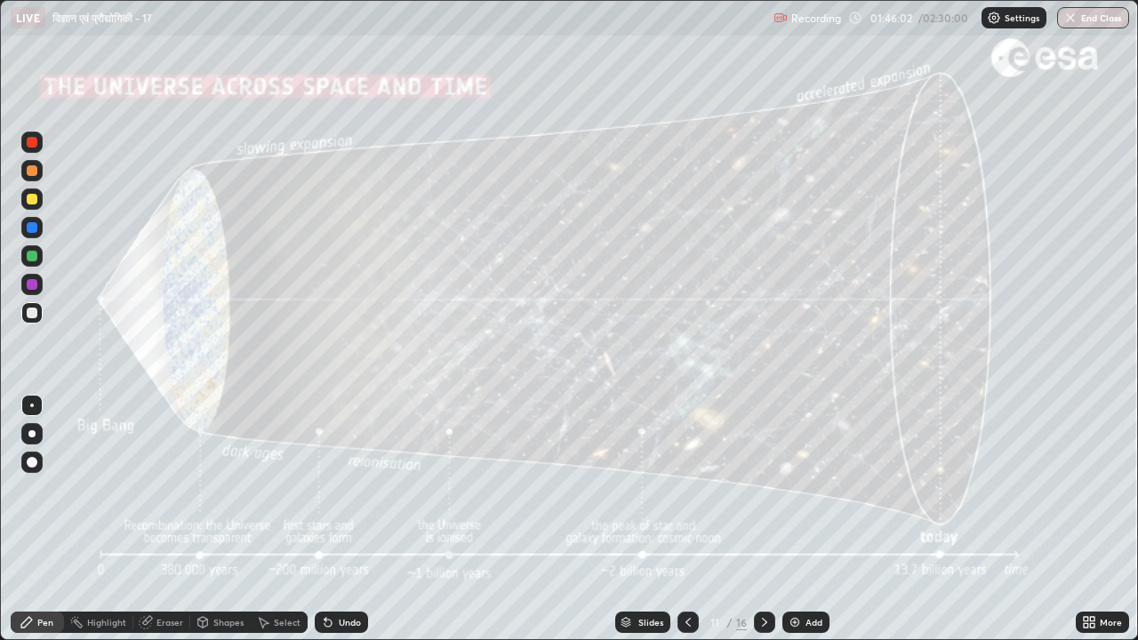
click at [763, 526] on icon at bounding box center [764, 622] width 14 height 14
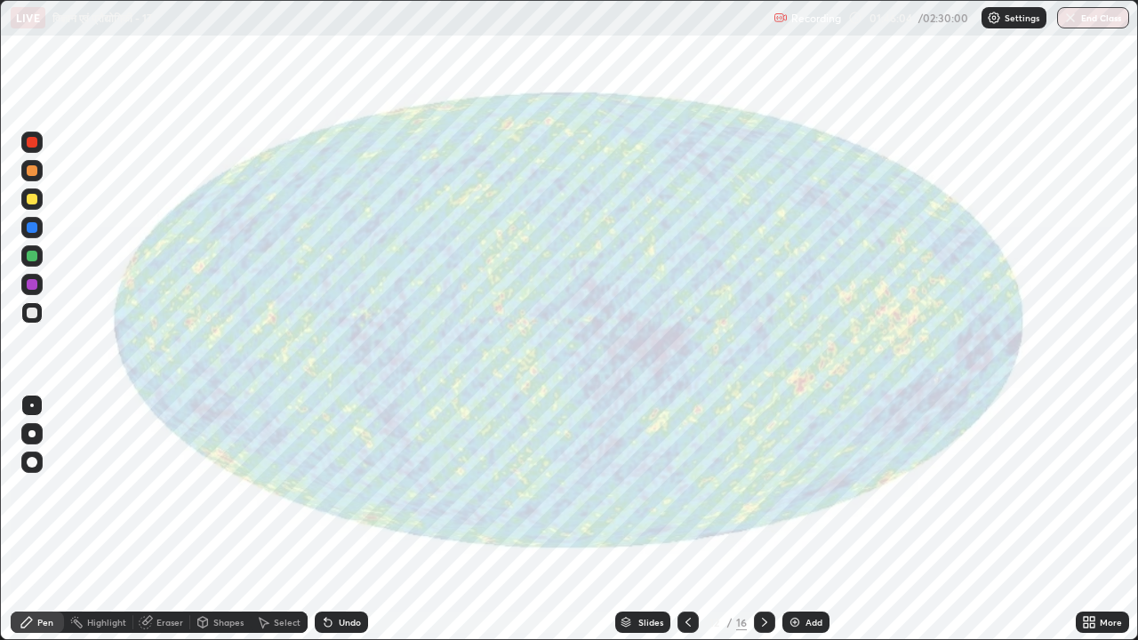
click at [761, 526] on div at bounding box center [764, 622] width 21 height 36
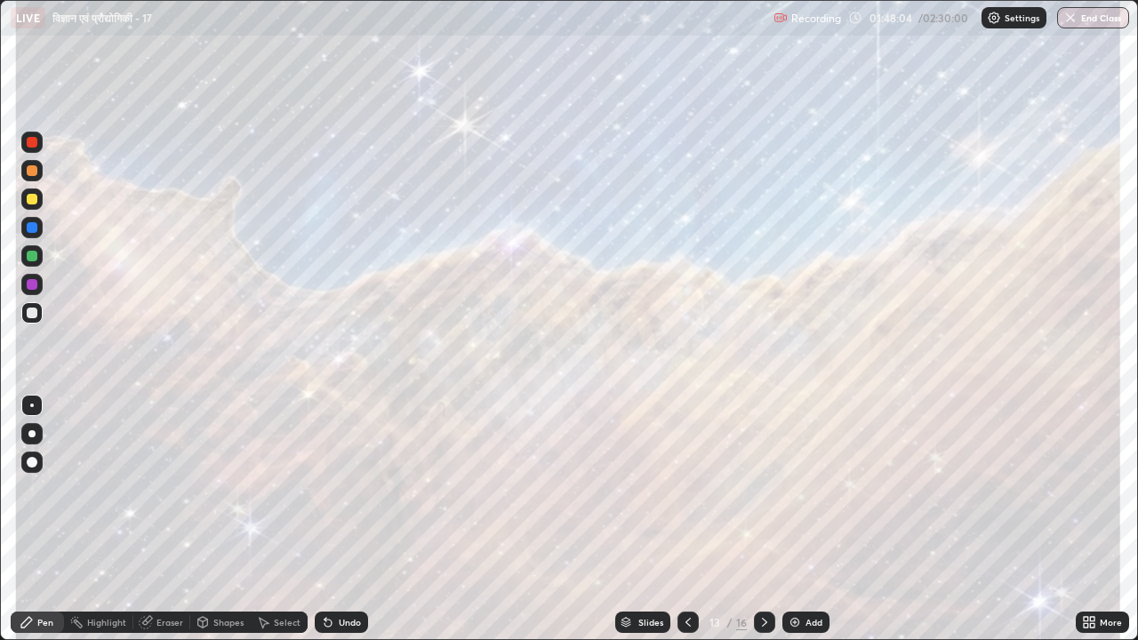
click at [686, 526] on icon at bounding box center [688, 622] width 14 height 14
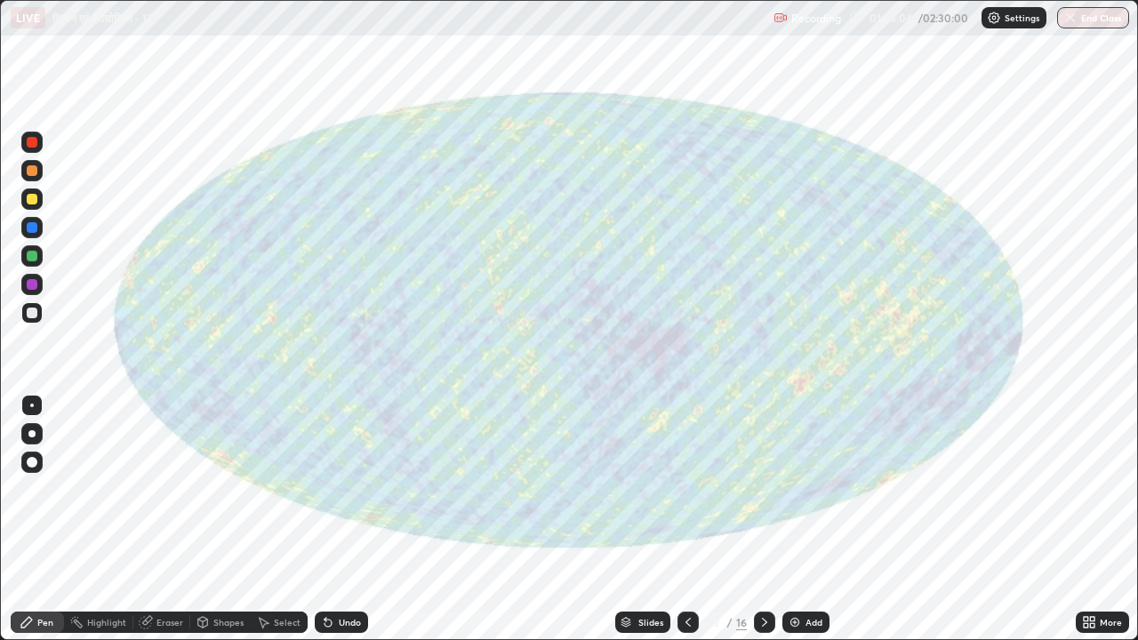
click at [684, 526] on icon at bounding box center [688, 622] width 14 height 14
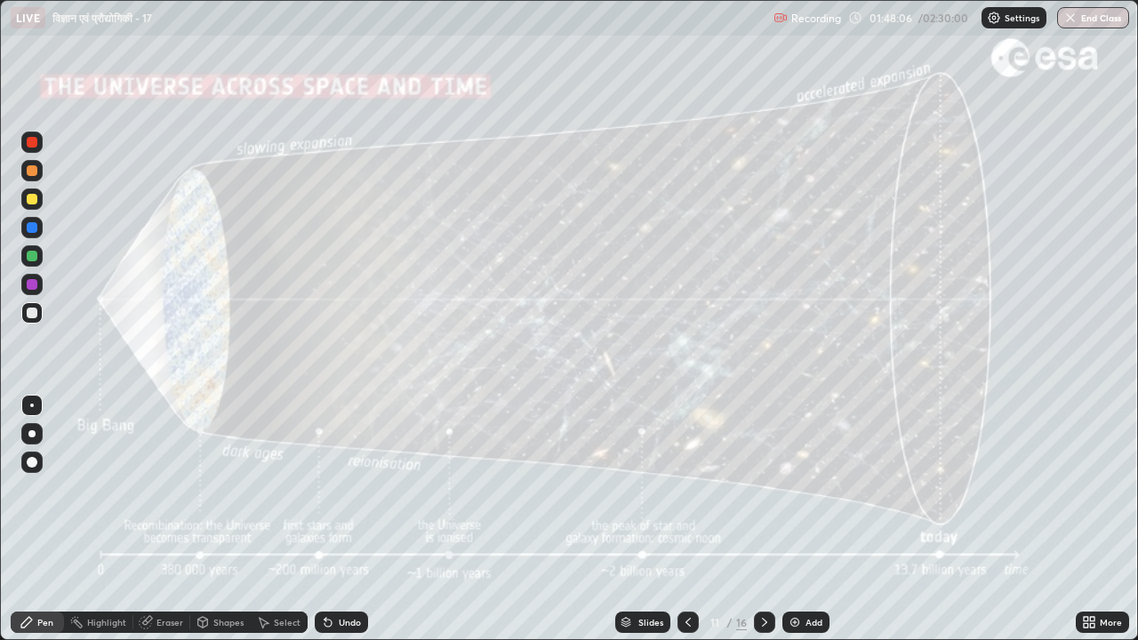
click at [763, 526] on icon at bounding box center [764, 622] width 14 height 14
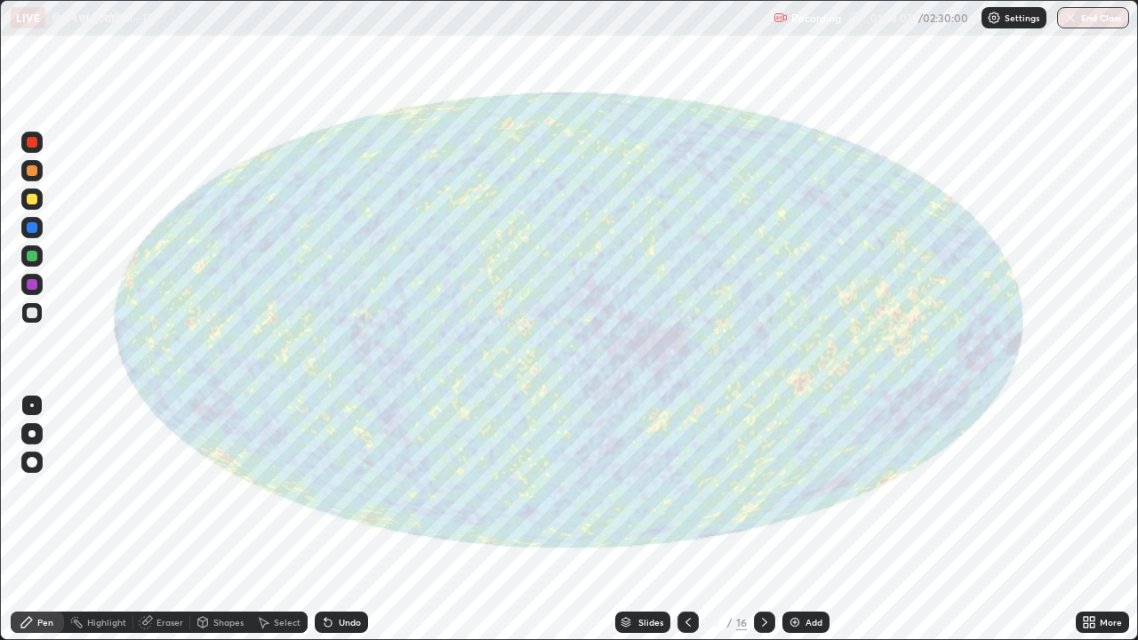
click at [758, 526] on icon at bounding box center [764, 622] width 14 height 14
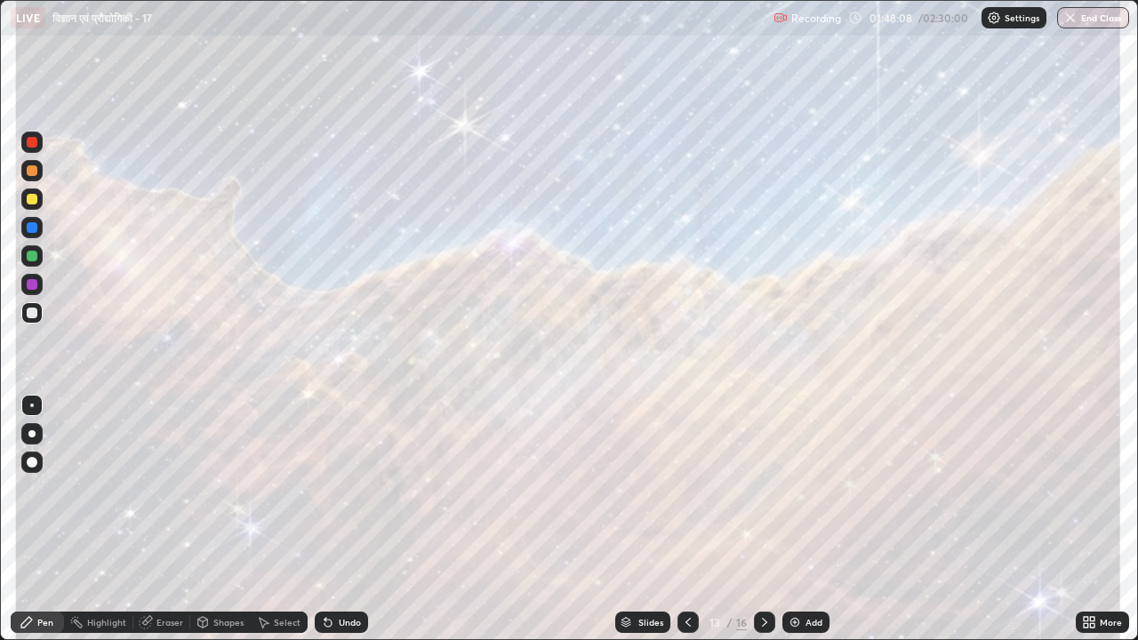
click at [805, 526] on div "Add" at bounding box center [813, 622] width 17 height 9
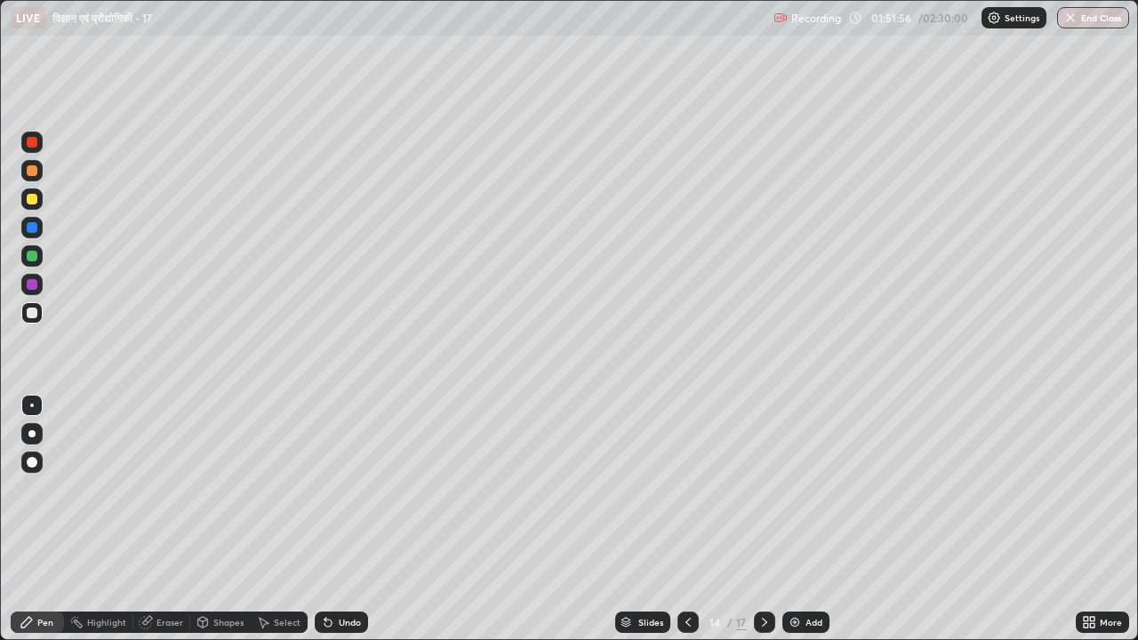
click at [760, 526] on icon at bounding box center [764, 622] width 14 height 14
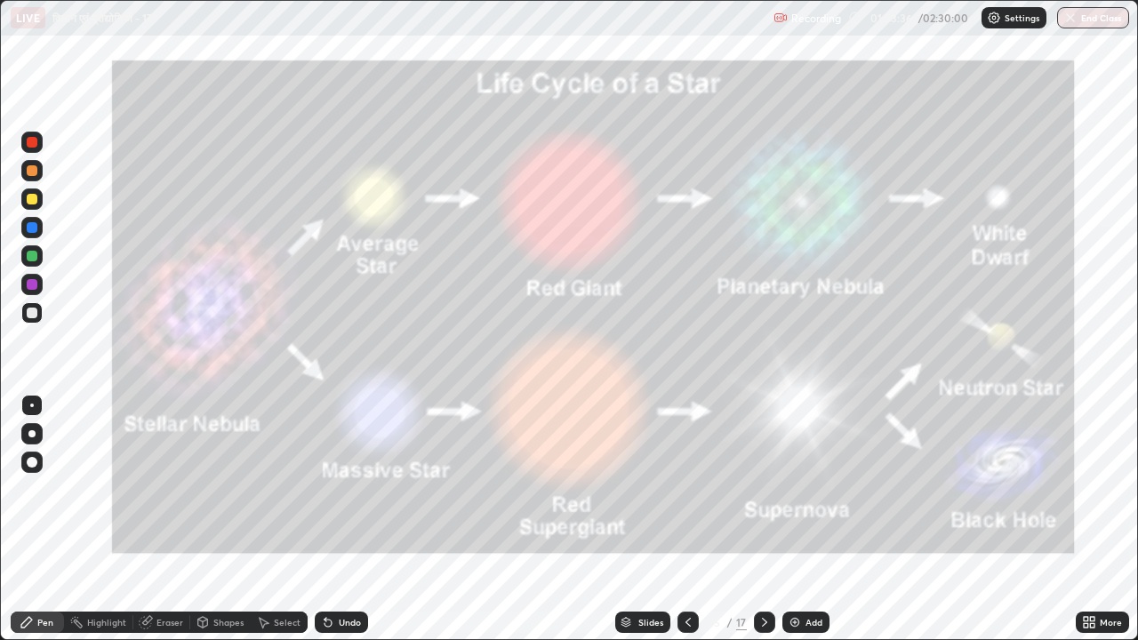
click at [686, 526] on icon at bounding box center [688, 622] width 14 height 14
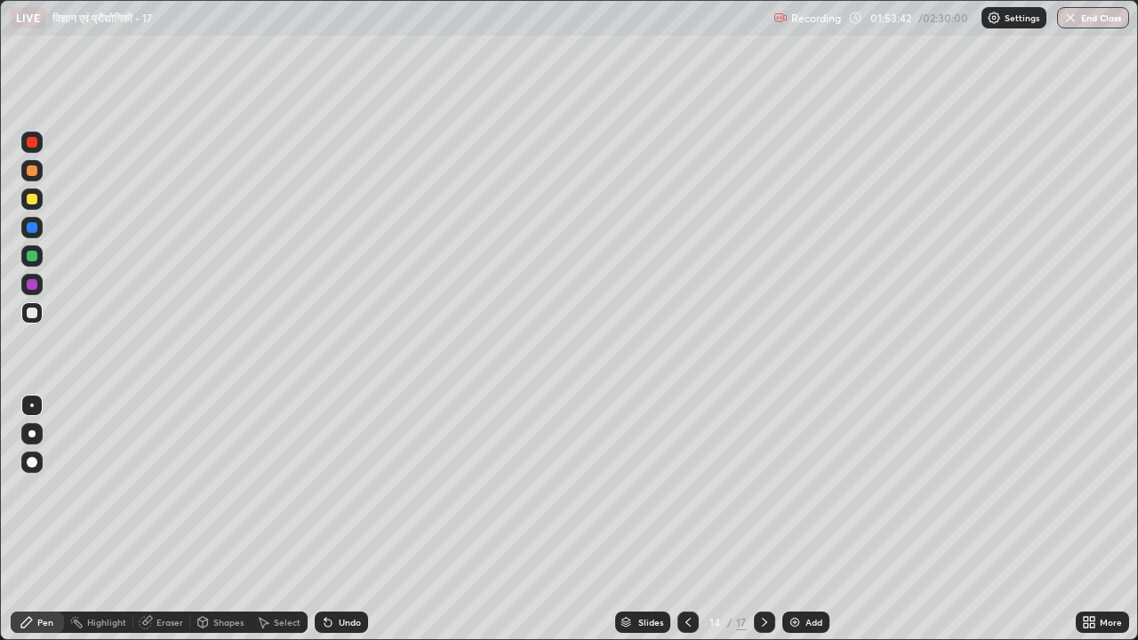
click at [348, 526] on div "Undo" at bounding box center [350, 622] width 22 height 9
click at [762, 526] on icon at bounding box center [764, 622] width 14 height 14
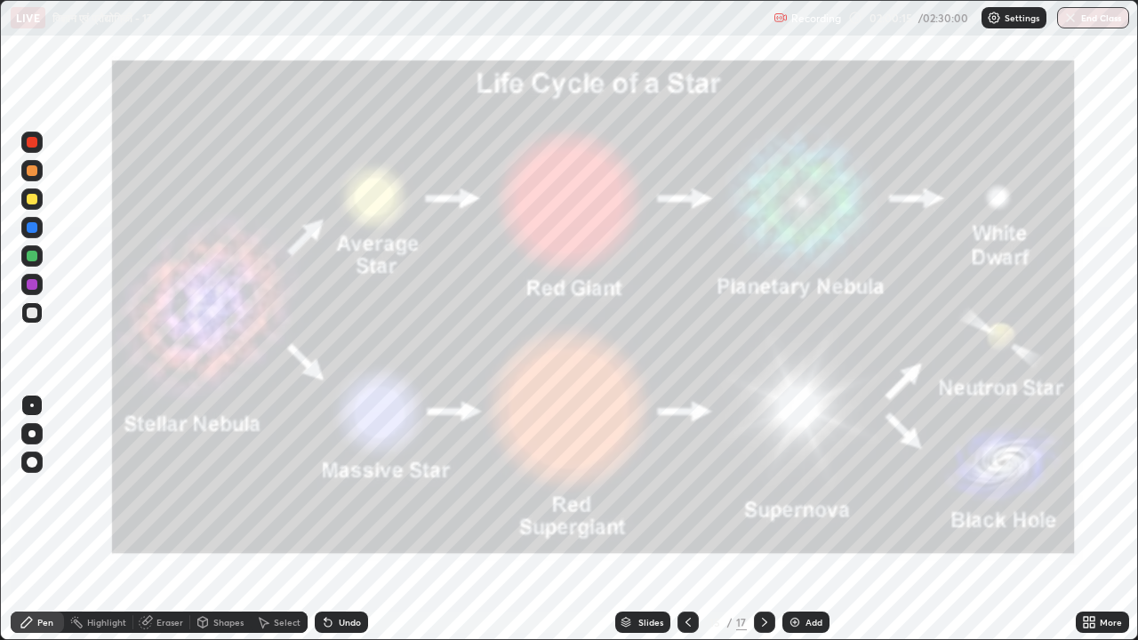
click at [763, 526] on icon at bounding box center [764, 622] width 14 height 14
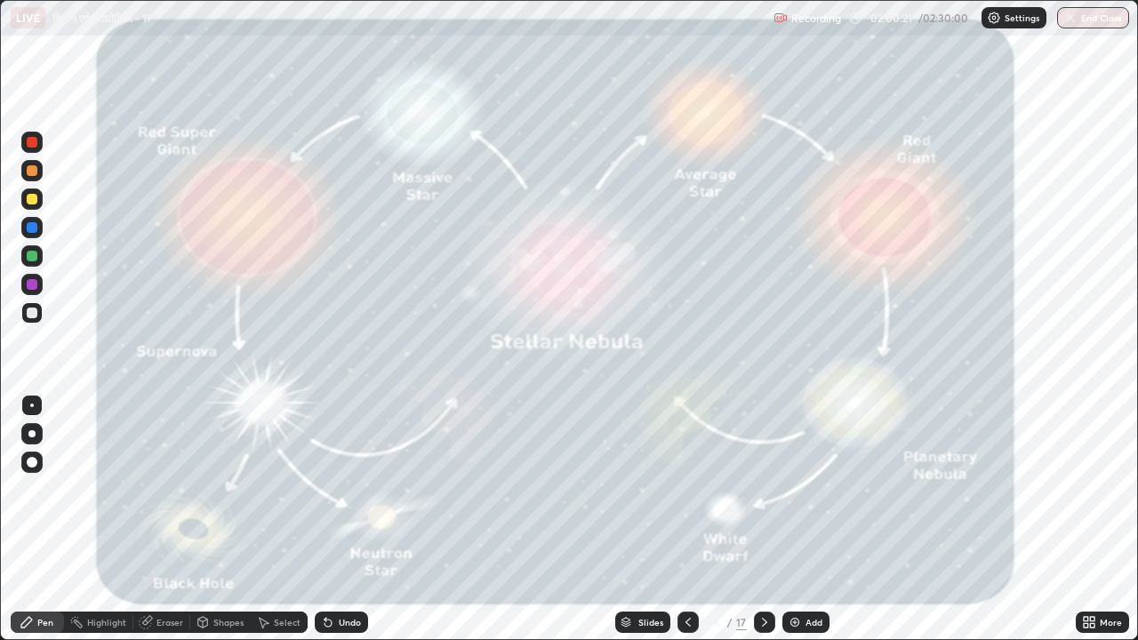
click at [687, 526] on icon at bounding box center [688, 622] width 14 height 14
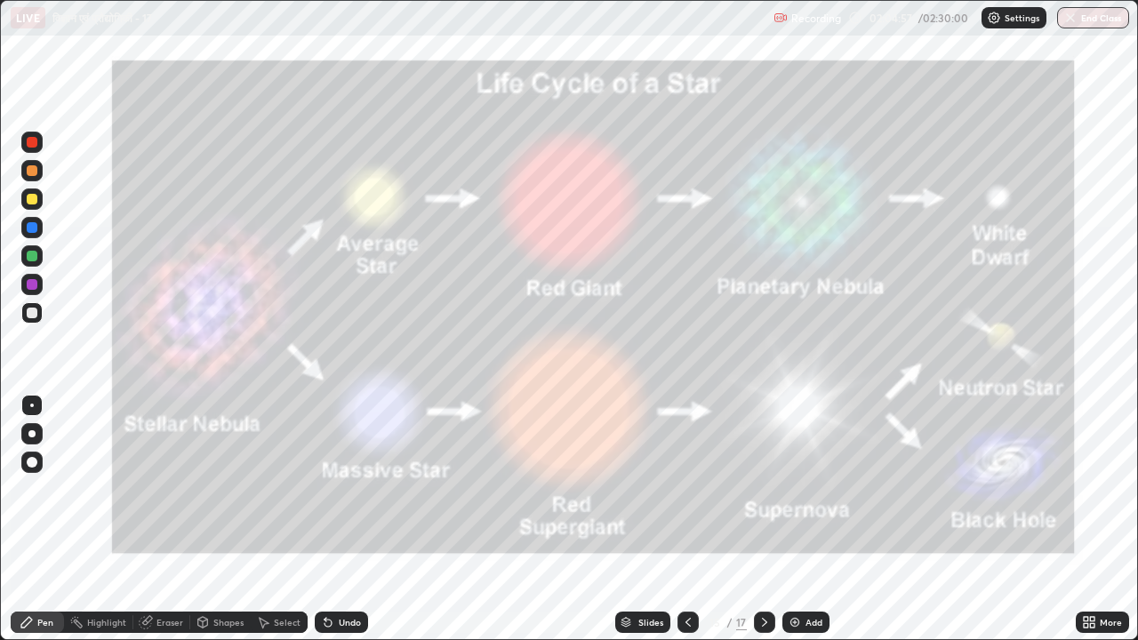
click at [681, 526] on div at bounding box center [687, 622] width 21 height 21
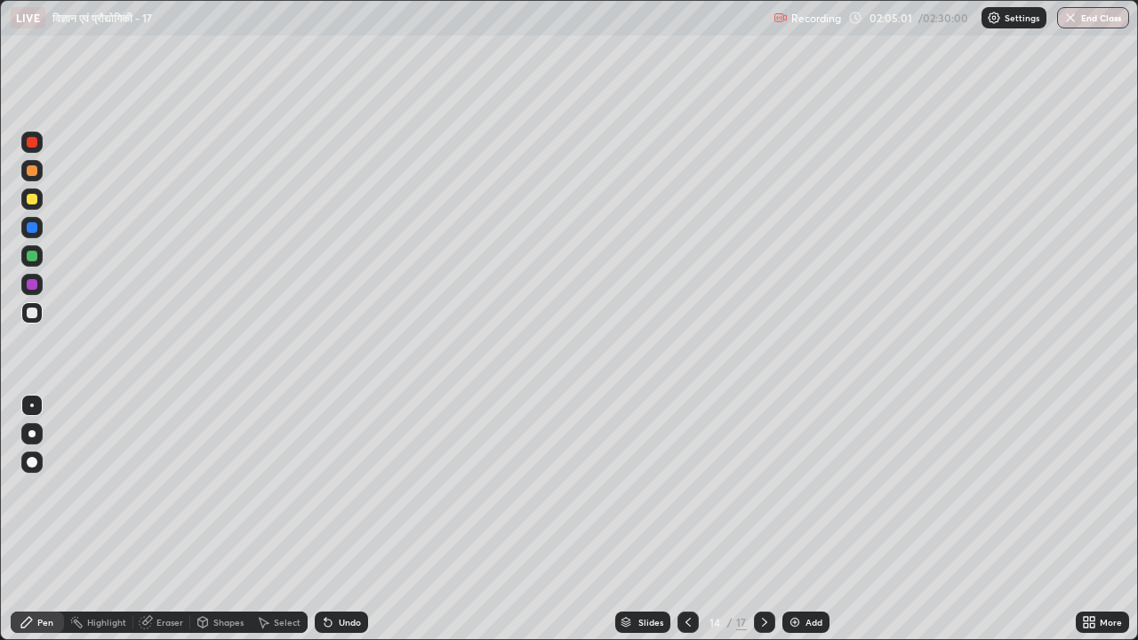
click at [164, 526] on div "Eraser" at bounding box center [169, 622] width 27 height 9
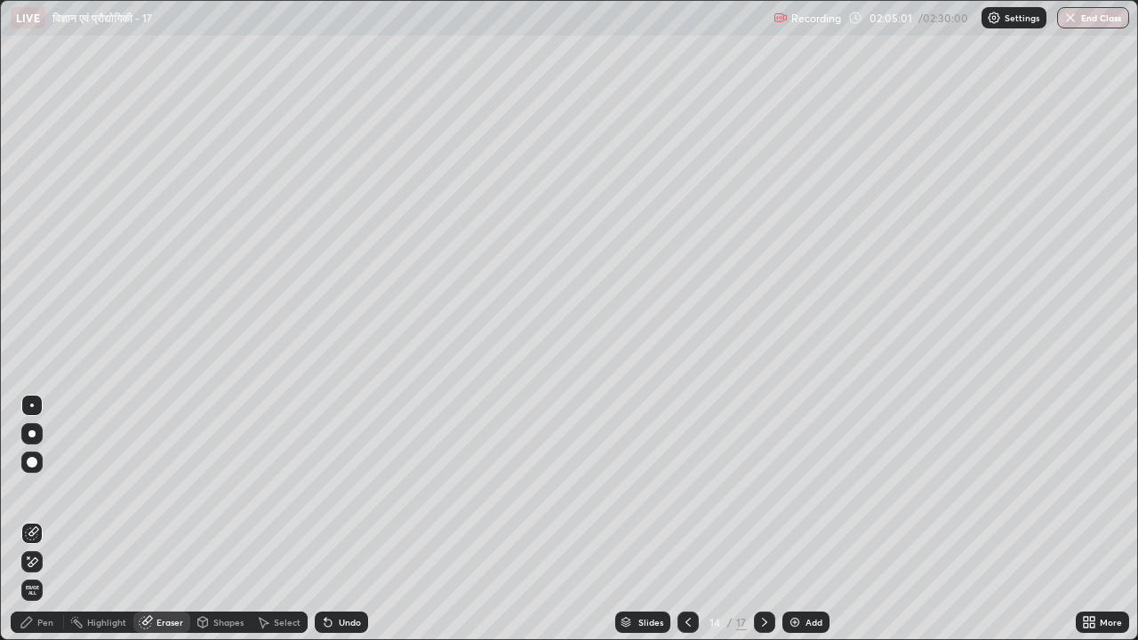
click at [162, 526] on div "Eraser" at bounding box center [169, 622] width 27 height 9
click at [32, 526] on span "Erase all" at bounding box center [32, 590] width 20 height 11
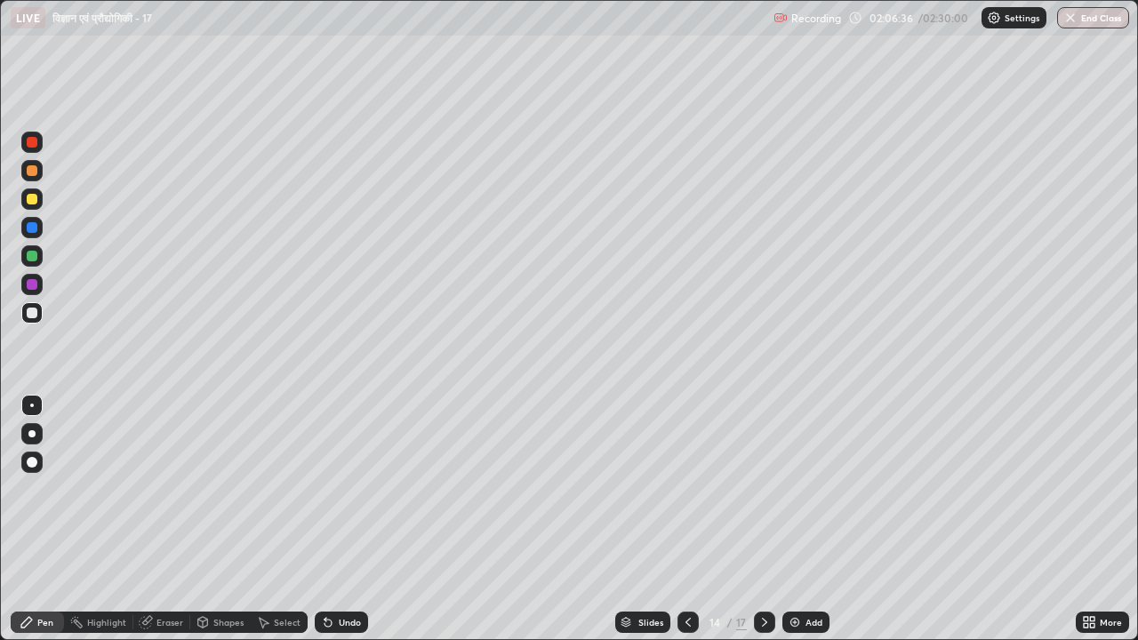
click at [164, 526] on div "Eraser" at bounding box center [169, 622] width 27 height 9
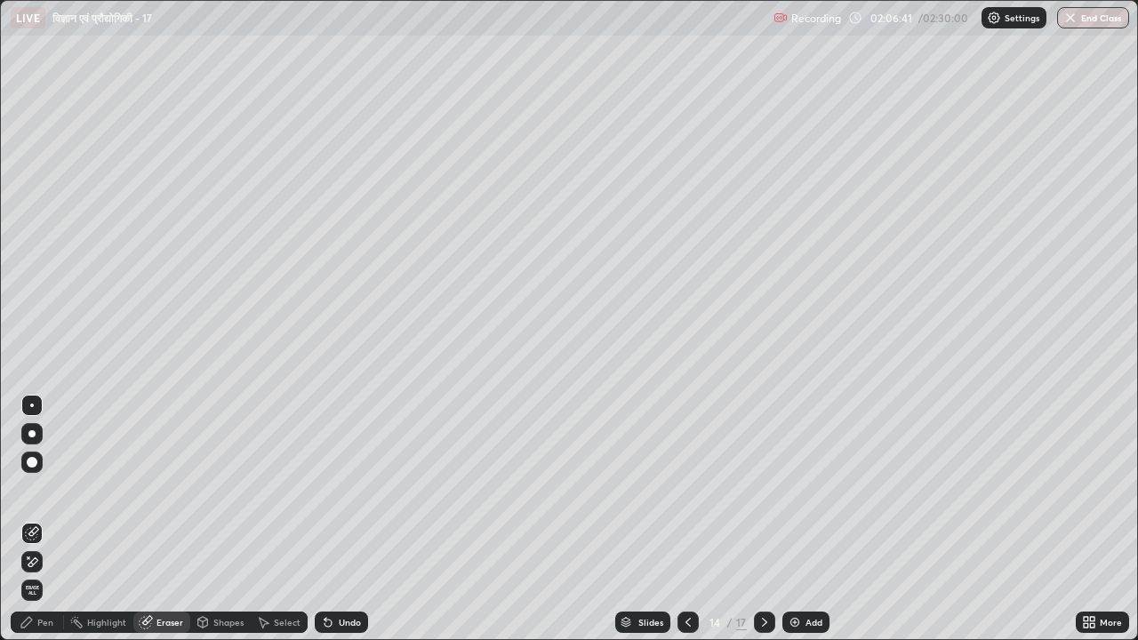
click at [41, 526] on div "Pen" at bounding box center [45, 622] width 16 height 9
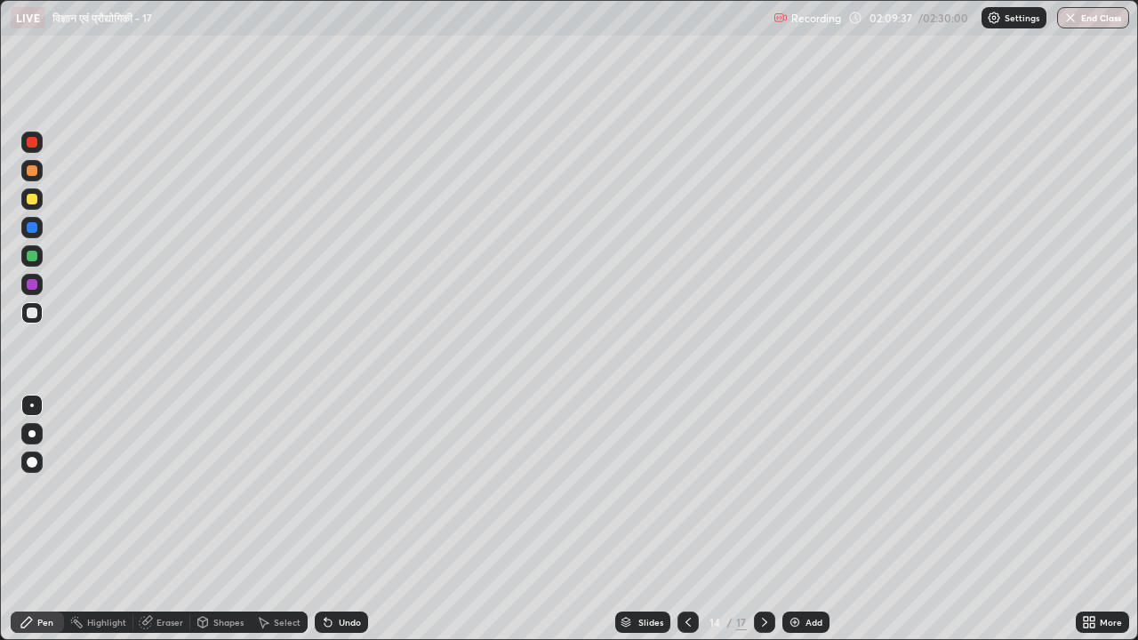
click at [32, 144] on div at bounding box center [32, 142] width 11 height 11
click at [754, 526] on div at bounding box center [764, 622] width 21 height 21
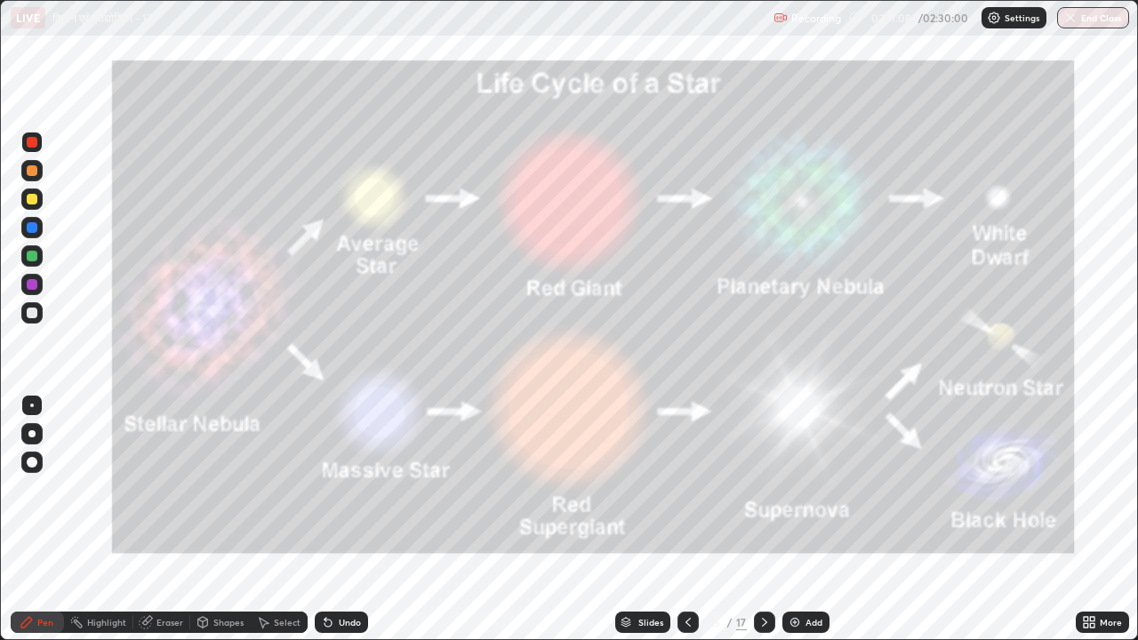
click at [35, 309] on div at bounding box center [32, 313] width 11 height 11
click at [686, 526] on icon at bounding box center [688, 622] width 14 height 14
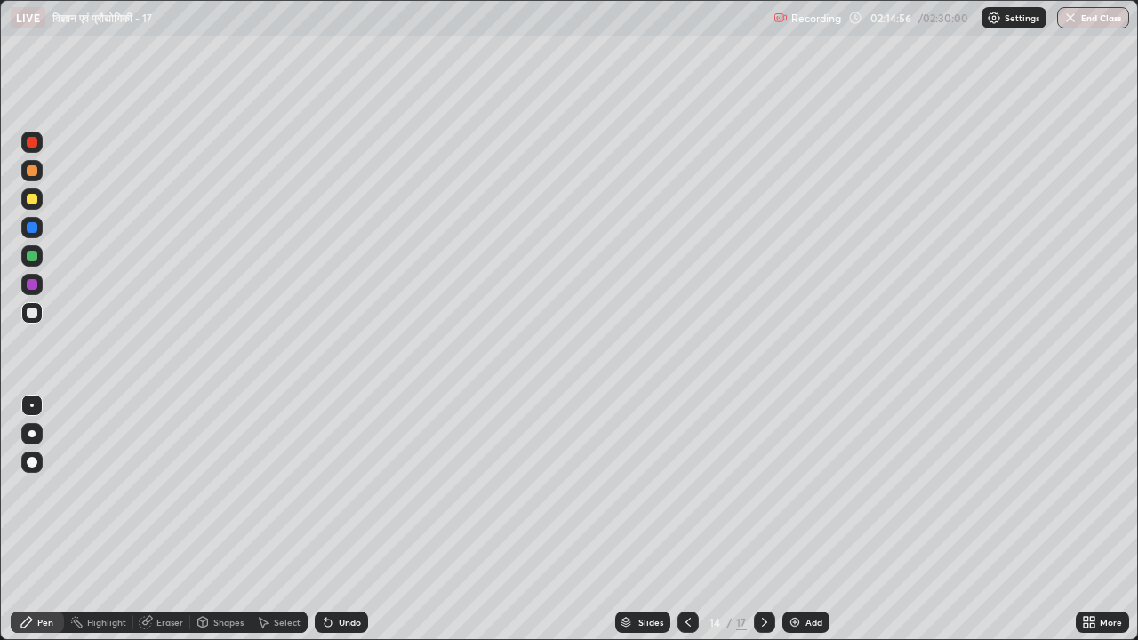
click at [811, 526] on div "Add" at bounding box center [813, 622] width 17 height 9
click at [33, 199] on div at bounding box center [32, 199] width 11 height 11
click at [345, 526] on div "Undo" at bounding box center [341, 622] width 53 height 21
click at [36, 313] on div at bounding box center [32, 313] width 11 height 11
click at [34, 198] on div at bounding box center [32, 199] width 11 height 11
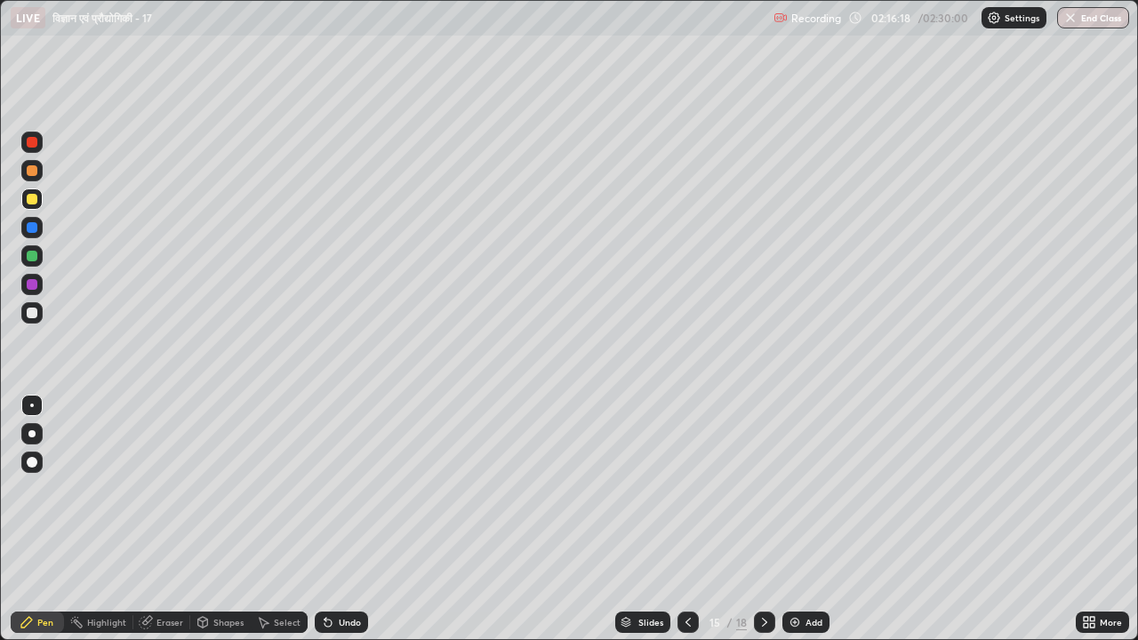
click at [36, 312] on div at bounding box center [32, 313] width 11 height 11
click at [39, 310] on div at bounding box center [31, 312] width 21 height 21
click at [35, 311] on div at bounding box center [32, 313] width 11 height 11
click at [32, 311] on div at bounding box center [32, 313] width 11 height 11
click at [31, 144] on div at bounding box center [32, 142] width 11 height 11
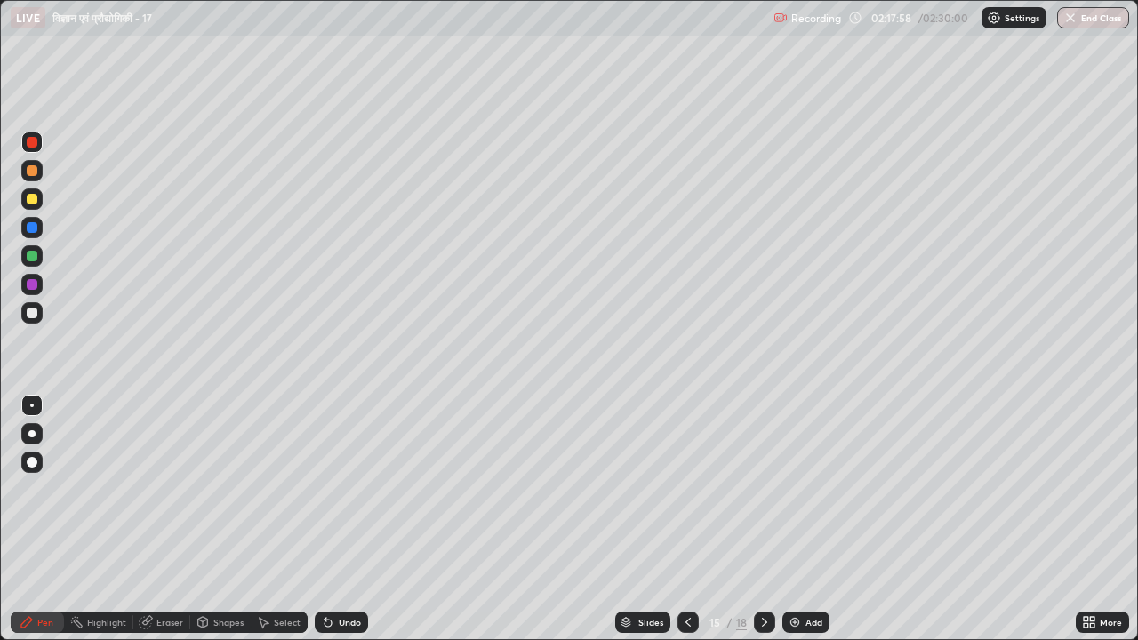
click at [32, 314] on div at bounding box center [32, 313] width 11 height 11
click at [41, 315] on div at bounding box center [31, 312] width 21 height 21
click at [171, 526] on div "Eraser" at bounding box center [169, 622] width 27 height 9
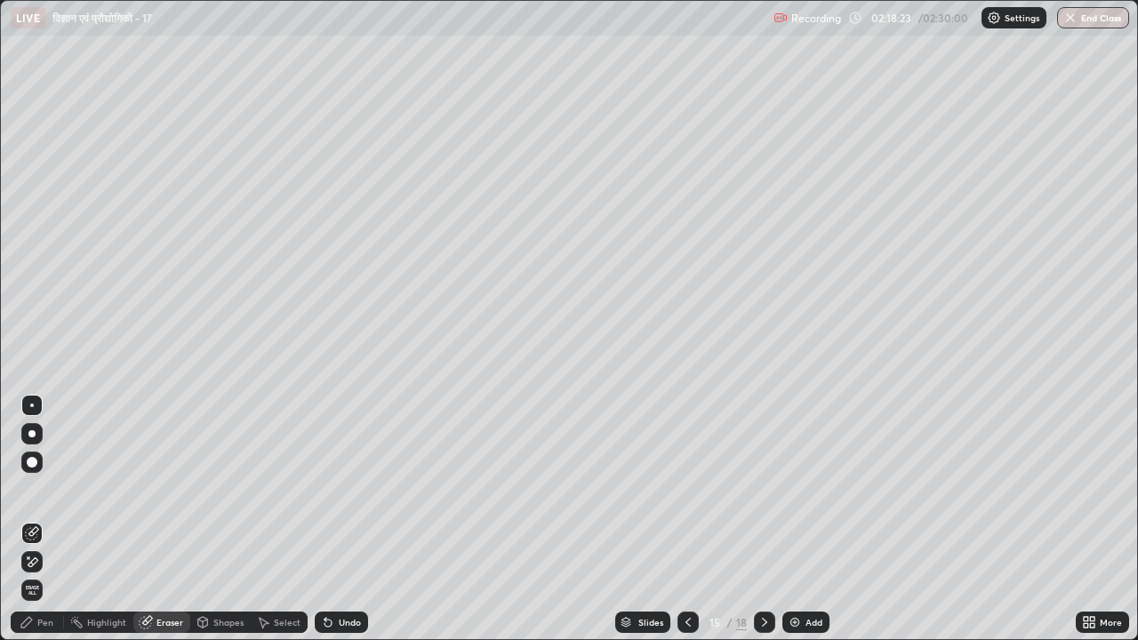
click at [50, 526] on div "Pen" at bounding box center [45, 622] width 16 height 9
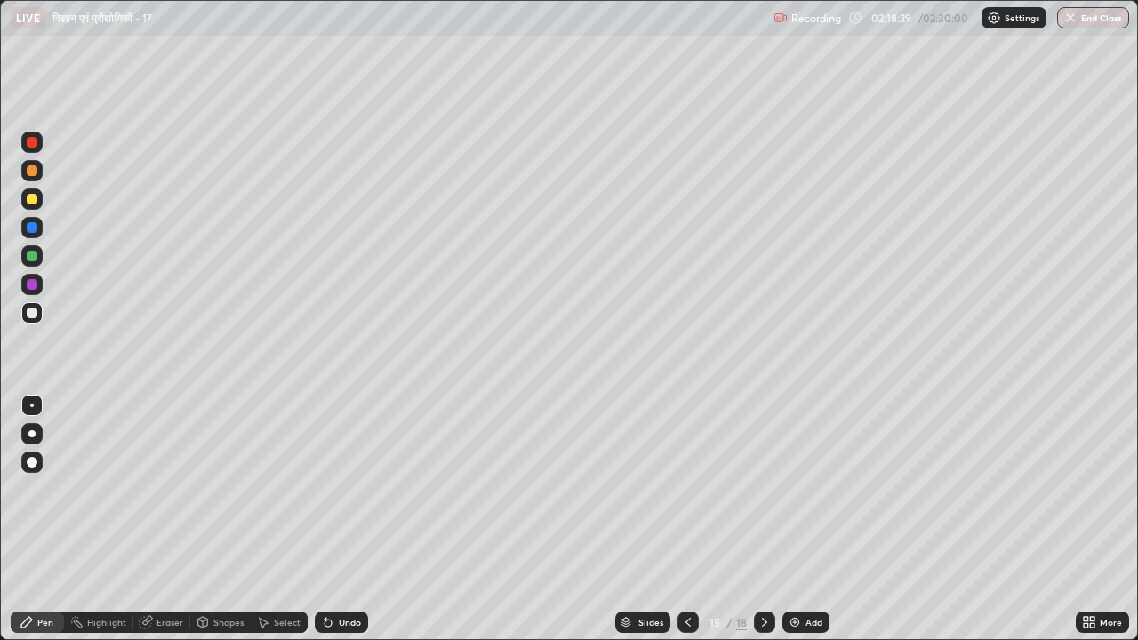
click at [36, 151] on div at bounding box center [31, 142] width 21 height 21
click at [34, 309] on div at bounding box center [32, 313] width 11 height 11
click at [684, 526] on icon at bounding box center [688, 622] width 14 height 14
click at [759, 526] on icon at bounding box center [764, 622] width 14 height 14
click at [764, 526] on icon at bounding box center [764, 622] width 14 height 14
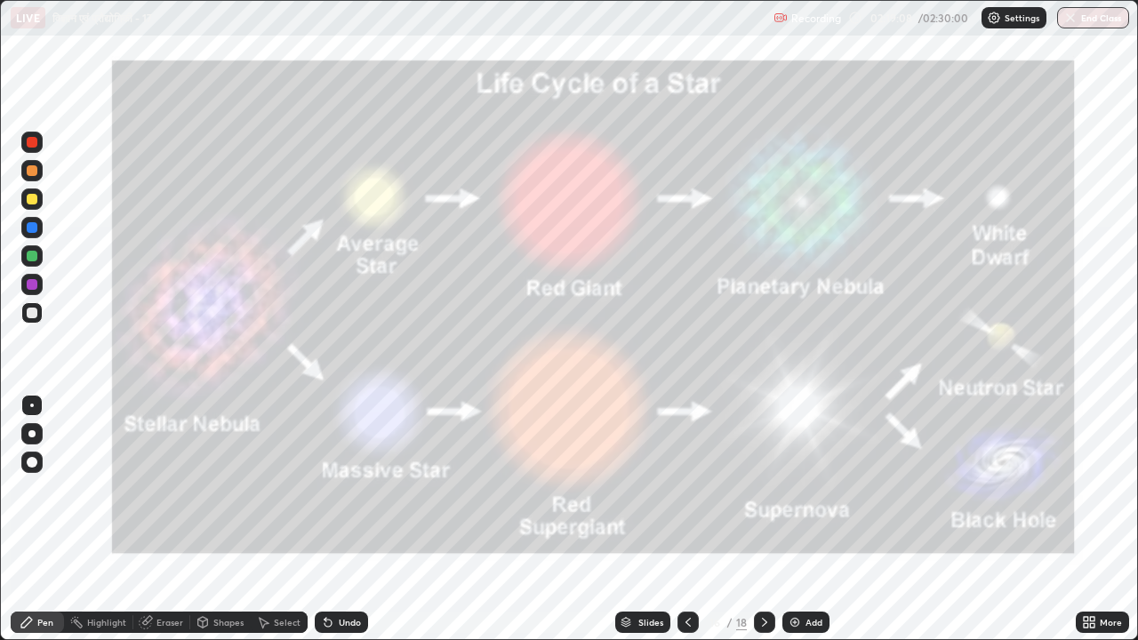
click at [685, 526] on icon at bounding box center [687, 622] width 5 height 9
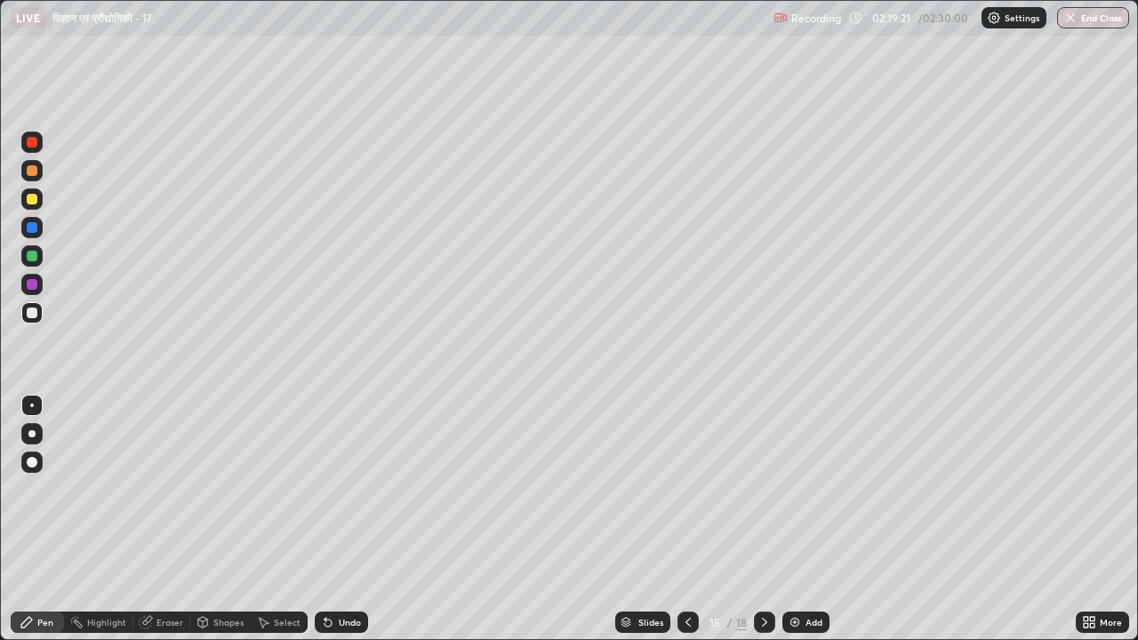
click at [764, 526] on icon at bounding box center [764, 622] width 14 height 14
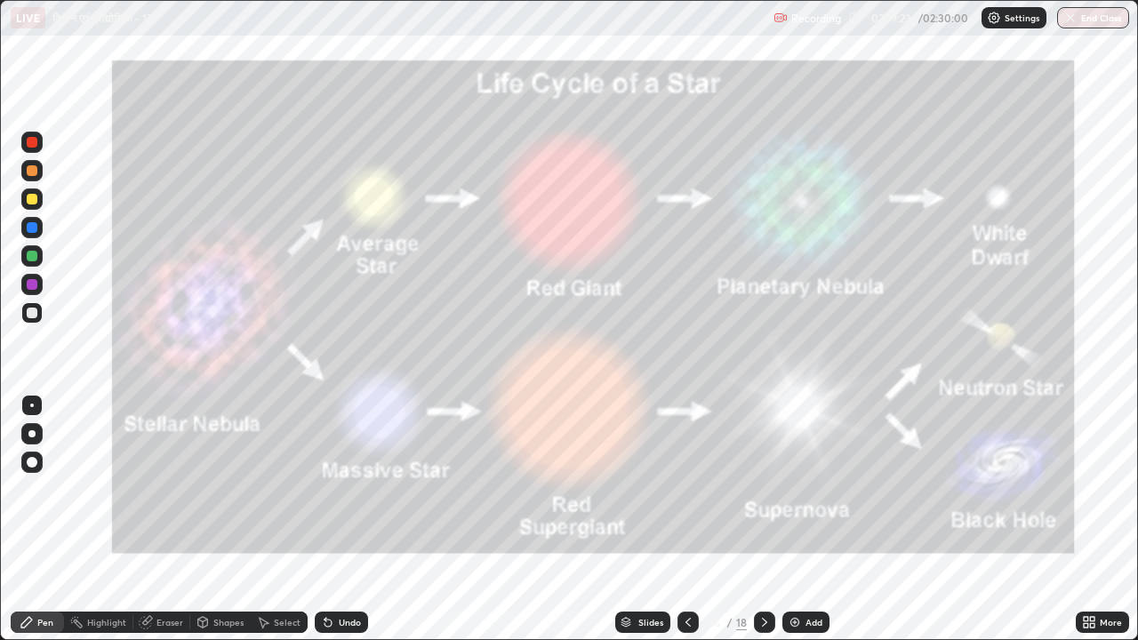
click at [689, 526] on icon at bounding box center [688, 622] width 14 height 14
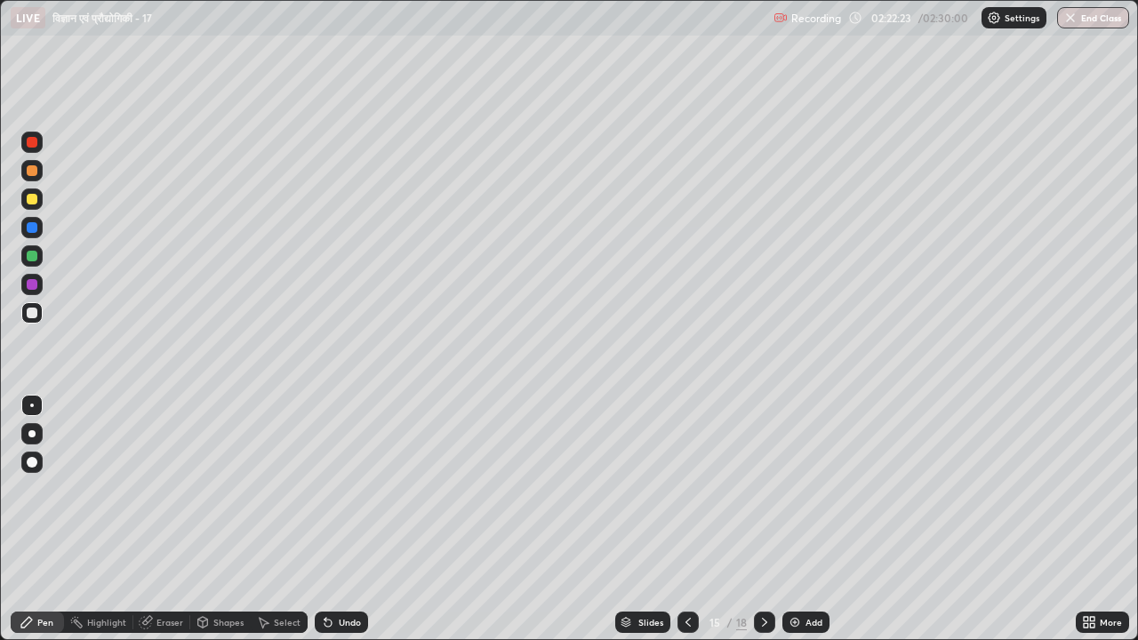
click at [763, 526] on icon at bounding box center [764, 622] width 14 height 14
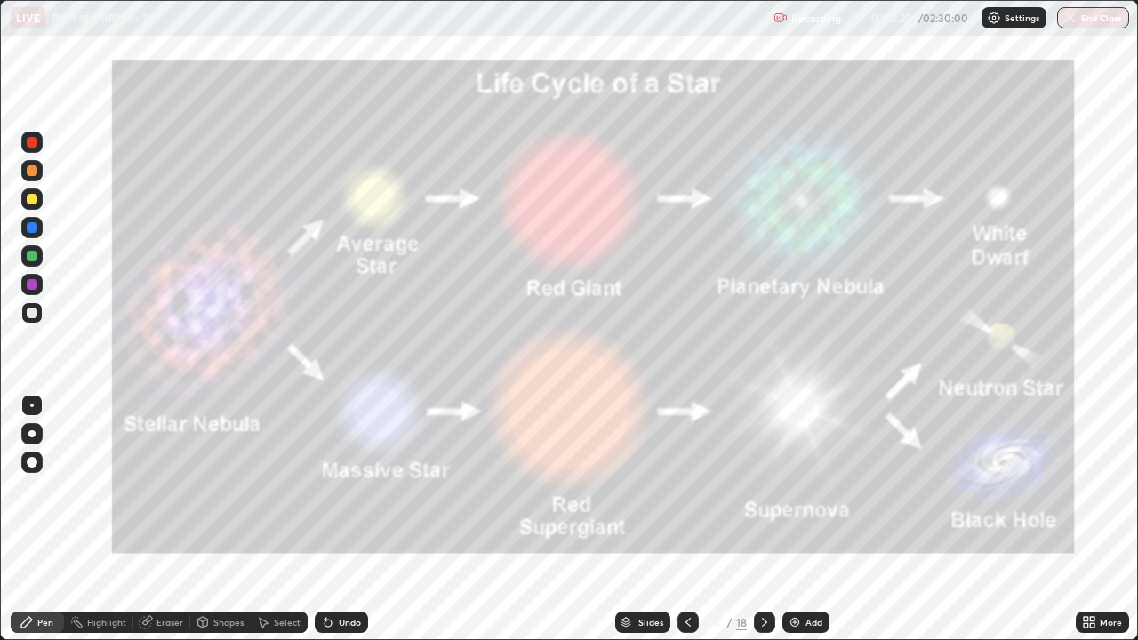
click at [686, 526] on icon at bounding box center [688, 622] width 14 height 14
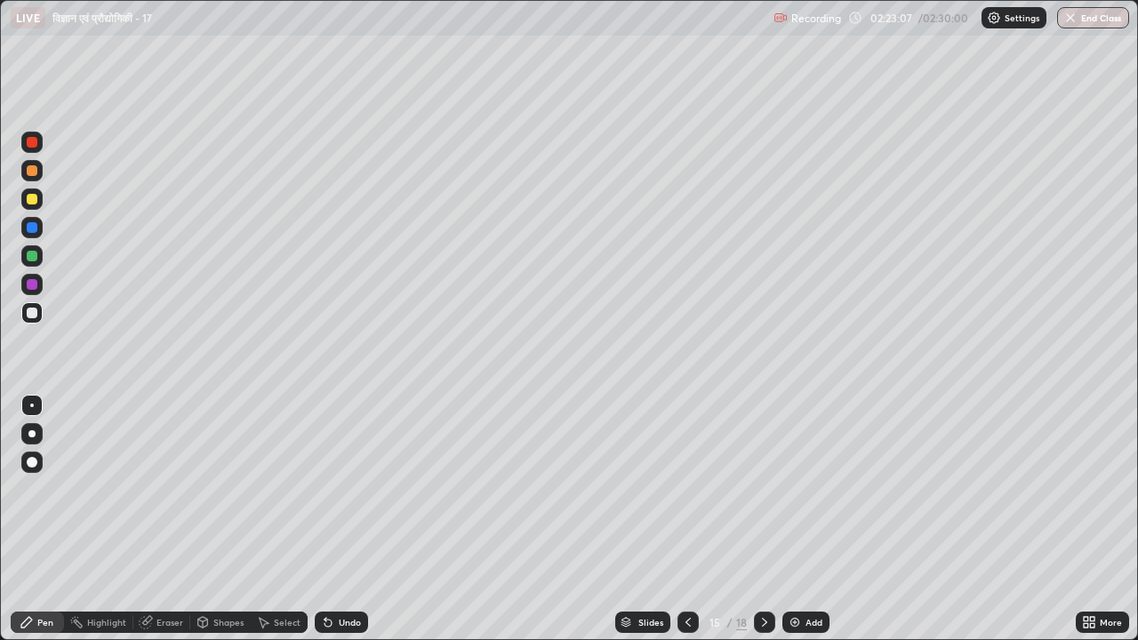
click at [164, 526] on div "Eraser" at bounding box center [169, 622] width 27 height 9
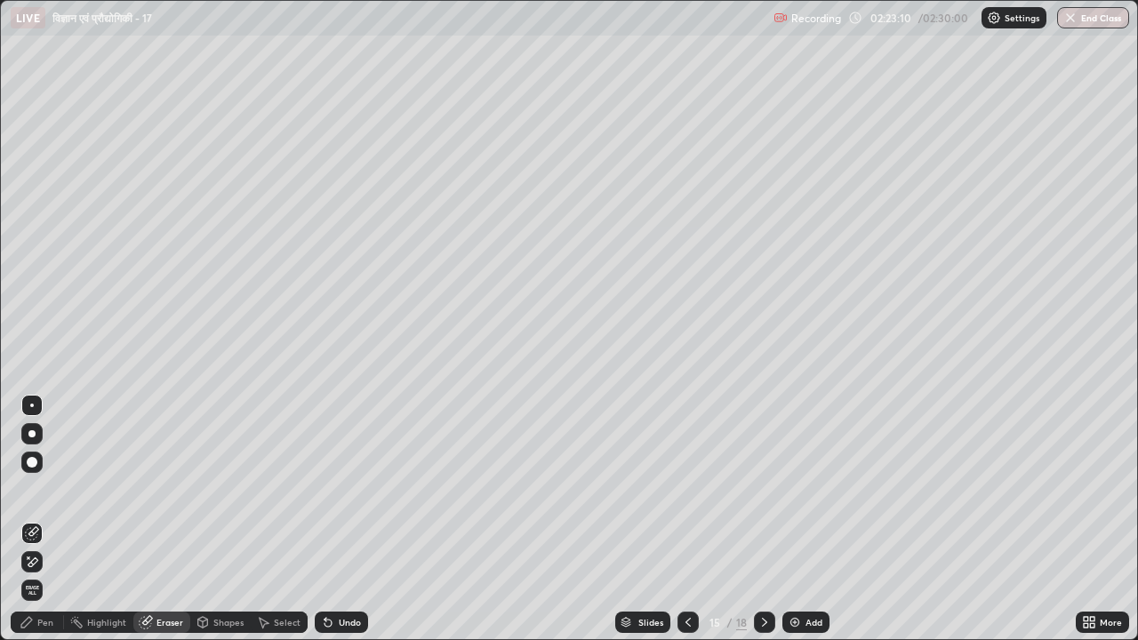
click at [50, 526] on div "Pen" at bounding box center [45, 622] width 16 height 9
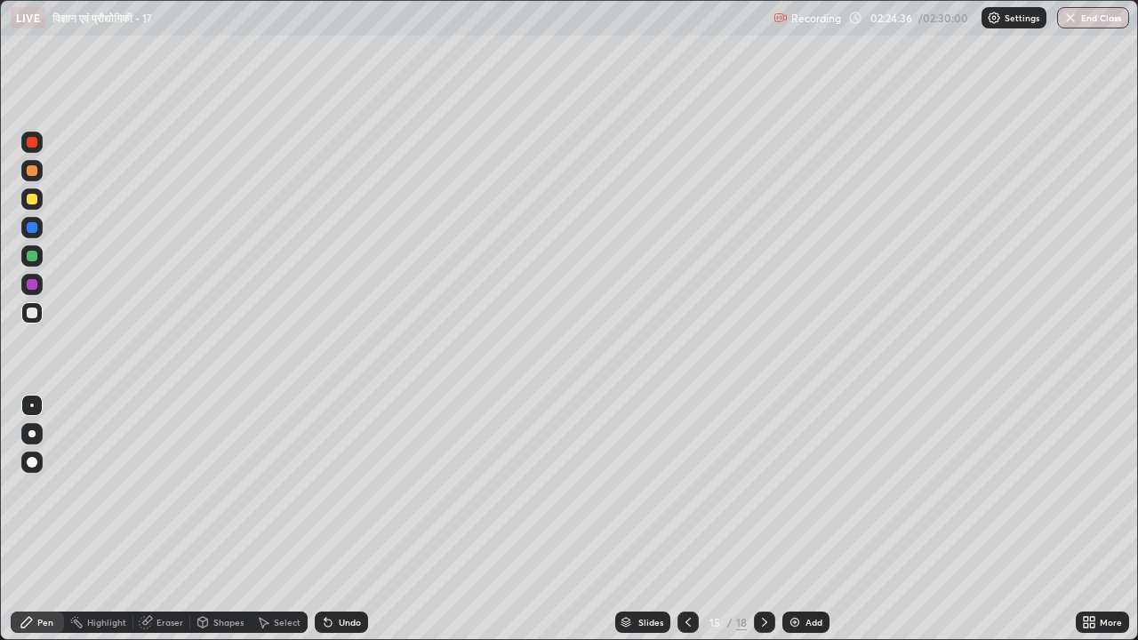
click at [763, 526] on div at bounding box center [764, 622] width 21 height 21
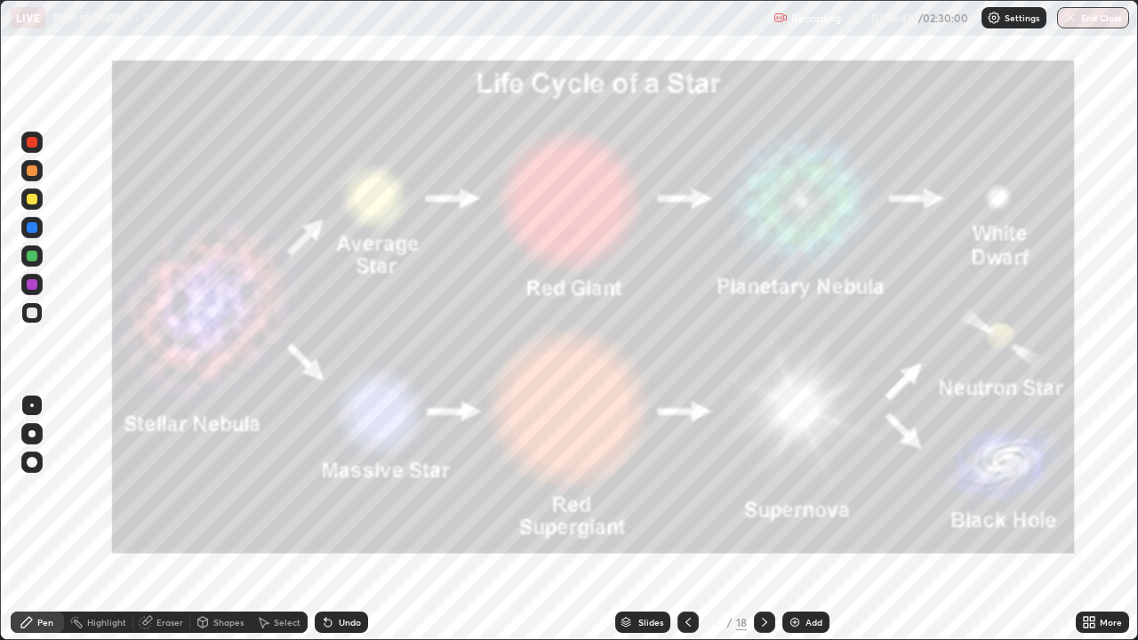
click at [687, 526] on icon at bounding box center [687, 622] width 5 height 9
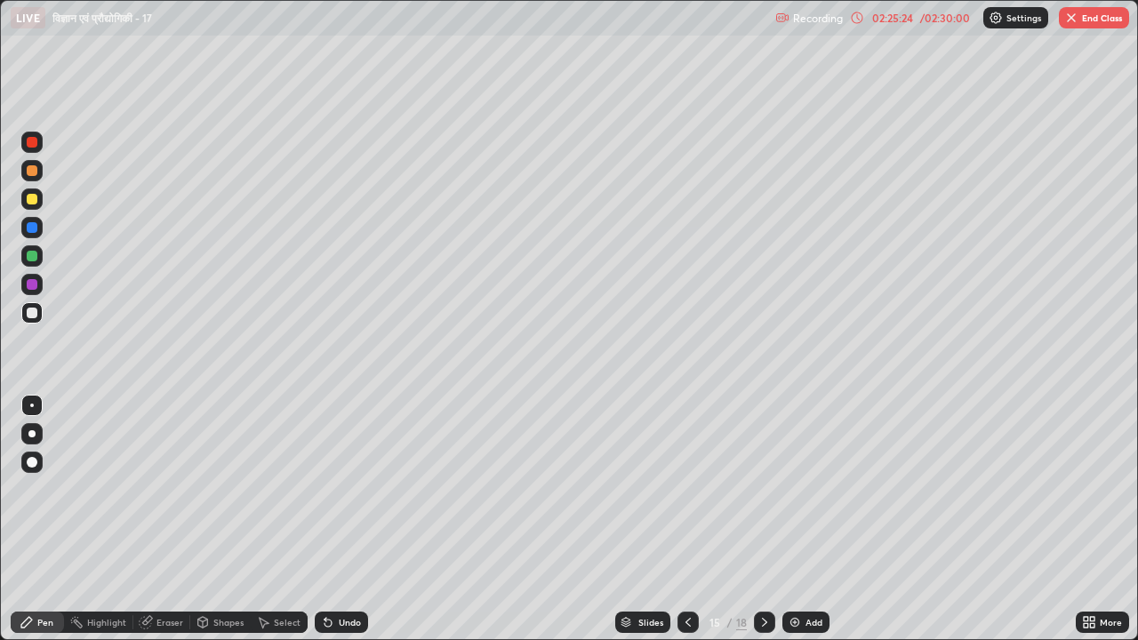
click at [761, 526] on icon at bounding box center [764, 622] width 14 height 14
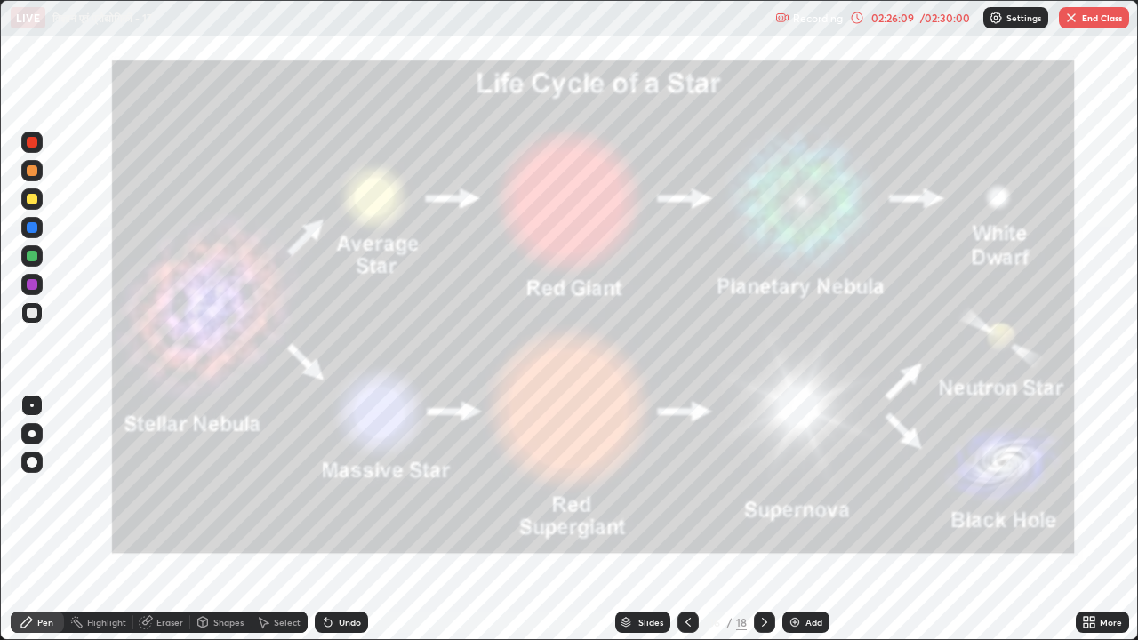
click at [904, 21] on div "02:26:09" at bounding box center [893, 17] width 50 height 11
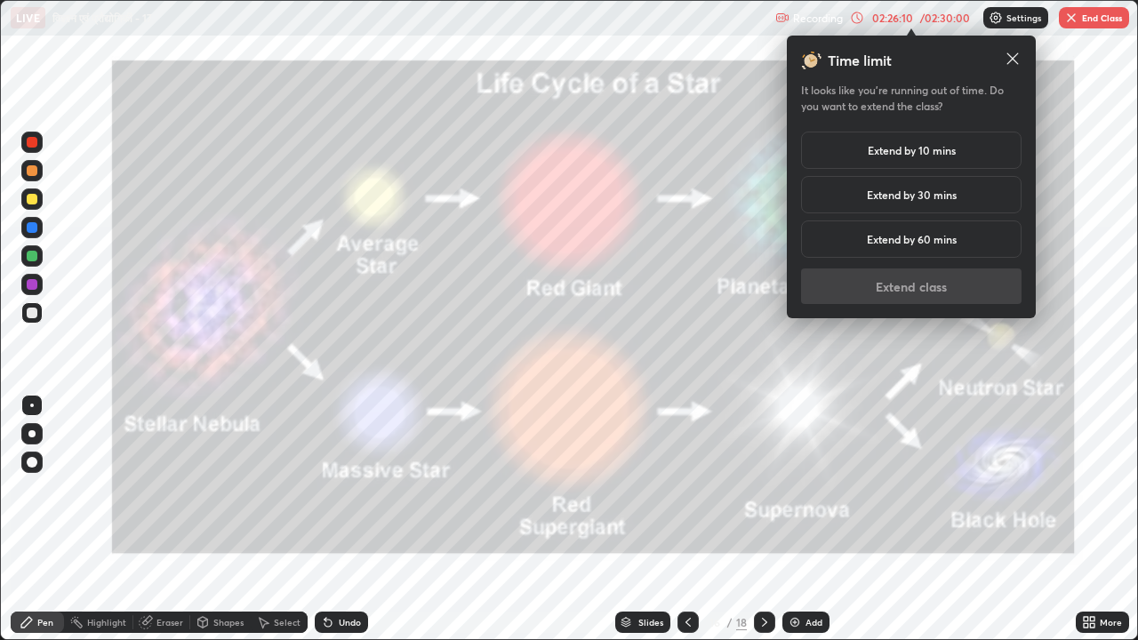
click at [912, 151] on h5 "Extend by 10 mins" at bounding box center [912, 150] width 88 height 16
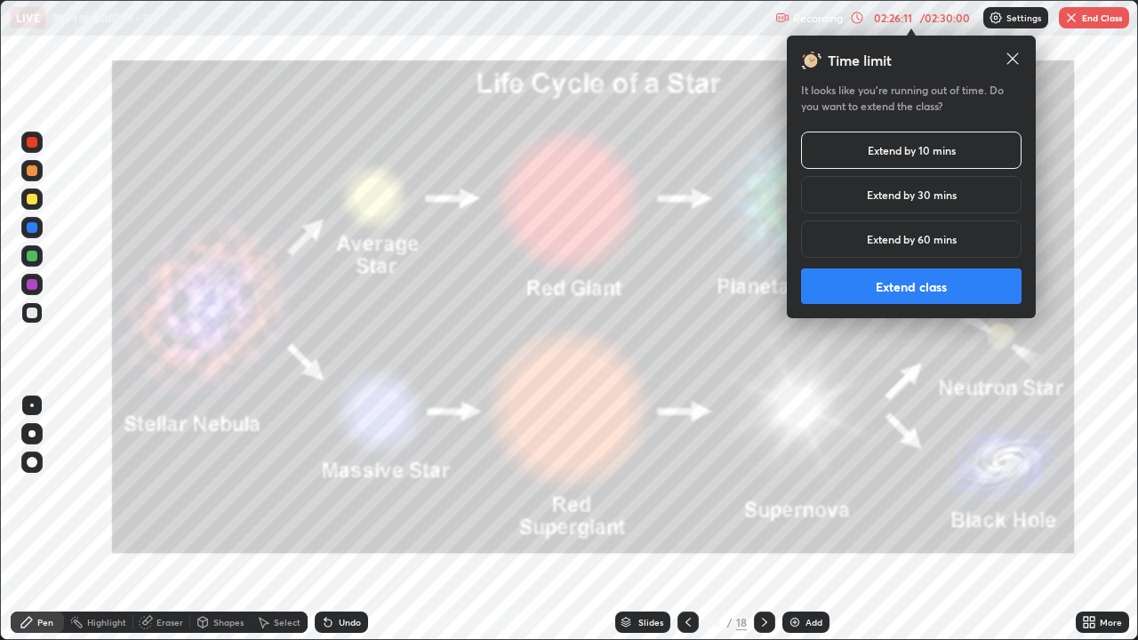
click at [916, 291] on button "Extend class" at bounding box center [911, 286] width 220 height 36
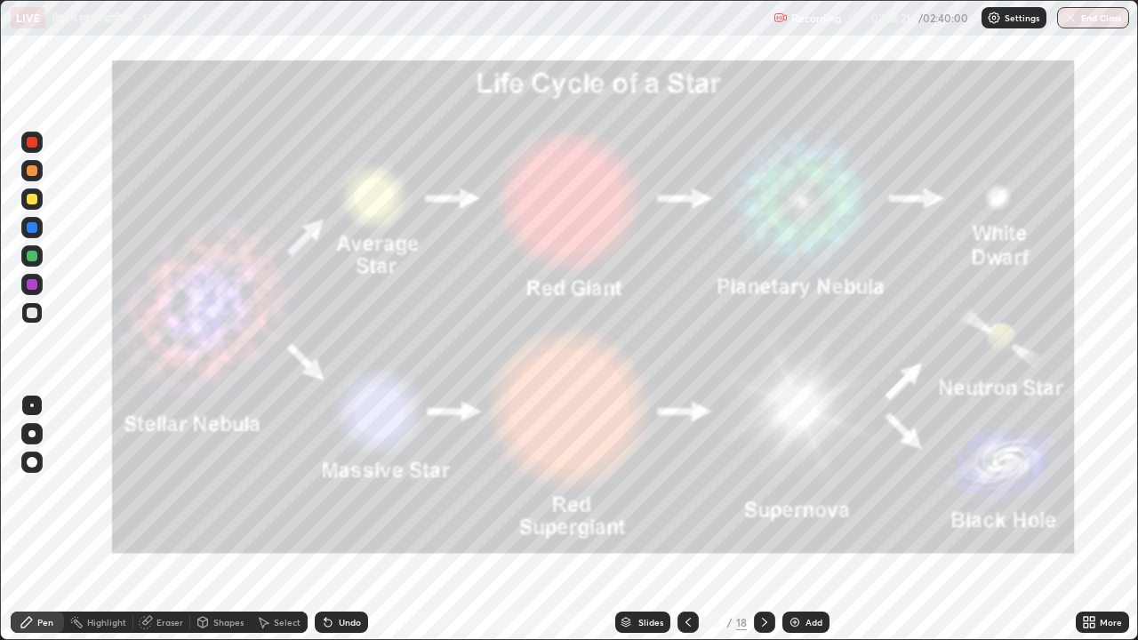
click at [686, 526] on icon at bounding box center [688, 622] width 14 height 14
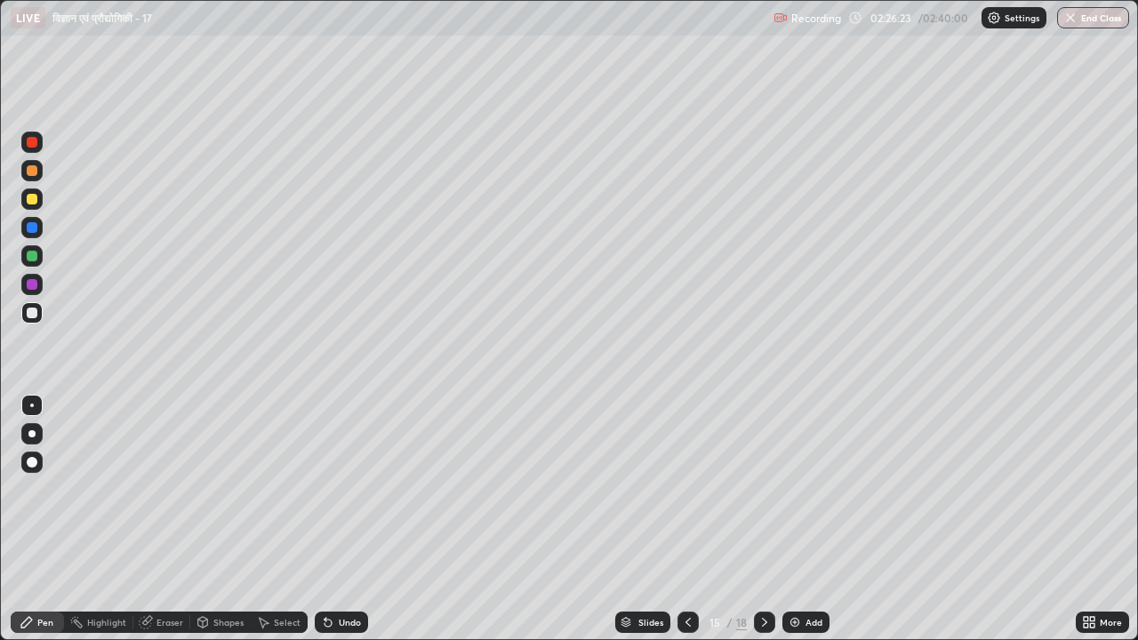
click at [816, 526] on div "Add" at bounding box center [813, 622] width 17 height 9
click at [32, 142] on div at bounding box center [32, 142] width 11 height 11
click at [34, 311] on div at bounding box center [32, 313] width 11 height 11
click at [36, 310] on div at bounding box center [32, 313] width 11 height 11
click at [347, 526] on div "Undo" at bounding box center [350, 622] width 22 height 9
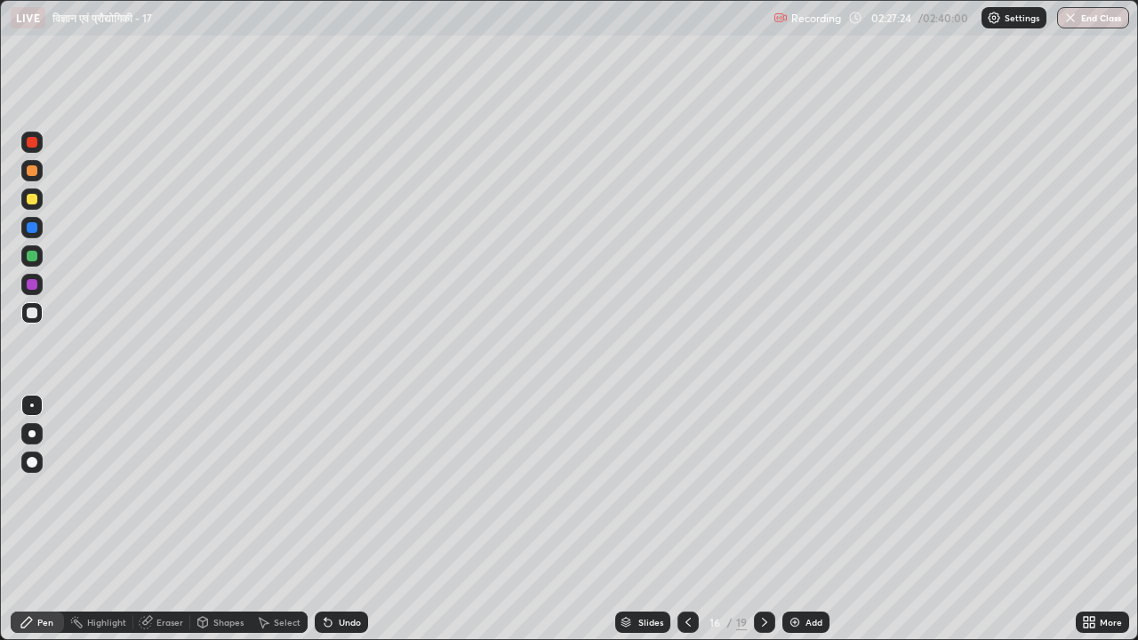
click at [32, 142] on div at bounding box center [32, 142] width 11 height 11
click at [32, 313] on div at bounding box center [32, 313] width 11 height 11
click at [39, 145] on div at bounding box center [31, 142] width 21 height 21
click at [41, 313] on div at bounding box center [31, 312] width 21 height 21
click at [1108, 15] on button "End Class" at bounding box center [1093, 17] width 72 height 21
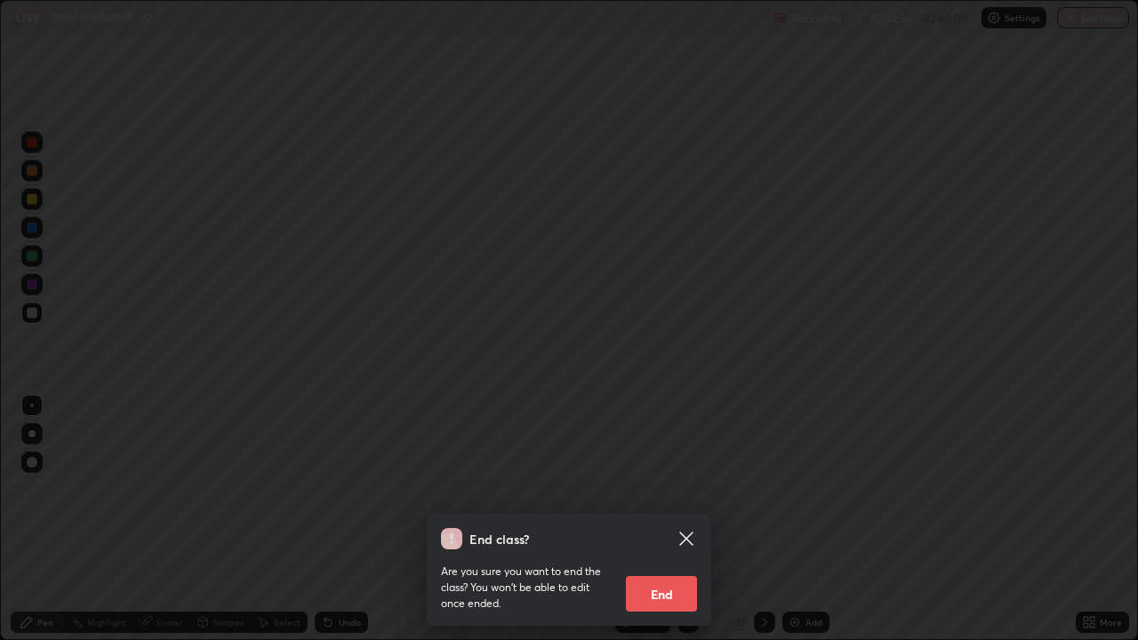
click at [657, 526] on button "End" at bounding box center [661, 594] width 71 height 36
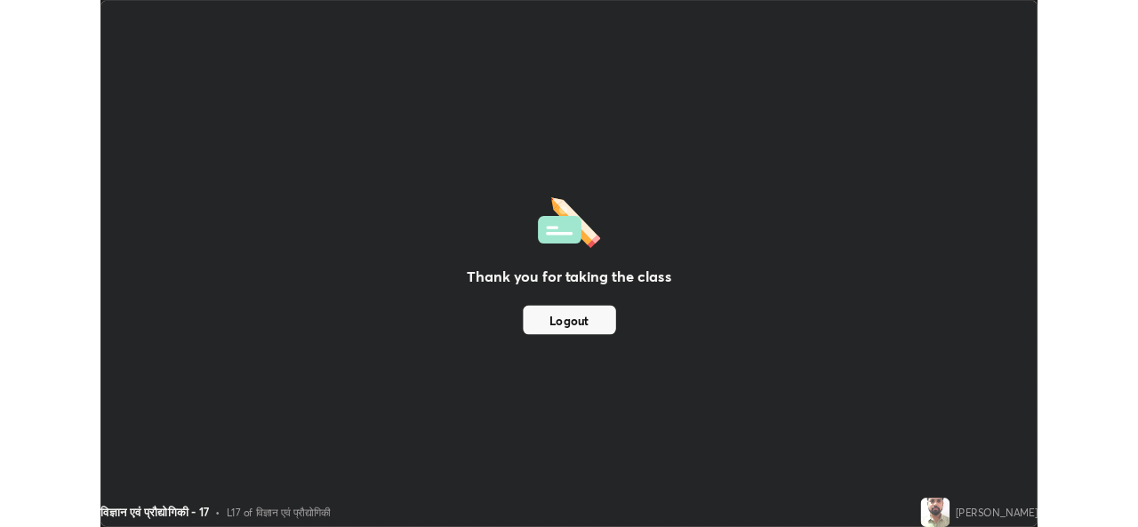
scroll to position [88361, 87751]
